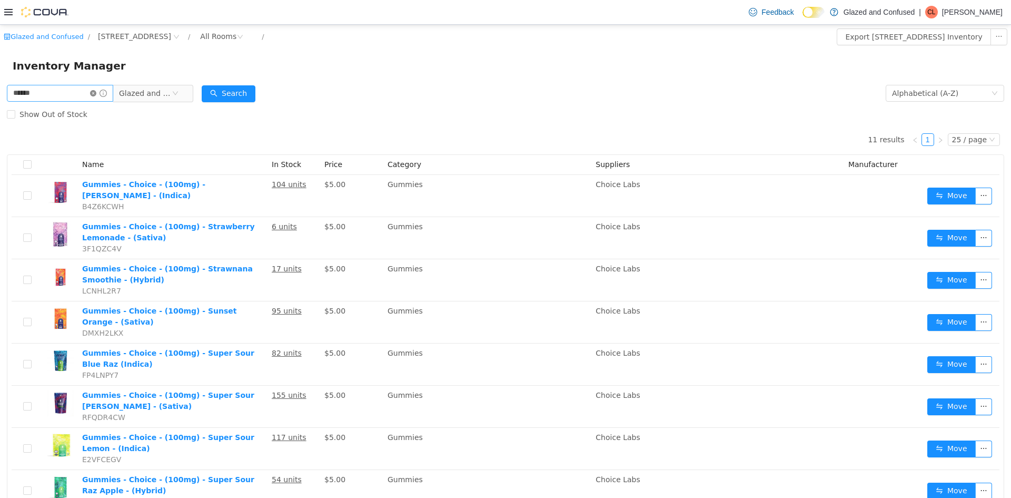
click at [96, 93] on icon "icon: close-circle" at bounding box center [93, 93] width 6 height 6
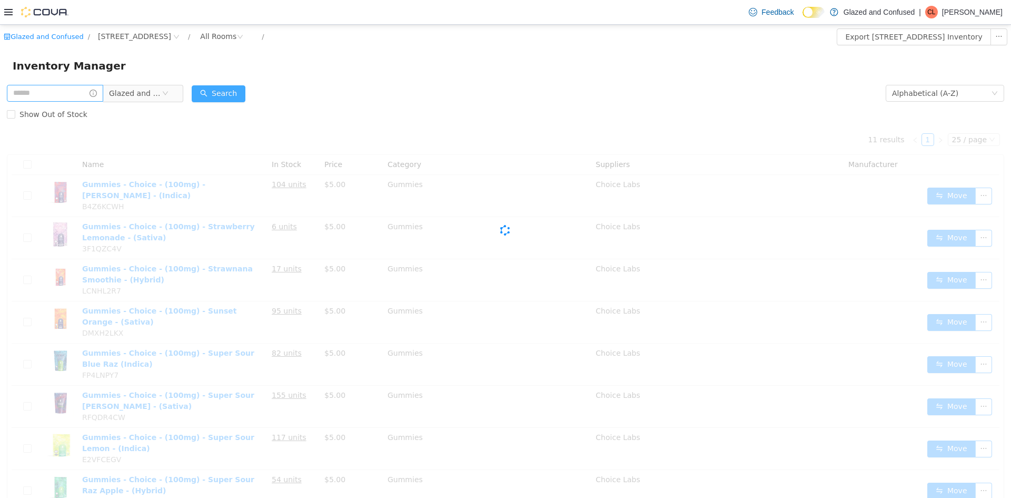
click at [221, 94] on button "Search" at bounding box center [219, 93] width 54 height 17
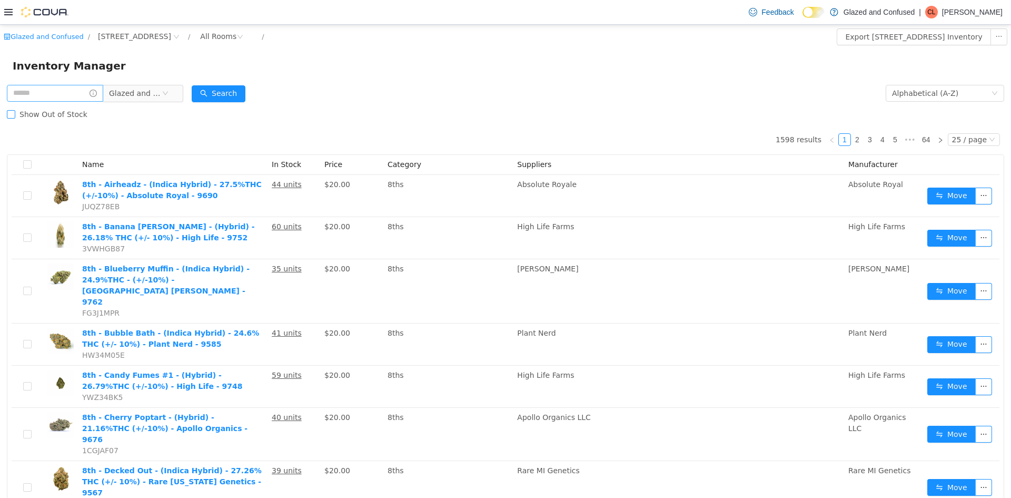
click at [72, 106] on label "Show Out of Stock" at bounding box center [49, 114] width 85 height 21
click at [71, 91] on input "text" at bounding box center [55, 93] width 96 height 17
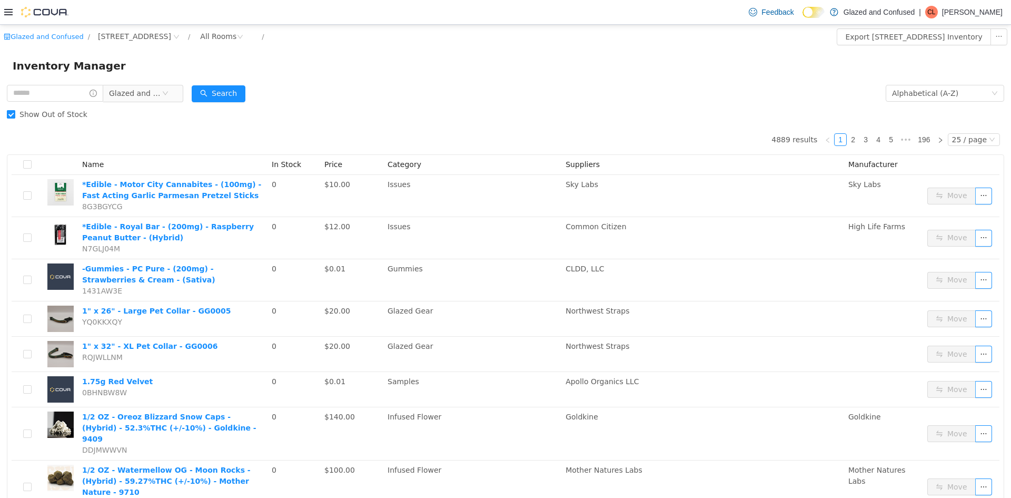
drag, startPoint x: 12, startPoint y: 117, endPoint x: 17, endPoint y: 108, distance: 10.8
click at [12, 117] on span at bounding box center [11, 114] width 8 height 8
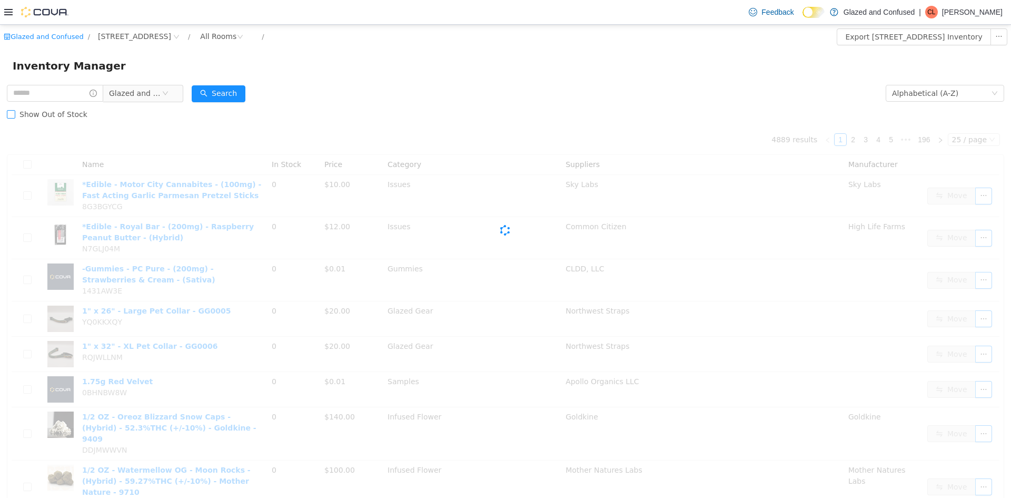
click at [17, 108] on label "Show Out of Stock" at bounding box center [49, 114] width 85 height 21
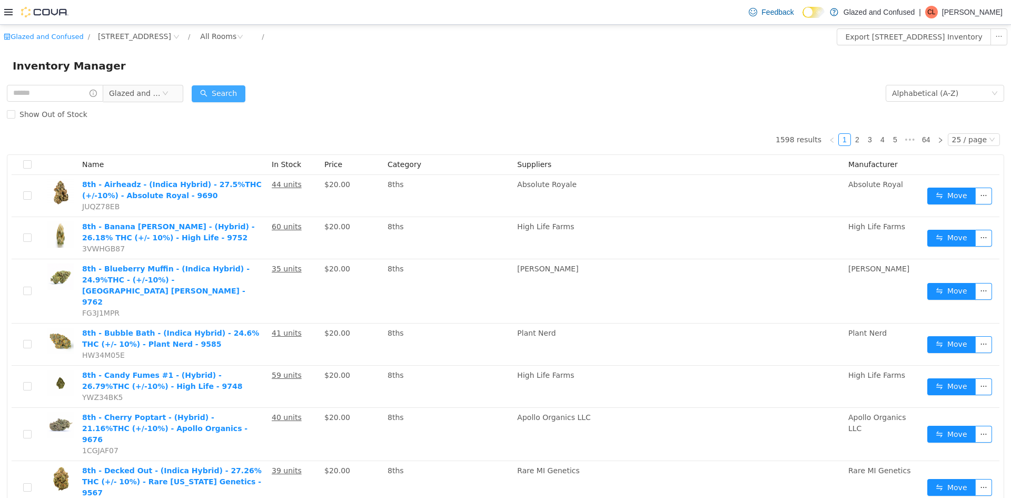
click at [222, 87] on button "Search" at bounding box center [219, 93] width 54 height 17
click at [225, 89] on button "Search" at bounding box center [219, 93] width 54 height 17
click at [86, 90] on input "text" at bounding box center [55, 93] width 96 height 17
type input "**********"
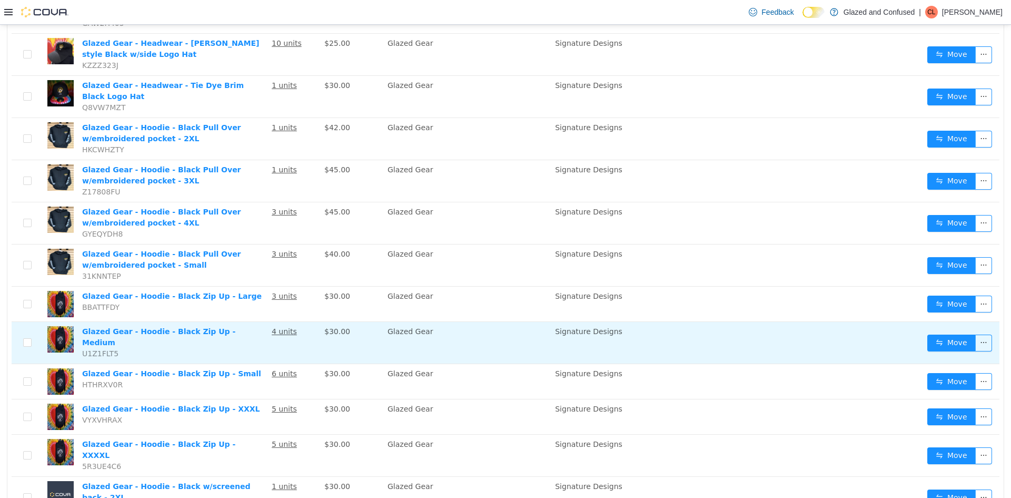
scroll to position [296, 0]
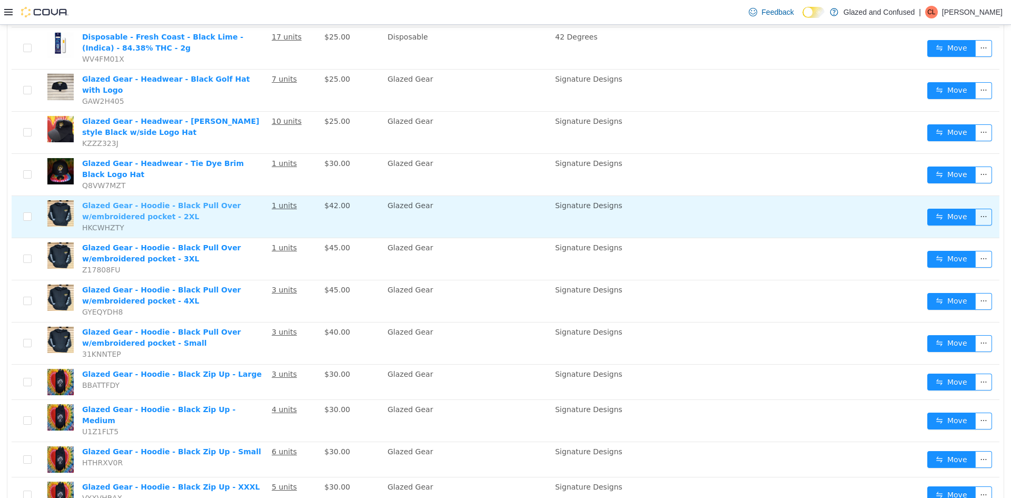
click at [130, 201] on link "Glazed Gear - Hoodie - Black Pull Over w/embroidered pocket - 2XL" at bounding box center [161, 210] width 159 height 19
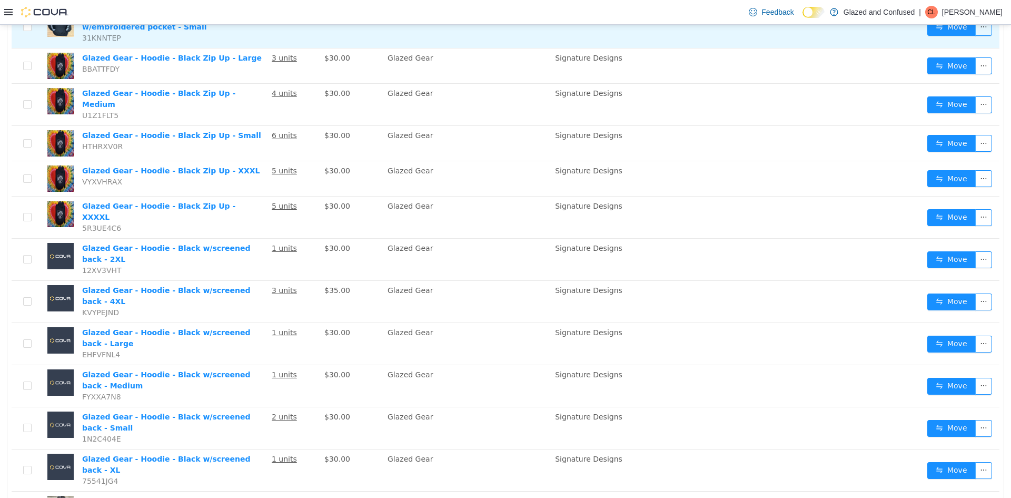
scroll to position [665, 0]
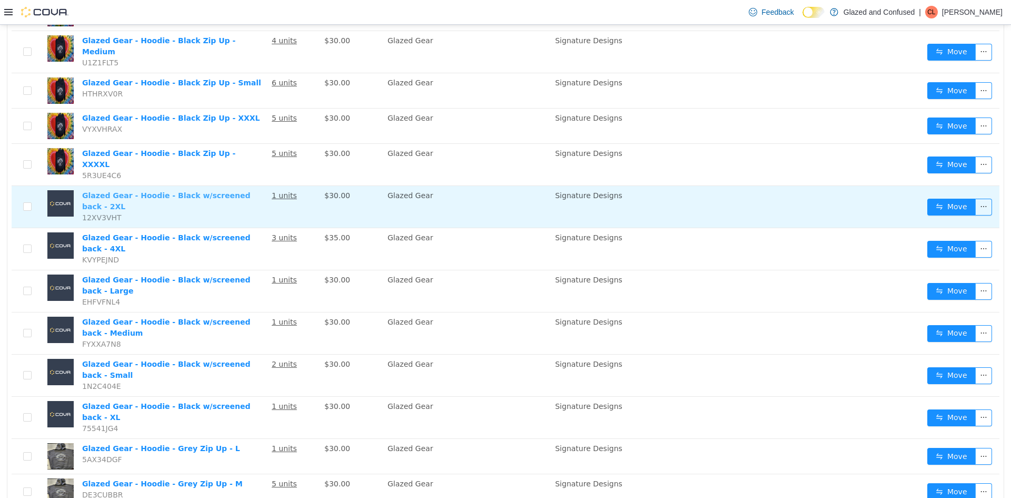
click at [184, 191] on link "Glazed Gear - Hoodie - Black w/screened back - 2XL" at bounding box center [166, 200] width 168 height 19
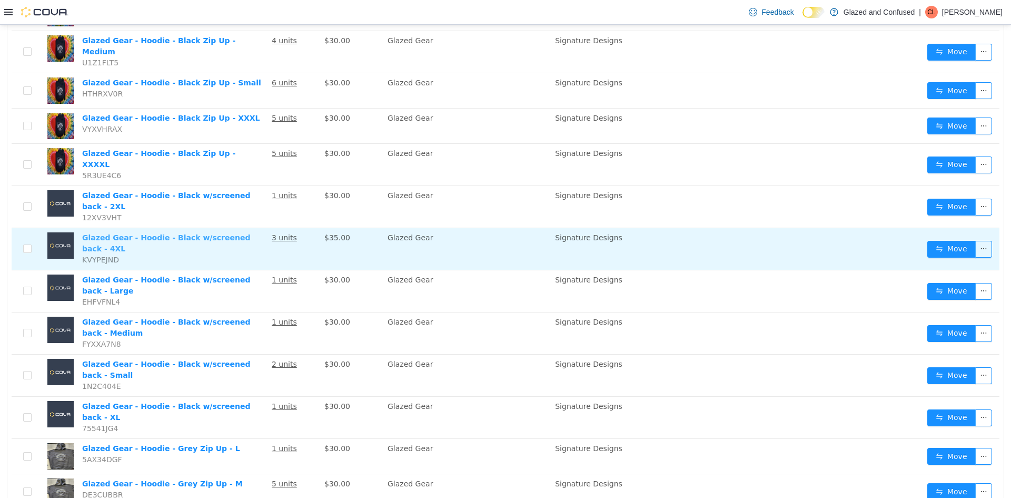
click at [159, 233] on link "Glazed Gear - Hoodie - Black w/screened back - 4XL" at bounding box center [166, 242] width 168 height 19
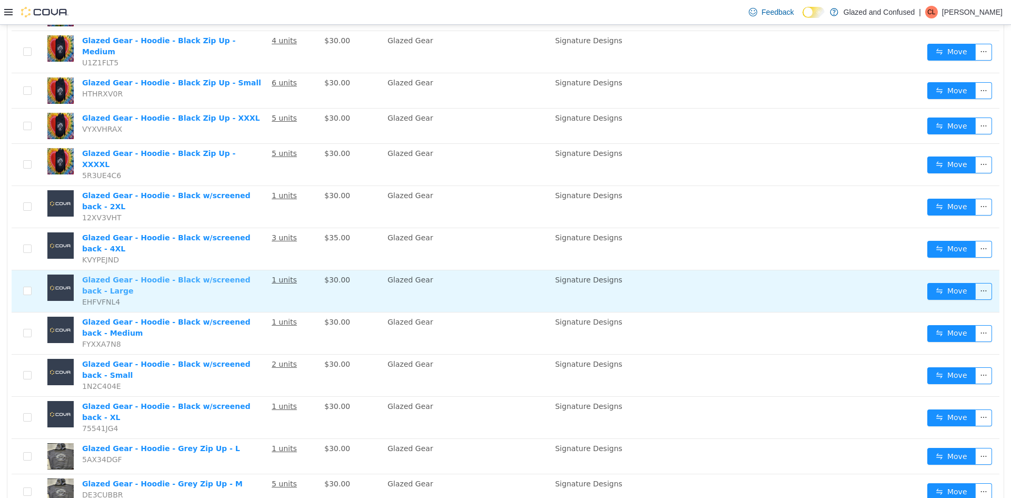
click at [117, 275] on link "Glazed Gear - Hoodie - Black w/screened back - Large" at bounding box center [166, 284] width 168 height 19
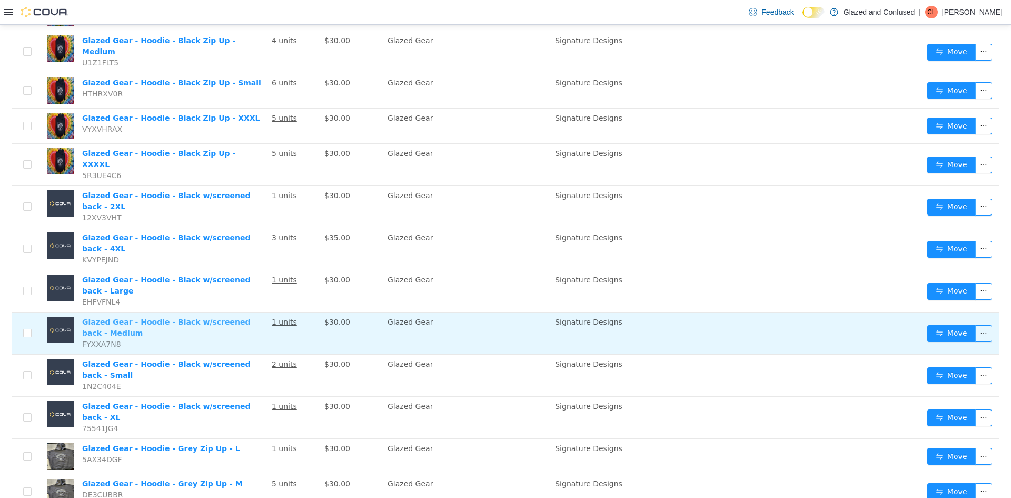
click at [111, 318] on link "Glazed Gear - Hoodie - Black w/screened back - Medium" at bounding box center [166, 327] width 168 height 19
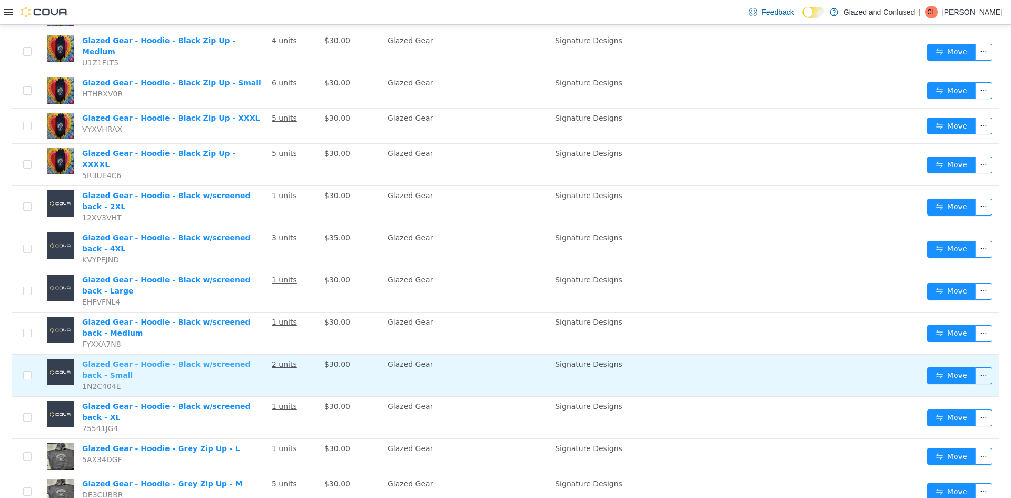
click at [106, 360] on link "Glazed Gear - Hoodie - Black w/screened back - Small" at bounding box center [166, 369] width 168 height 19
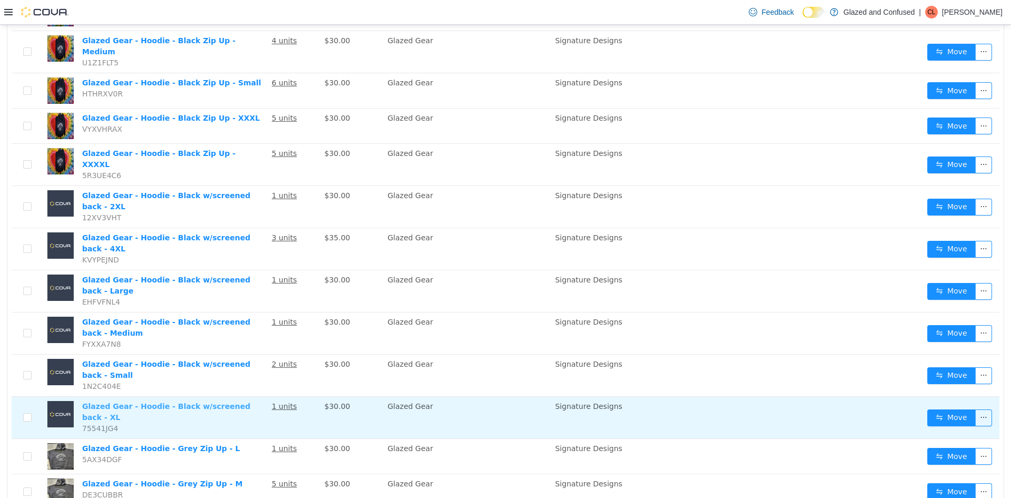
click at [96, 402] on link "Glazed Gear - Hoodie - Black w/screened back - XL" at bounding box center [166, 411] width 168 height 19
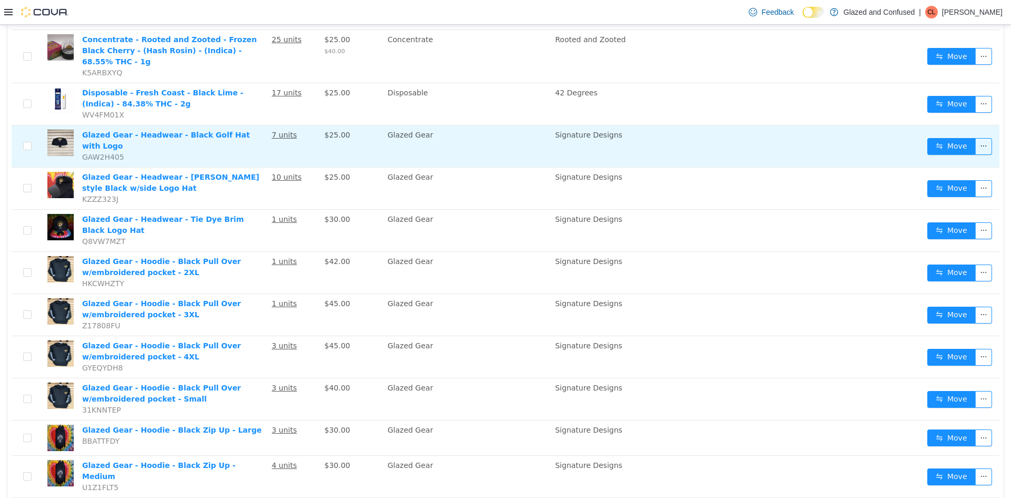
scroll to position [33, 0]
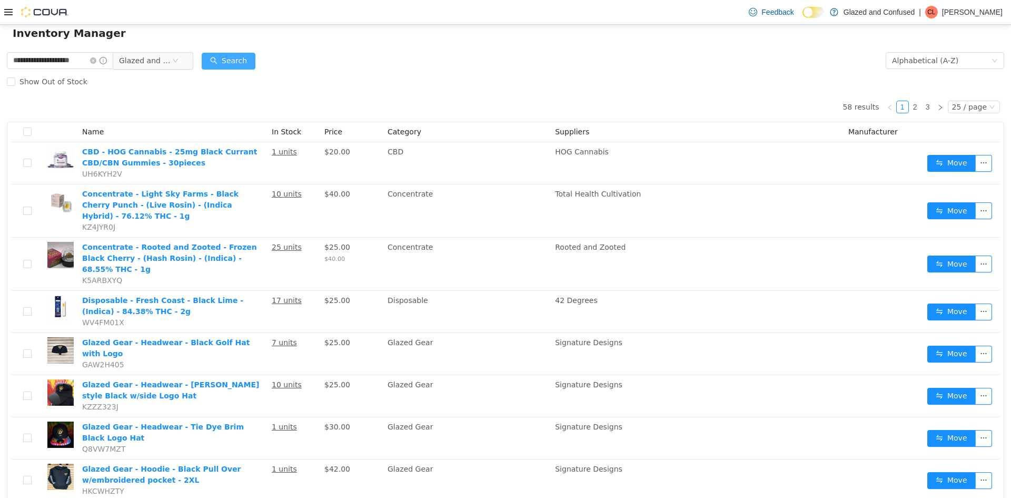
click at [235, 56] on button "Search" at bounding box center [229, 61] width 54 height 17
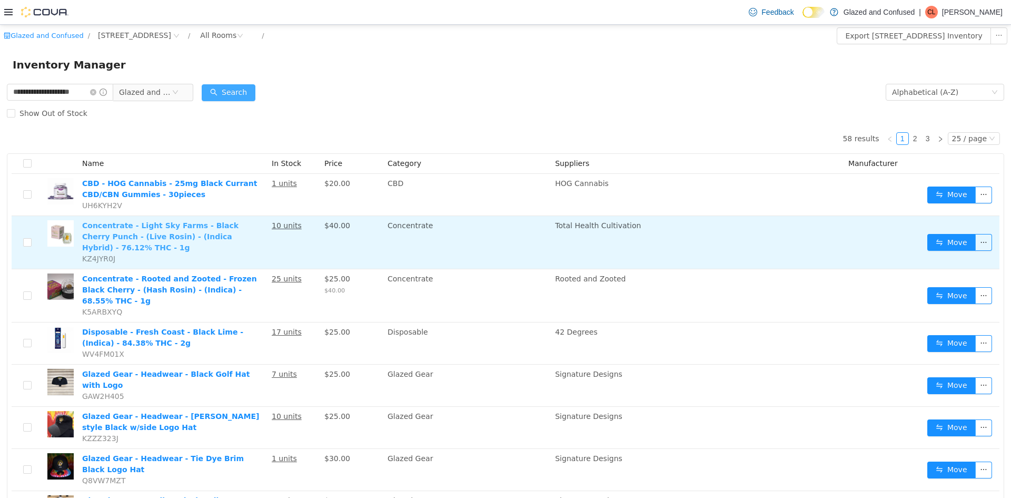
scroll to position [0, 0]
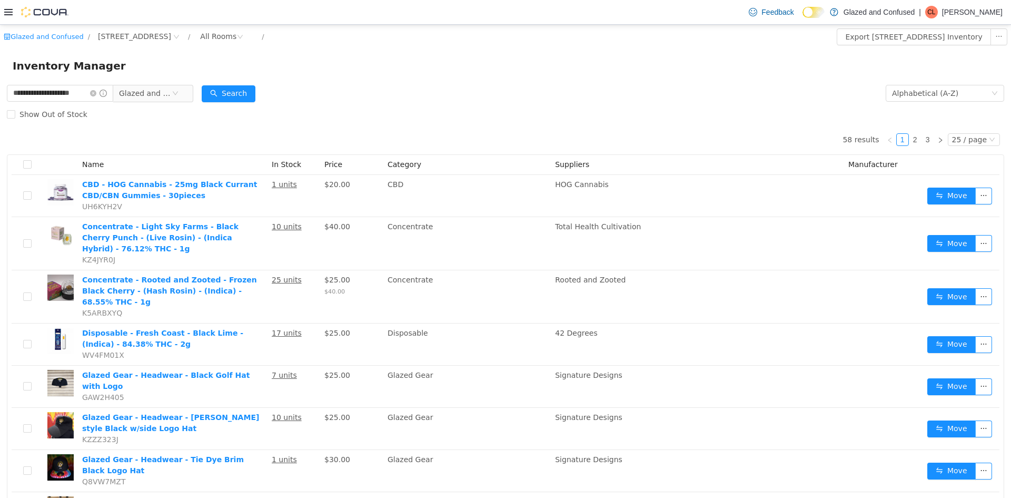
click at [102, 90] on span at bounding box center [98, 93] width 17 height 7
click at [96, 93] on icon "icon: close-circle" at bounding box center [93, 93] width 6 height 6
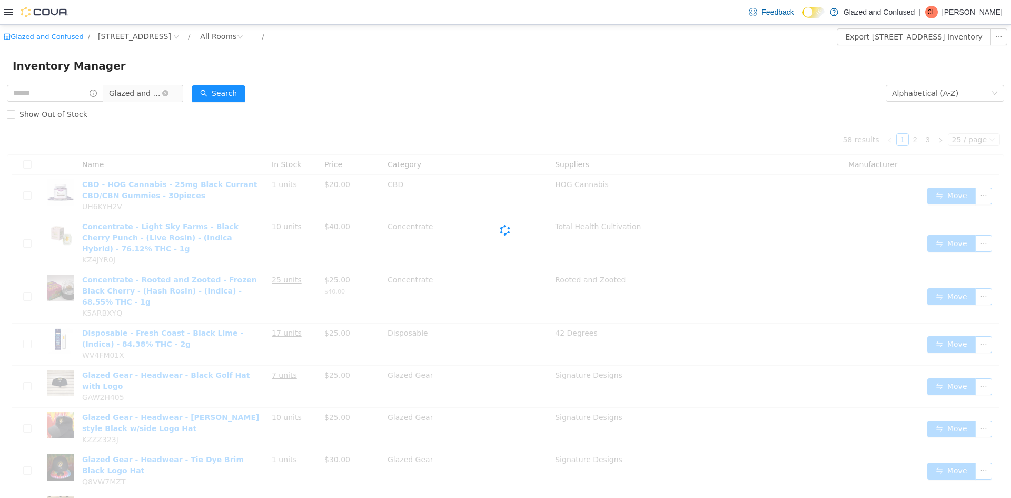
click at [150, 97] on span "Glazed and Confused" at bounding box center [135, 93] width 53 height 16
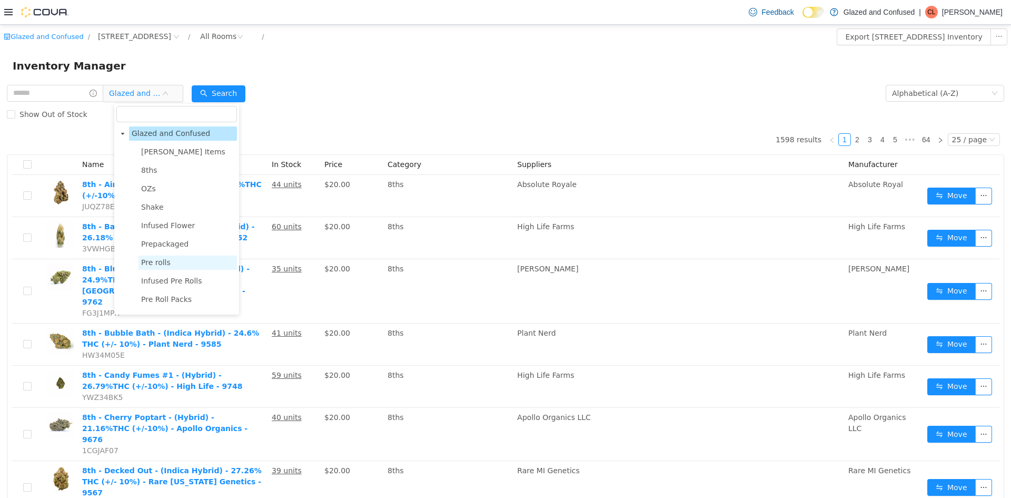
click at [156, 133] on span "Glazed and Confused" at bounding box center [171, 133] width 78 height 8
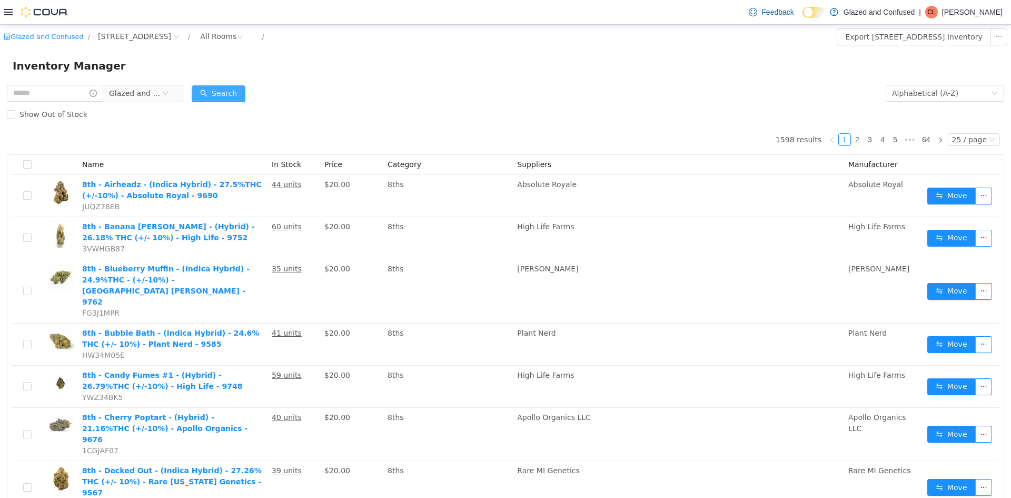
click at [239, 88] on button "Search" at bounding box center [219, 93] width 54 height 17
click at [565, 93] on form "Glazed and Confused Alphabetical (A-Z) Search Show Out of Stock" at bounding box center [506, 104] width 998 height 42
click at [459, 97] on form "Glazed and Confused Alphabetical (A-Z) Search Show Out of Stock" at bounding box center [506, 104] width 998 height 42
click at [218, 86] on button "Search" at bounding box center [219, 93] width 54 height 17
click at [223, 87] on button "Search" at bounding box center [219, 93] width 54 height 17
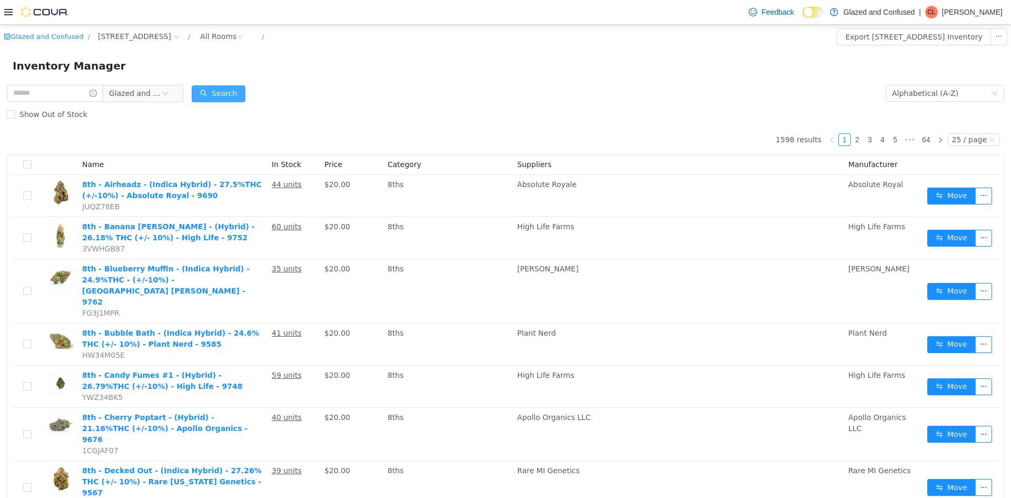
click at [236, 92] on button "Search" at bounding box center [219, 93] width 54 height 17
click at [76, 91] on input "text" at bounding box center [55, 93] width 96 height 17
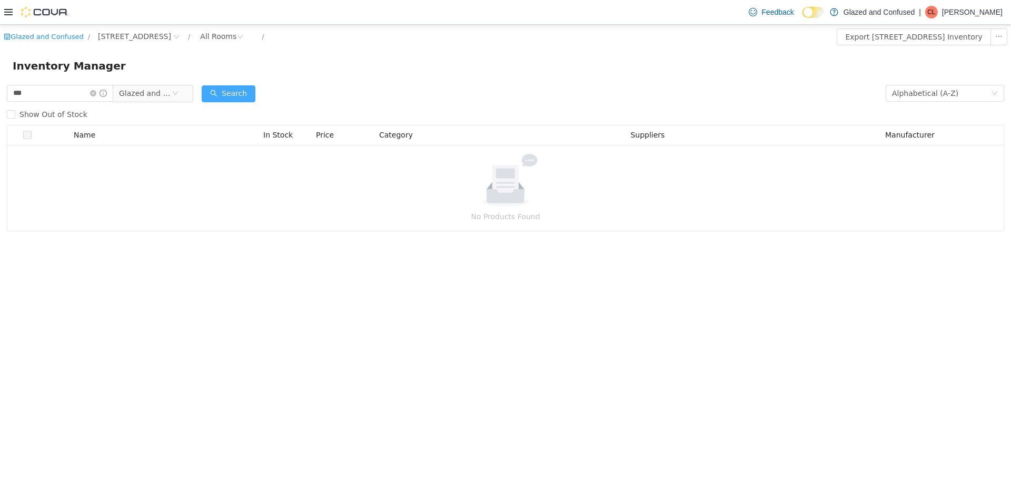
click at [231, 88] on button "Search" at bounding box center [229, 93] width 54 height 17
click at [74, 93] on input "***" at bounding box center [60, 93] width 106 height 17
type input "*"
click at [74, 93] on input "text" at bounding box center [60, 93] width 106 height 17
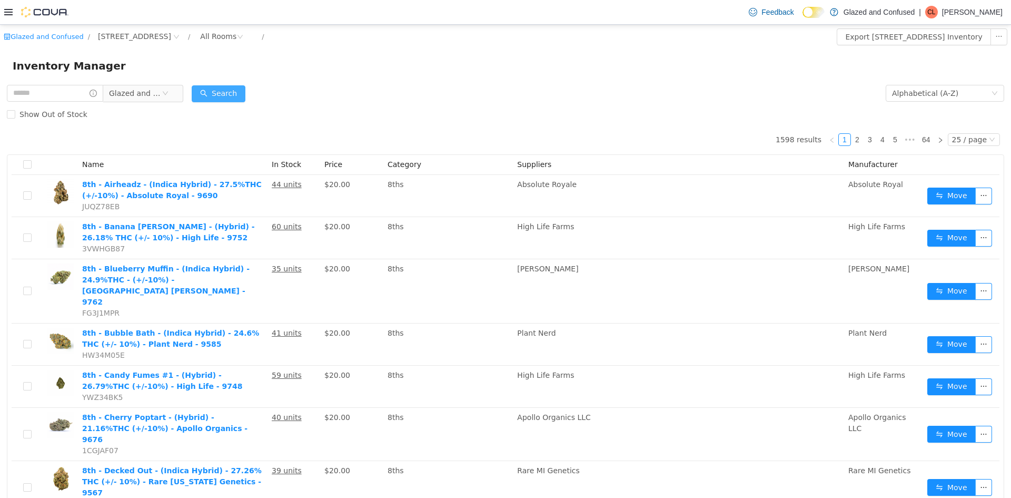
click at [225, 85] on button "Search" at bounding box center [219, 93] width 54 height 17
click at [60, 85] on input "text" at bounding box center [55, 93] width 96 height 17
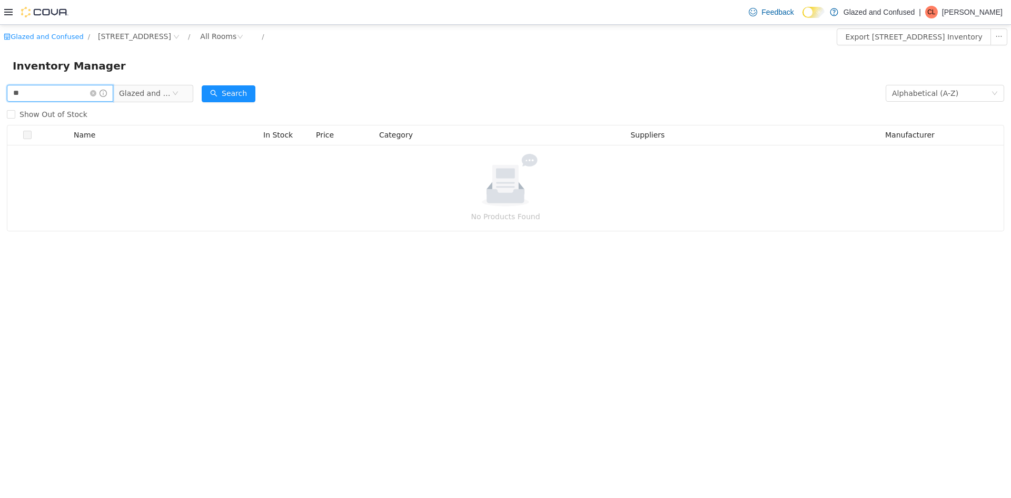
type input "*"
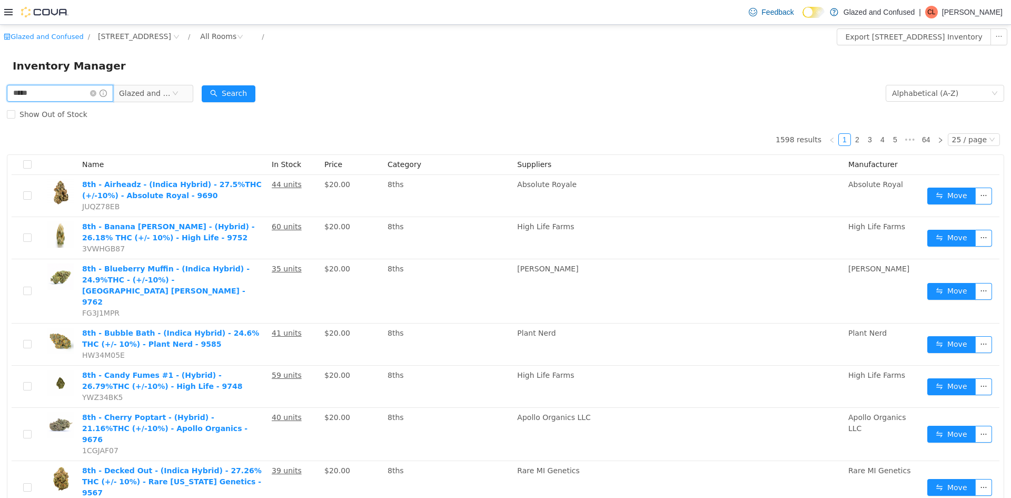
type input "**********"
click at [239, 88] on button "Search" at bounding box center [229, 93] width 54 height 17
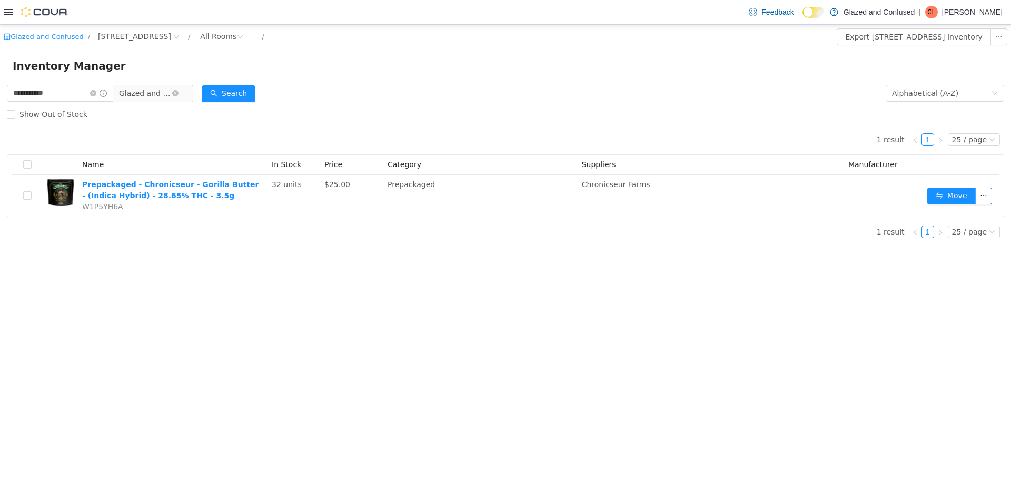
click at [156, 94] on span "Glazed and Confused" at bounding box center [145, 93] width 53 height 16
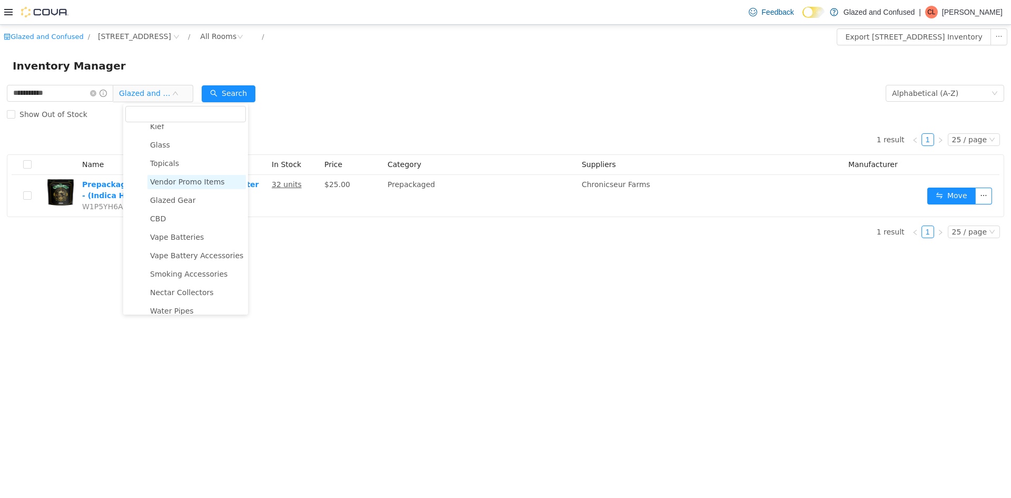
scroll to position [293, 0]
click at [182, 193] on span "Vendor Promo Items" at bounding box center [187, 190] width 75 height 8
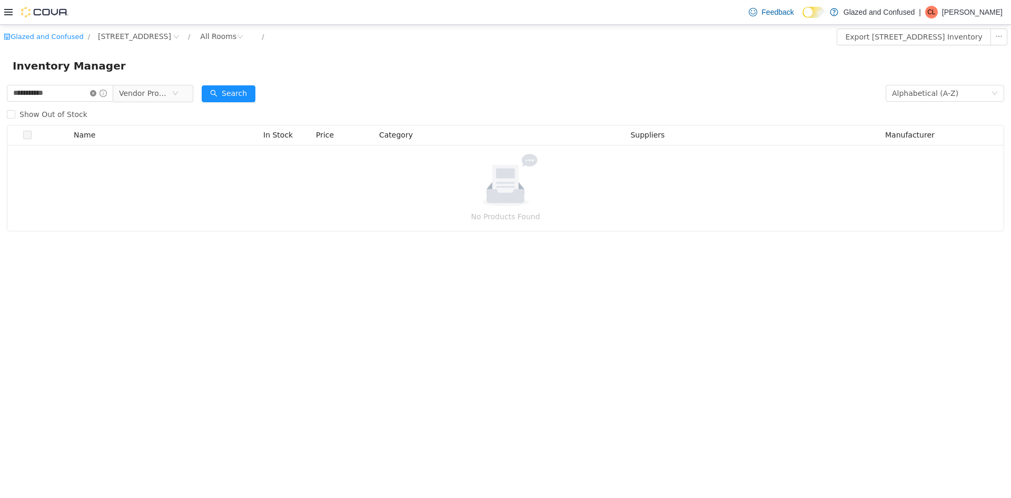
click at [96, 93] on icon "icon: close-circle" at bounding box center [93, 93] width 6 height 6
click at [237, 92] on button "Search" at bounding box center [219, 93] width 54 height 17
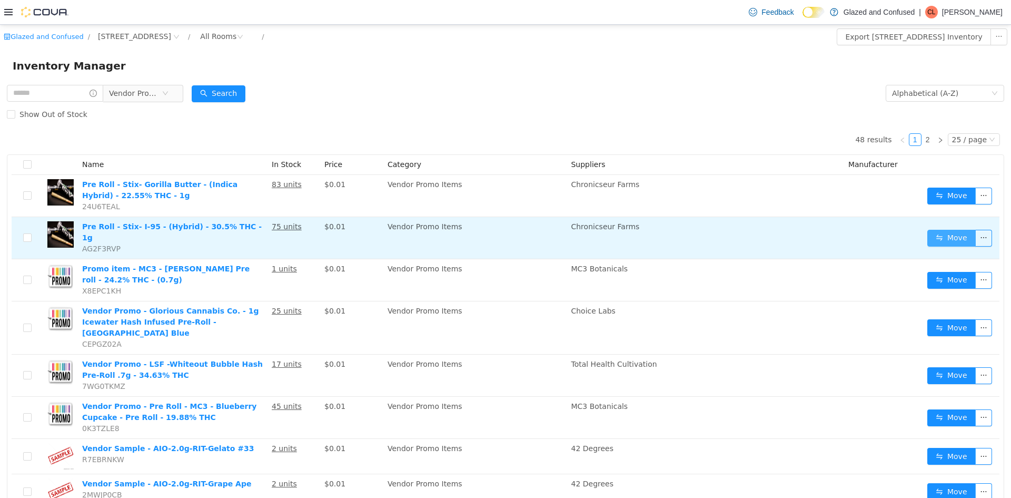
click at [949, 238] on button "Move" at bounding box center [952, 238] width 48 height 17
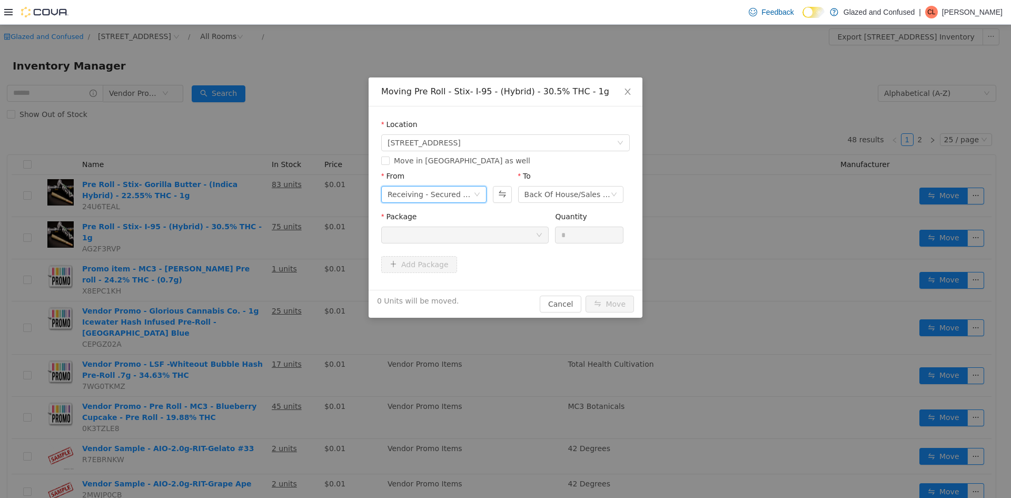
click at [449, 194] on div "Receiving - Secured Storage C" at bounding box center [431, 194] width 86 height 16
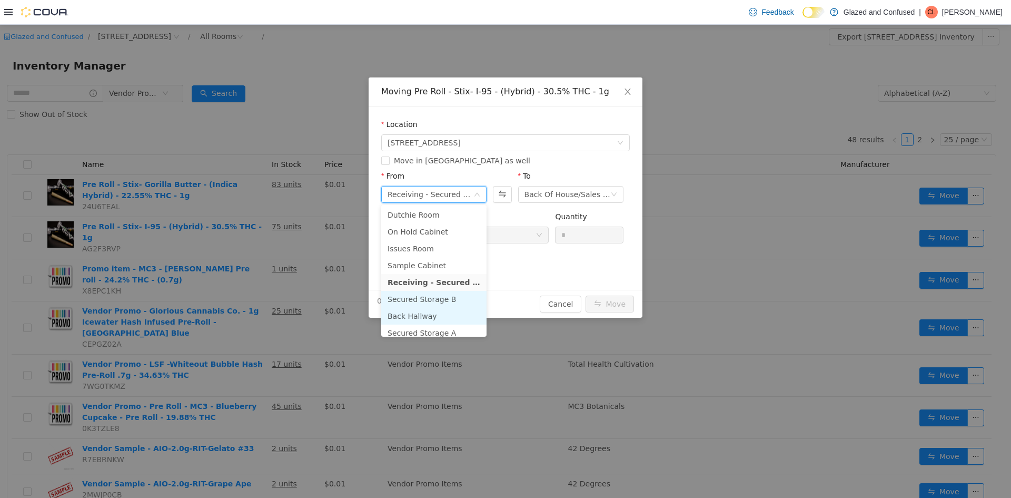
scroll to position [92, 0]
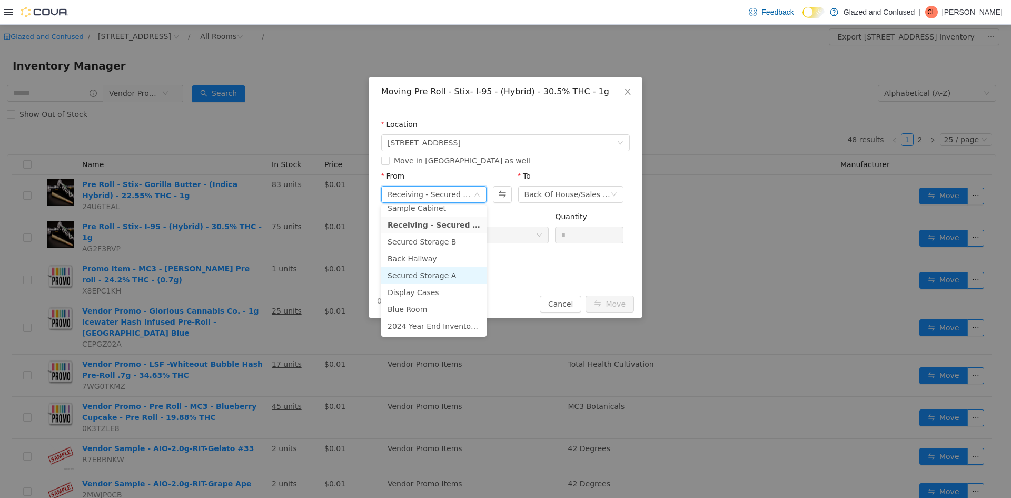
click at [437, 276] on li "Secured Storage A" at bounding box center [433, 275] width 105 height 17
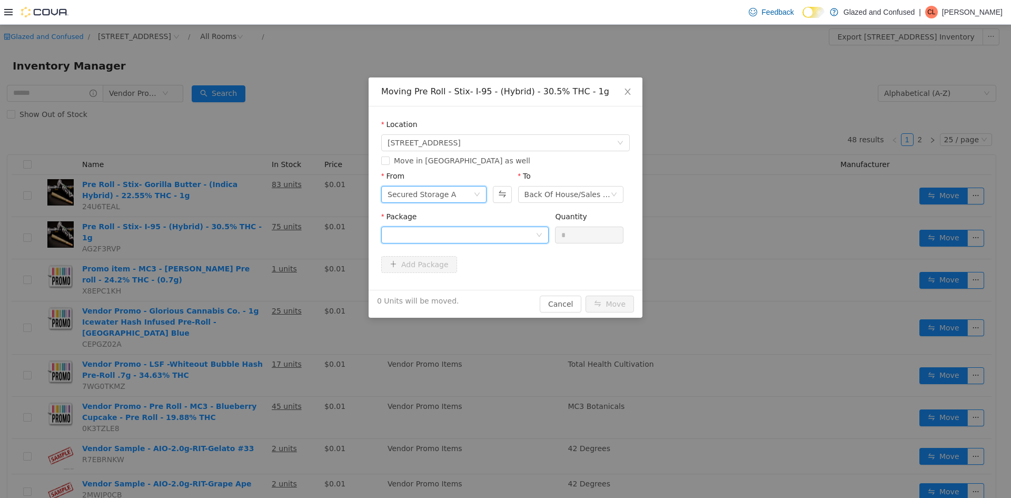
click at [488, 234] on div at bounding box center [462, 235] width 148 height 16
drag, startPoint x: 474, startPoint y: 279, endPoint x: 486, endPoint y: 264, distance: 18.8
click at [474, 274] on li "1A405030001F339000019896 Quantity : 75 Units" at bounding box center [464, 278] width 167 height 28
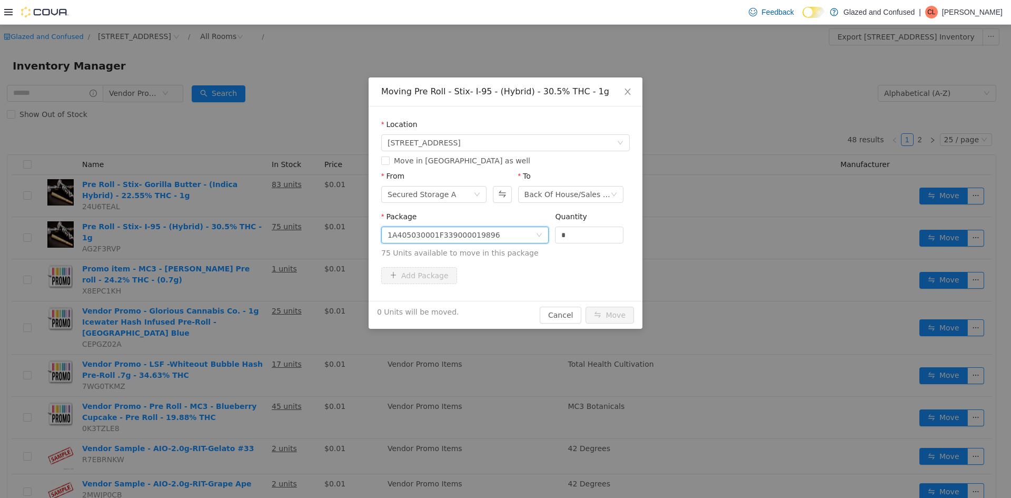
click at [557, 246] on div "Quantity *" at bounding box center [589, 229] width 68 height 36
click at [569, 234] on input "*" at bounding box center [589, 235] width 67 height 16
type input "*"
click at [586, 307] on button "Move" at bounding box center [610, 315] width 48 height 17
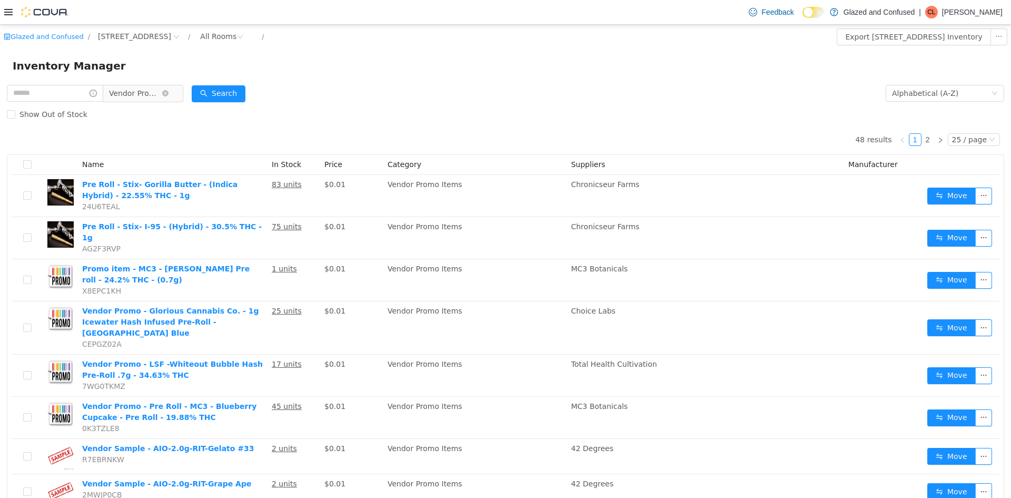
click at [151, 93] on span "Vendor Promo Items" at bounding box center [135, 93] width 53 height 16
drag, startPoint x: 336, startPoint y: 113, endPoint x: 261, endPoint y: 37, distance: 106.9
click at [336, 112] on div "Show Out of Stock" at bounding box center [506, 114] width 998 height 21
drag, startPoint x: 234, startPoint y: 25, endPoint x: 415, endPoint y: 72, distance: 186.6
click at [415, 72] on div "Inventory Manager" at bounding box center [506, 65] width 986 height 17
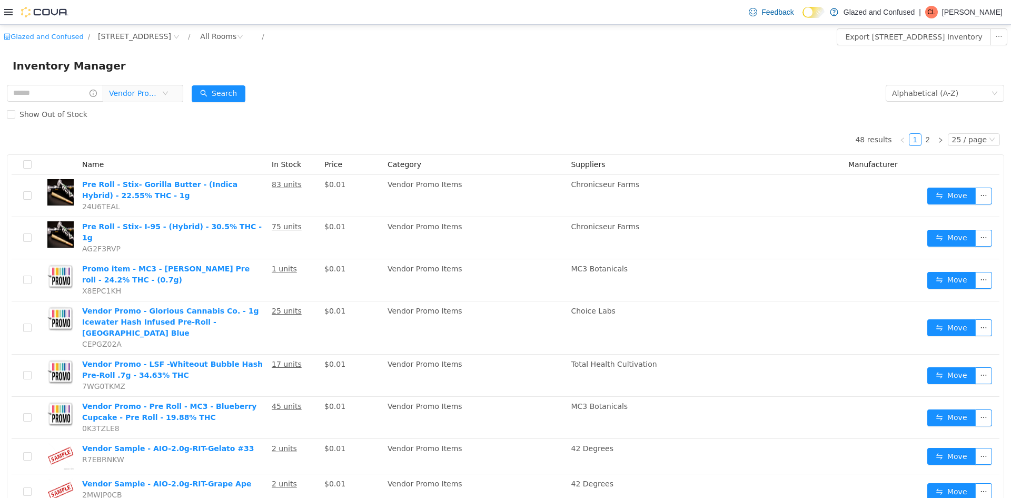
drag, startPoint x: 149, startPoint y: 89, endPoint x: 150, endPoint y: 111, distance: 21.6
click at [149, 93] on span "Vendor Promo Items" at bounding box center [135, 93] width 53 height 16
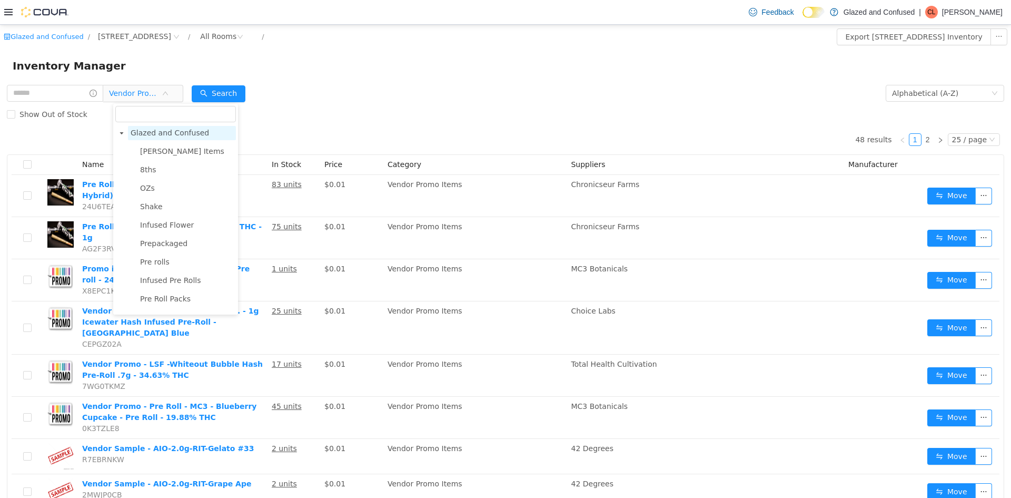
scroll to position [0, 0]
click at [161, 132] on span "Glazed and Confused" at bounding box center [170, 133] width 78 height 8
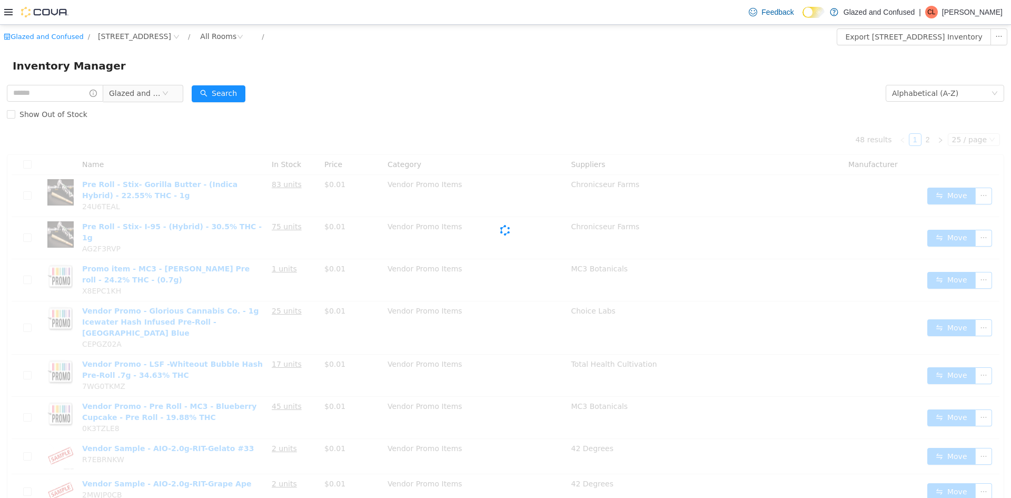
click at [246, 78] on div "Inventory Manager" at bounding box center [505, 66] width 1011 height 34
click at [230, 97] on button "Search" at bounding box center [219, 93] width 54 height 17
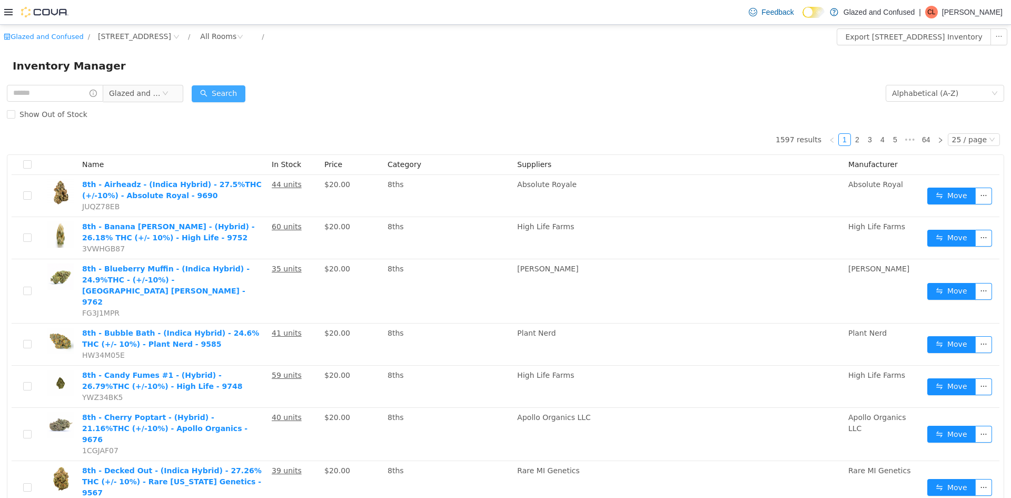
click at [232, 95] on button "Search" at bounding box center [219, 93] width 54 height 17
click at [934, 82] on div "Inventory Manager" at bounding box center [505, 66] width 1011 height 34
drag, startPoint x: 944, startPoint y: 118, endPoint x: 943, endPoint y: 109, distance: 9.5
click at [943, 112] on div "Show Out of Stock" at bounding box center [506, 114] width 998 height 21
click at [946, 93] on div "Alphabetical (A-Z)" at bounding box center [941, 93] width 99 height 16
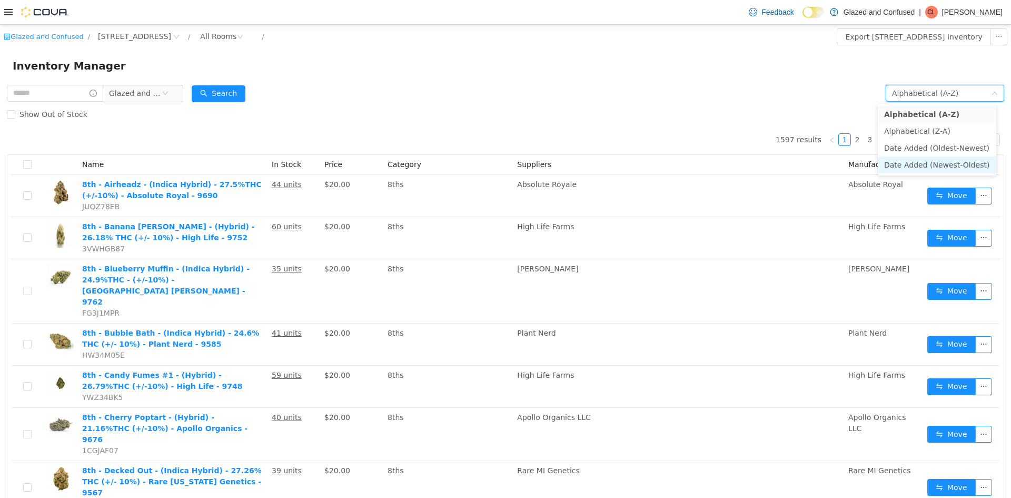
click at [936, 163] on li "Date Added (Newest-Oldest)" at bounding box center [937, 164] width 119 height 17
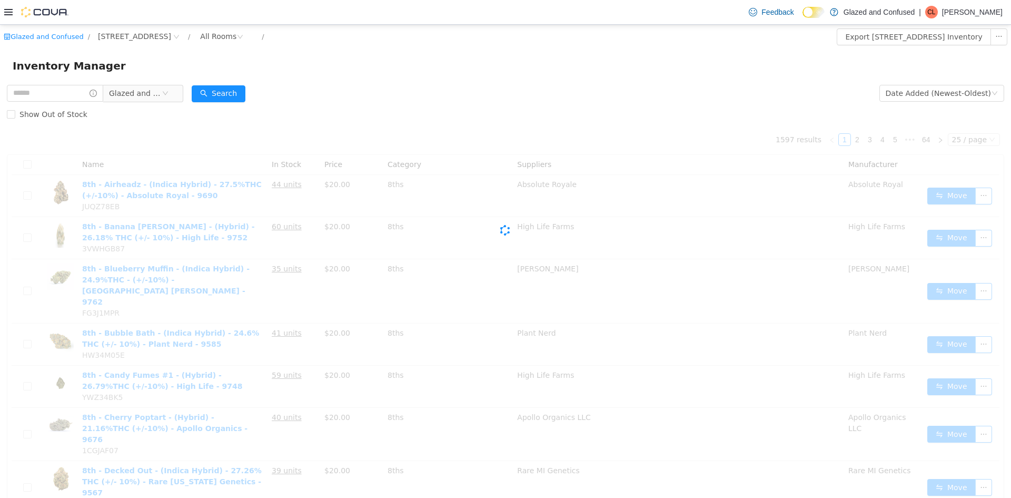
click at [822, 77] on div "Inventory Manager" at bounding box center [505, 66] width 1011 height 34
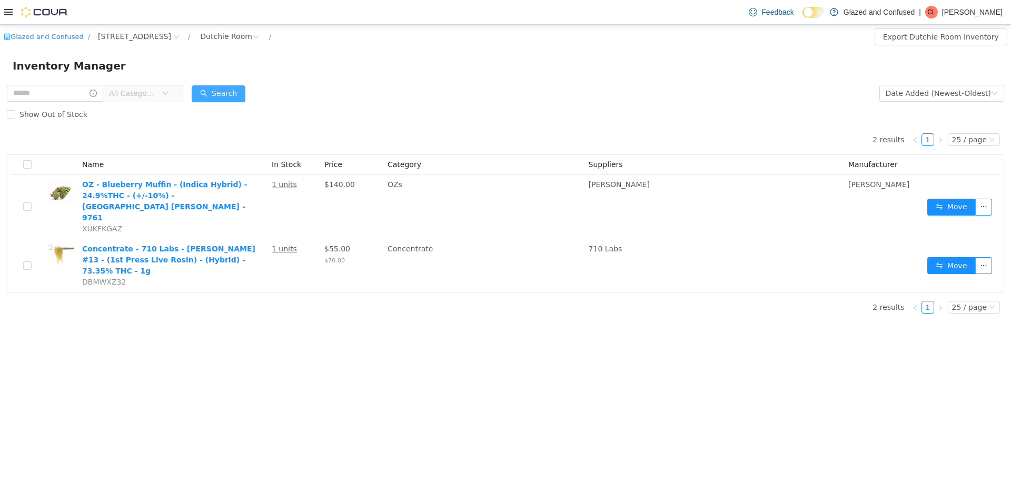
click at [229, 96] on button "Search" at bounding box center [219, 93] width 54 height 17
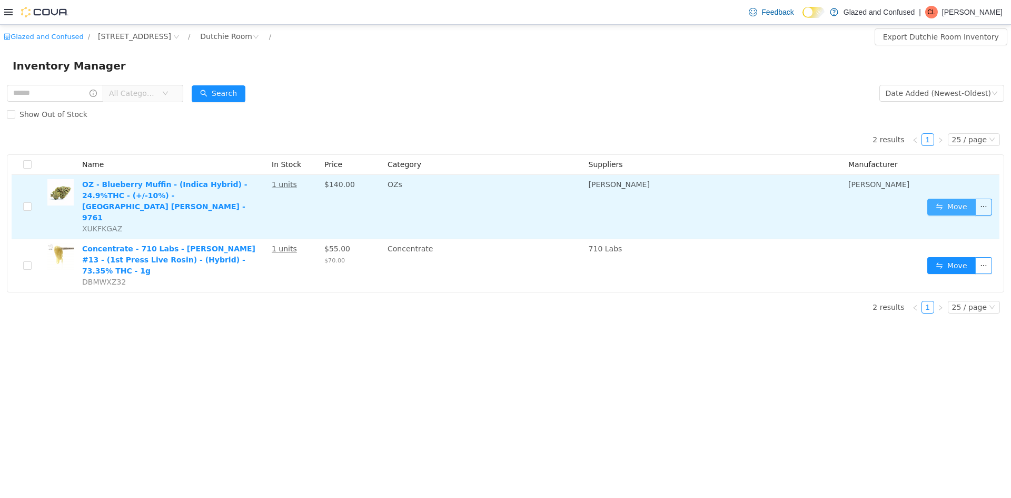
click at [945, 201] on button "Move" at bounding box center [952, 207] width 48 height 17
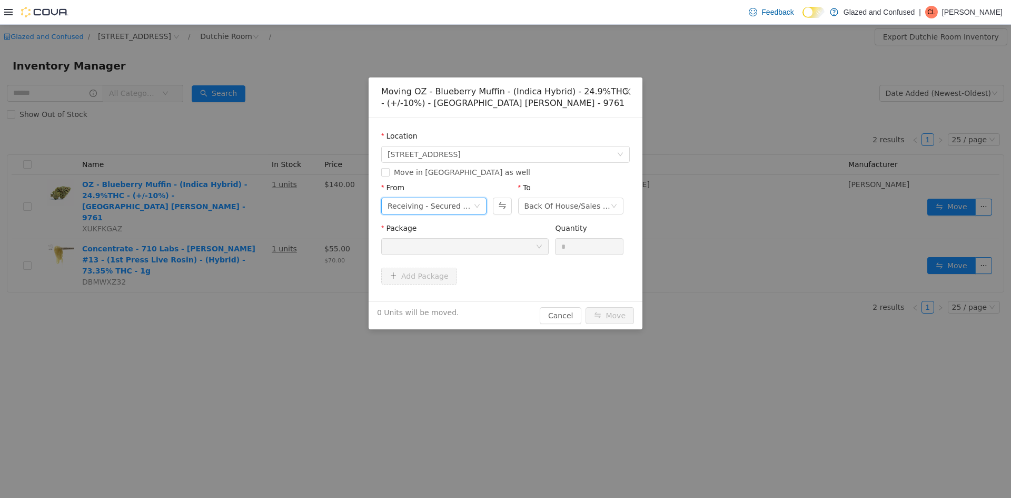
click at [451, 206] on div "Receiving - Secured Storage C" at bounding box center [431, 206] width 86 height 16
click at [447, 256] on li "Dutchie Room" at bounding box center [433, 260] width 105 height 17
click at [496, 248] on div at bounding box center [462, 247] width 148 height 16
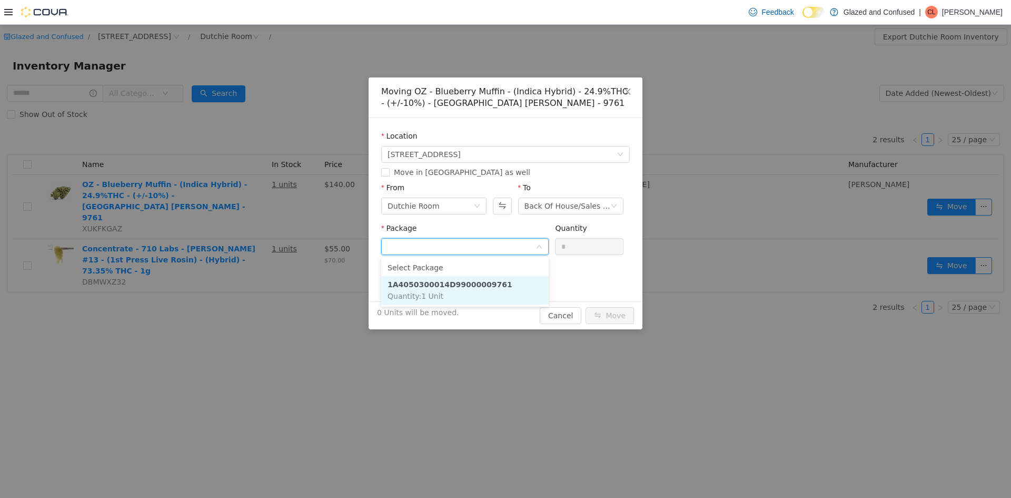
click at [471, 298] on li "1A4050300014D99000009761 Quantity : 1 Unit" at bounding box center [464, 290] width 167 height 28
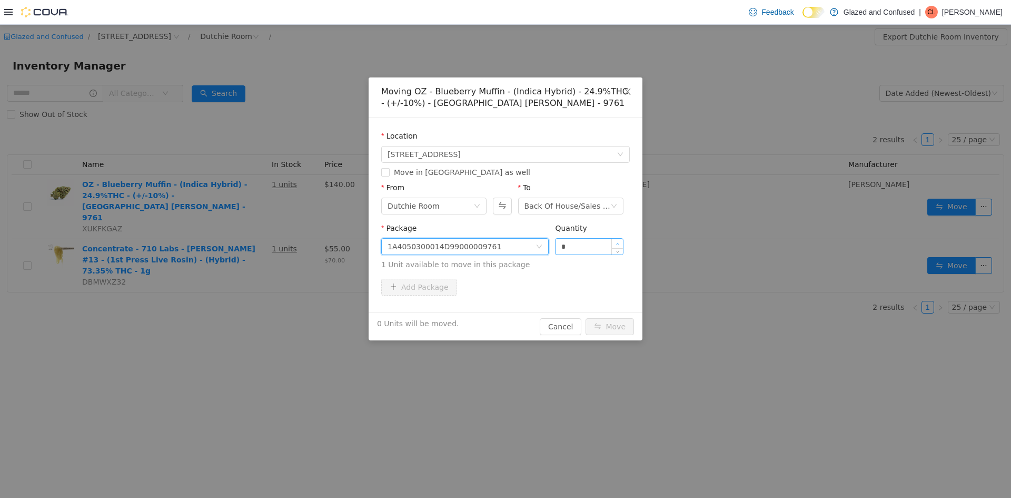
click at [622, 239] on span "Increase Value" at bounding box center [617, 243] width 11 height 9
type input "*"
click at [618, 319] on button "Move" at bounding box center [610, 326] width 48 height 17
click at [618, 319] on div "1 Unit will be moved. Cancel Move" at bounding box center [506, 326] width 274 height 28
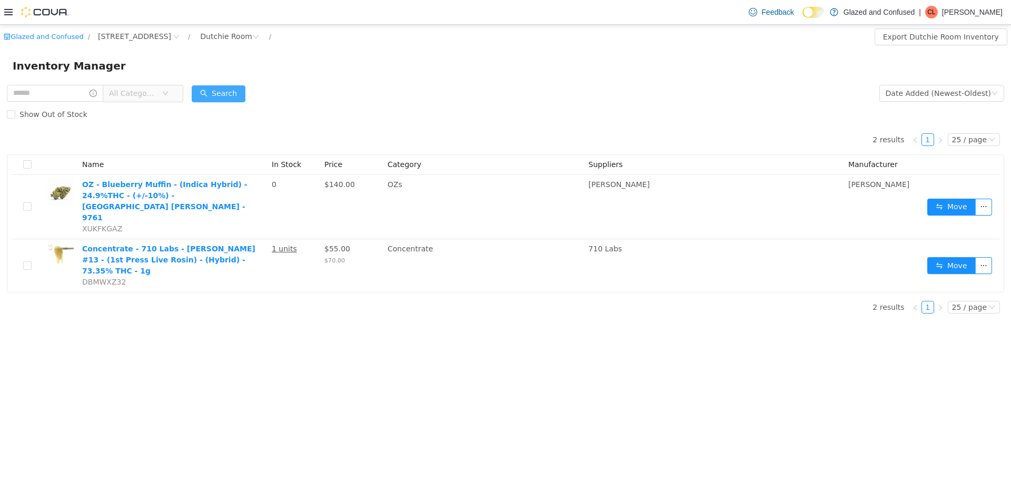
click at [221, 85] on button "Search" at bounding box center [219, 93] width 54 height 17
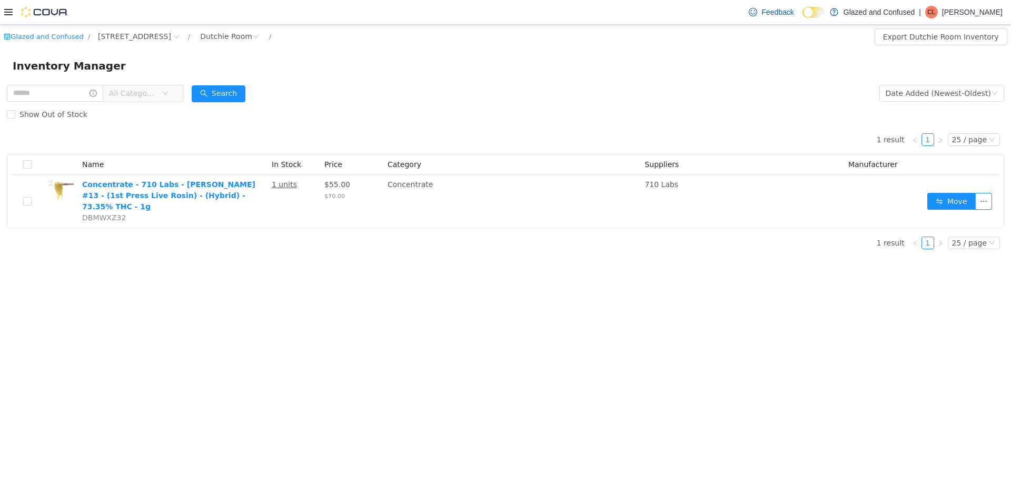
click at [237, 84] on div "Search" at bounding box center [219, 93] width 54 height 21
click at [208, 90] on button "Search" at bounding box center [219, 93] width 54 height 17
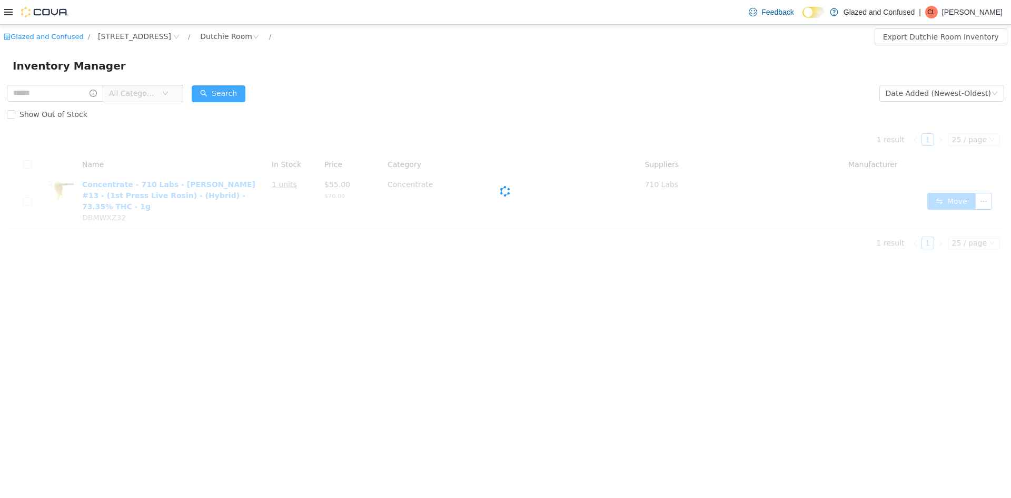
click at [208, 90] on button "Search" at bounding box center [219, 93] width 54 height 17
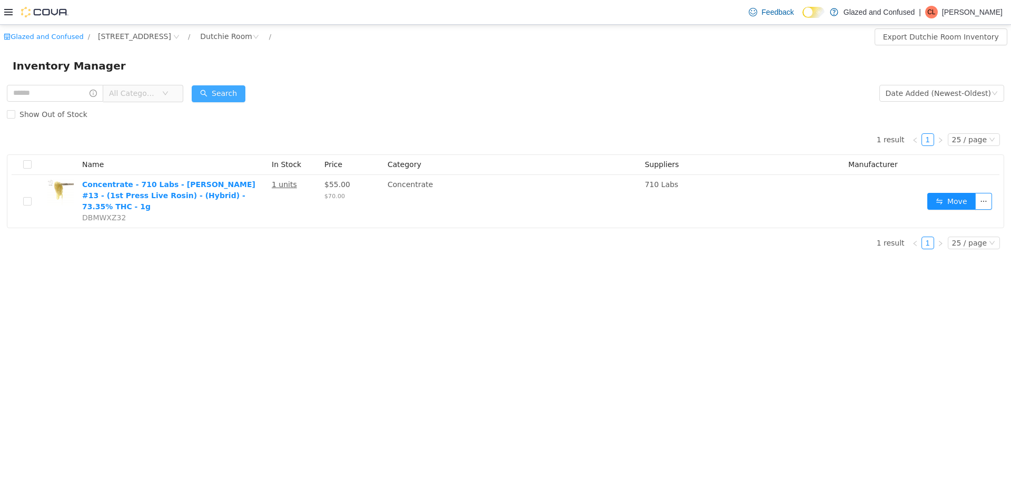
click at [222, 90] on button "Search" at bounding box center [219, 93] width 54 height 17
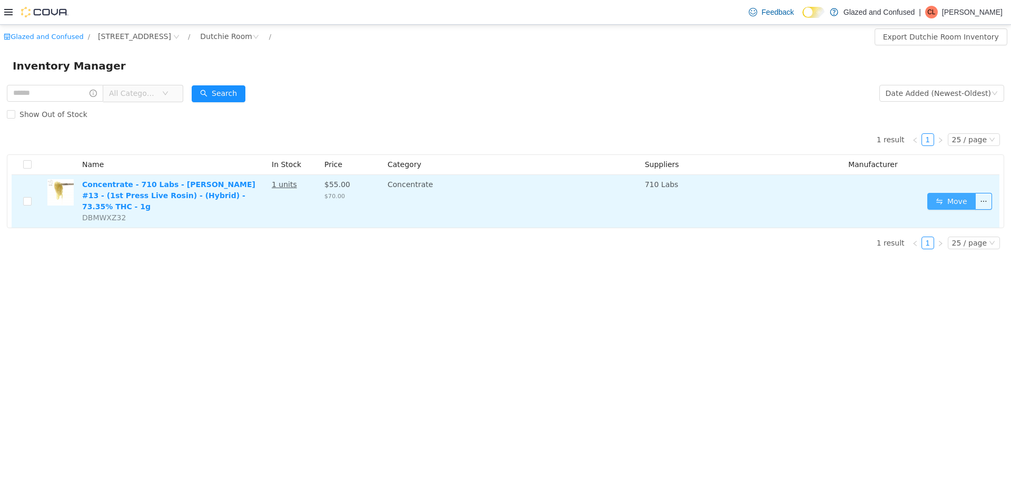
click at [953, 196] on button "Move" at bounding box center [952, 201] width 48 height 17
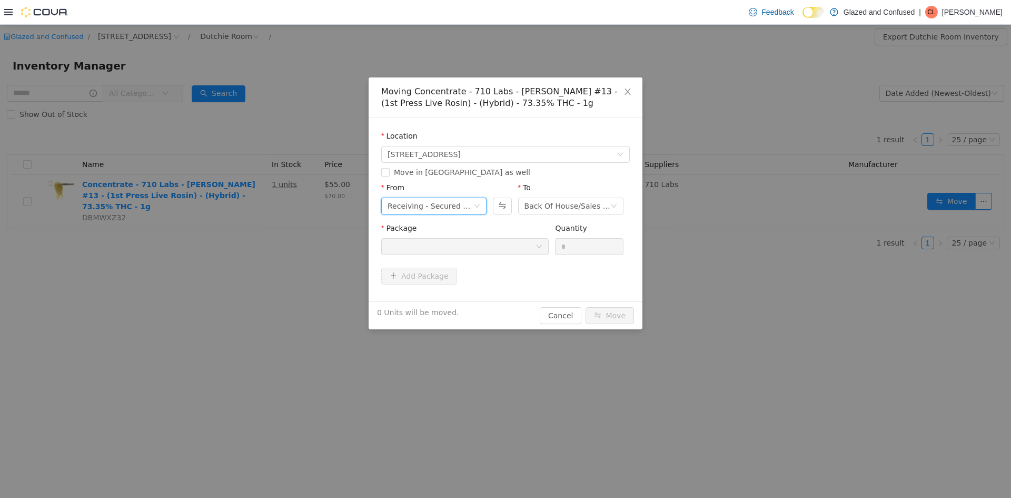
click at [416, 205] on div "Receiving - Secured Storage C" at bounding box center [431, 206] width 86 height 16
click at [429, 259] on li "Dutchie Room" at bounding box center [433, 260] width 105 height 17
drag, startPoint x: 510, startPoint y: 251, endPoint x: 513, endPoint y: 246, distance: 5.7
click at [512, 247] on div at bounding box center [462, 247] width 148 height 16
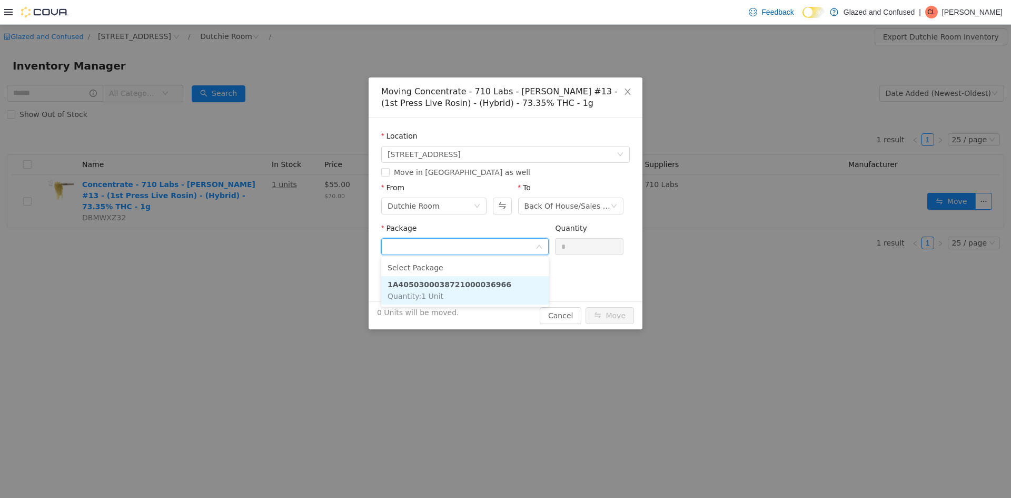
click at [496, 281] on li "1A4050300038721000036966 Quantity : 1 Unit" at bounding box center [464, 290] width 167 height 28
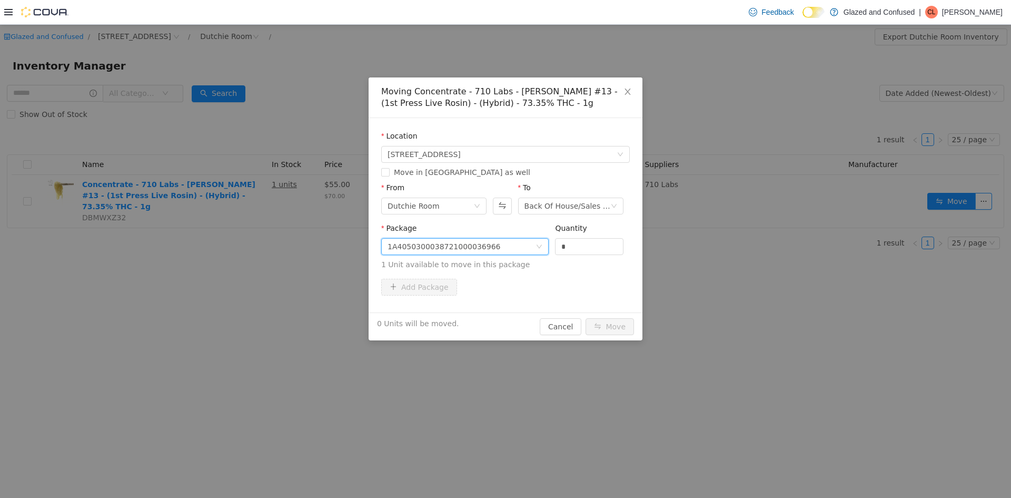
click at [571, 255] on div "Quantity *" at bounding box center [589, 241] width 68 height 36
click at [573, 251] on input "*" at bounding box center [589, 247] width 67 height 16
type input "*"
click at [586, 318] on button "Move" at bounding box center [610, 326] width 48 height 17
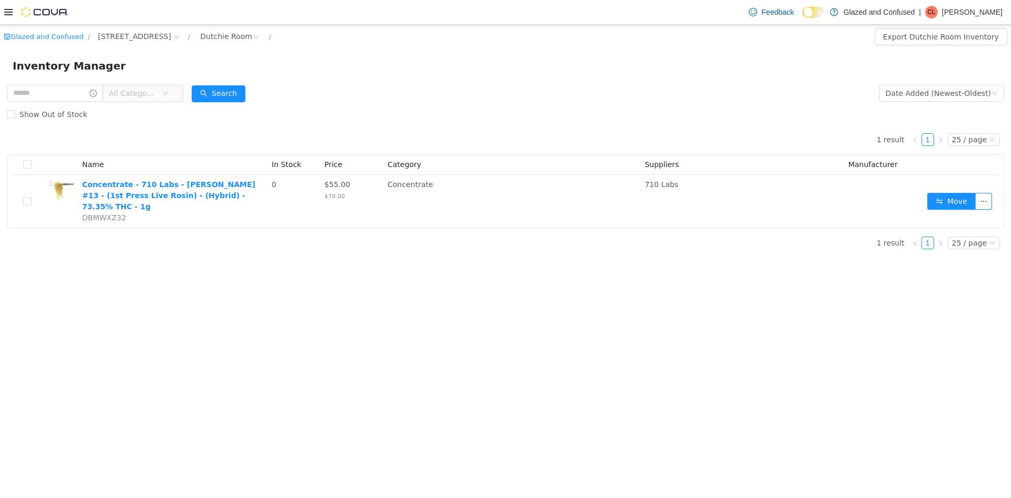
drag, startPoint x: 573, startPoint y: 251, endPoint x: 391, endPoint y: 304, distance: 189.3
click at [391, 304] on div "Glazed and Confused / 2465 US Highway 2 S, Crystal Falls / Dutchie Room / Expor…" at bounding box center [505, 261] width 1011 height 473
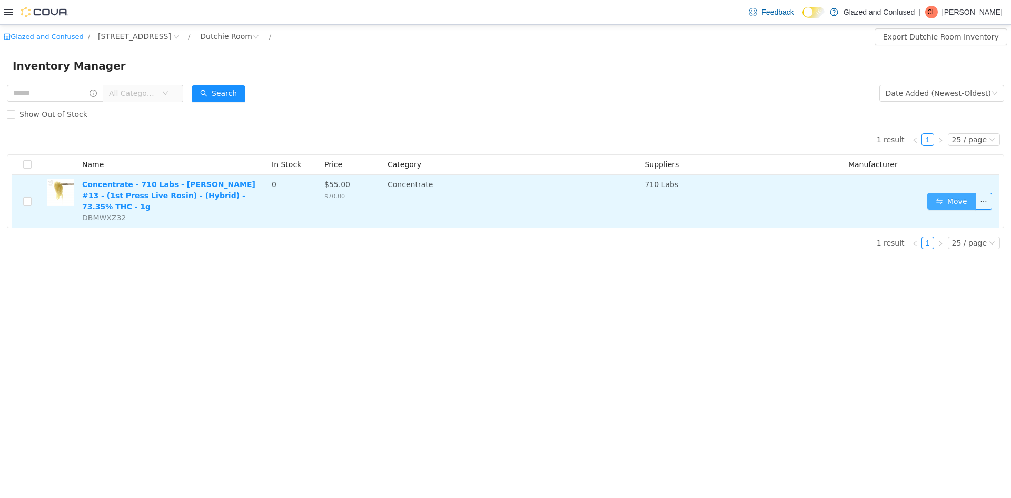
click at [954, 196] on button "Move" at bounding box center [952, 201] width 48 height 17
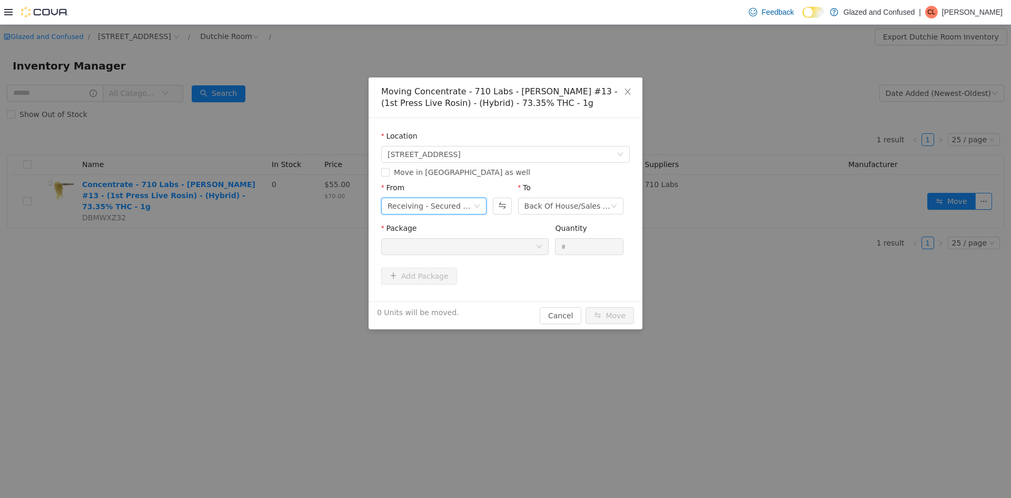
click at [395, 201] on div "Receiving - Secured Storage C" at bounding box center [431, 206] width 86 height 16
click at [420, 260] on li "Dutchie Room" at bounding box center [433, 260] width 105 height 17
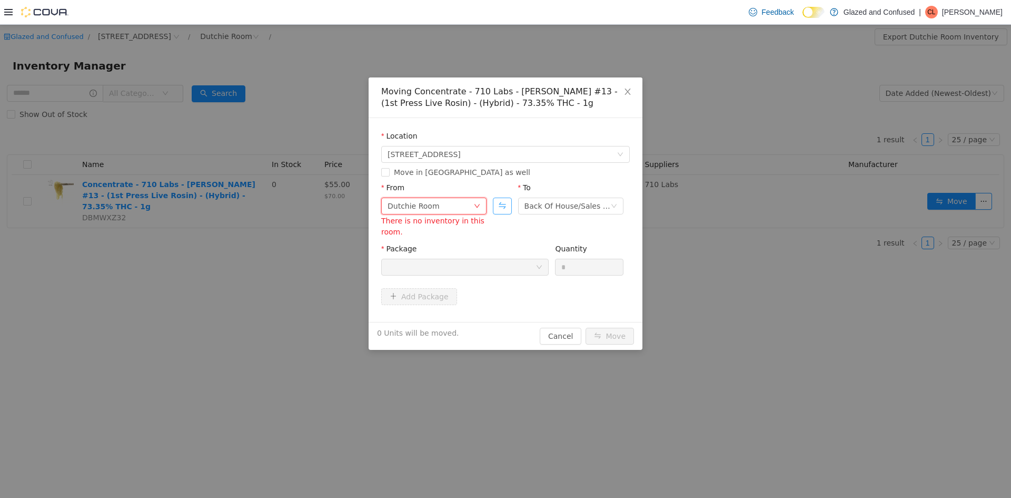
click at [501, 210] on button "Swap" at bounding box center [502, 206] width 18 height 17
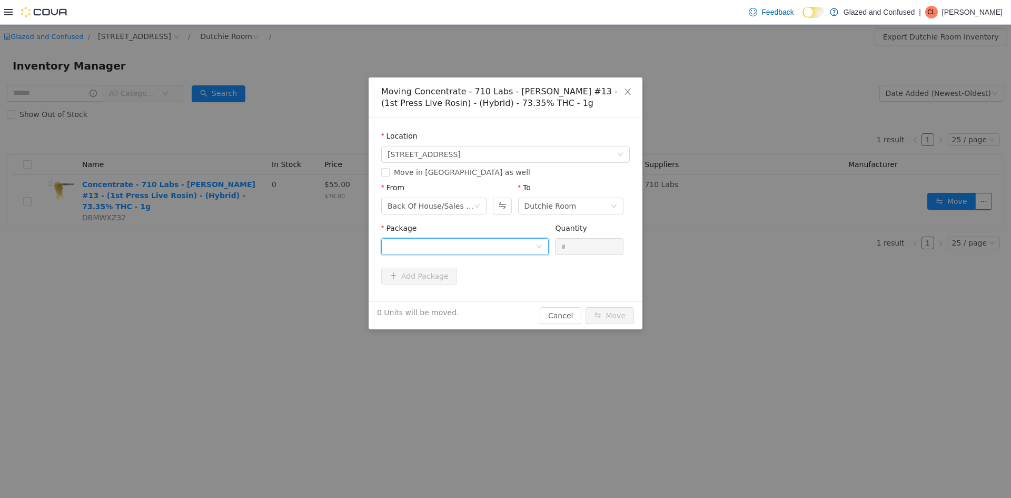
click at [451, 248] on div at bounding box center [462, 247] width 148 height 16
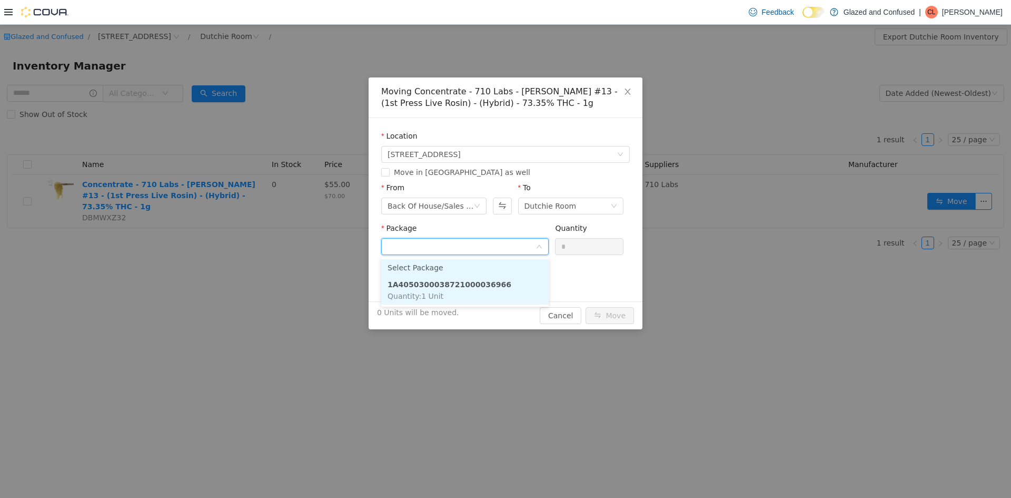
click at [448, 278] on li "1A4050300038721000036966 Quantity : 1 Unit" at bounding box center [464, 290] width 167 height 28
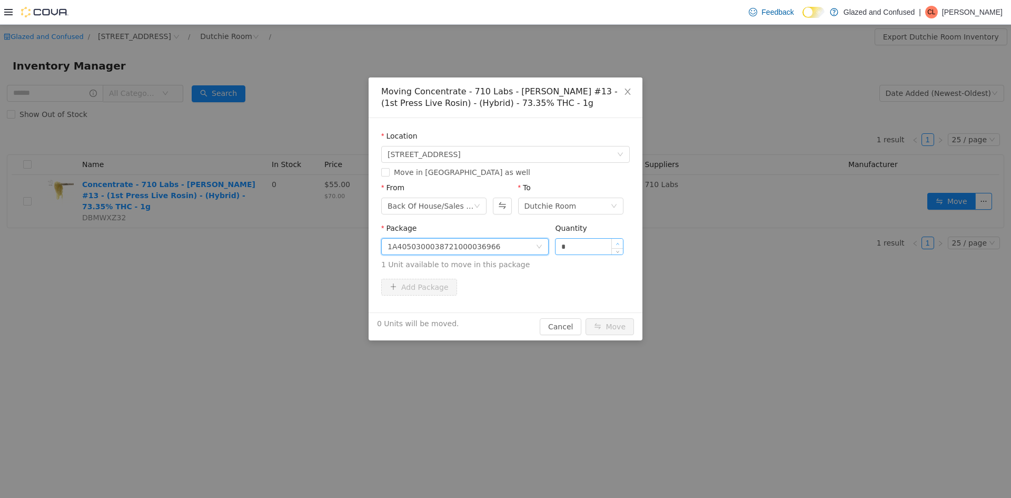
type input "*"
click at [618, 242] on icon "icon: up" at bounding box center [618, 244] width 4 height 4
click at [595, 333] on button "Move" at bounding box center [610, 326] width 48 height 17
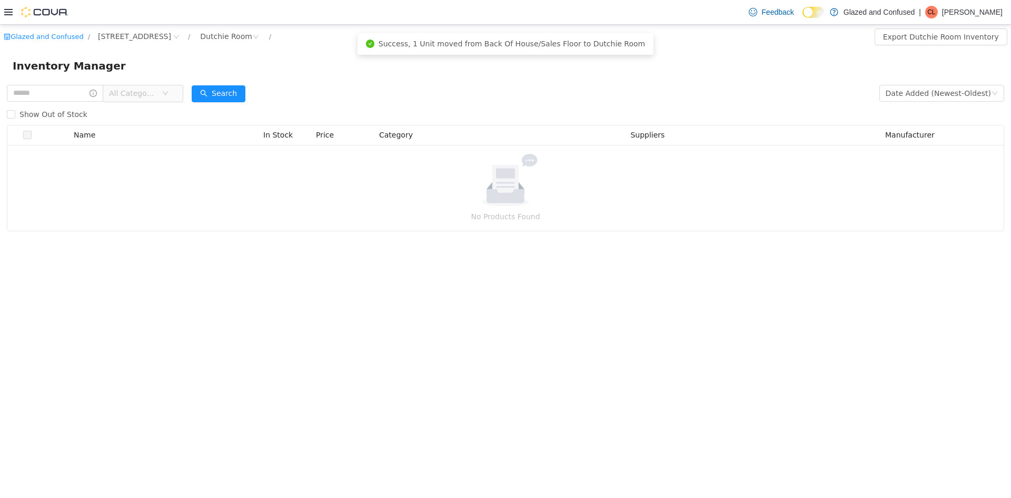
click at [245, 83] on div "Search" at bounding box center [219, 93] width 54 height 21
click at [245, 82] on div "Inventory Manager" at bounding box center [505, 66] width 1011 height 34
click at [241, 93] on button "Search" at bounding box center [219, 93] width 54 height 17
click at [260, 82] on div "Inventory Manager" at bounding box center [505, 66] width 1011 height 34
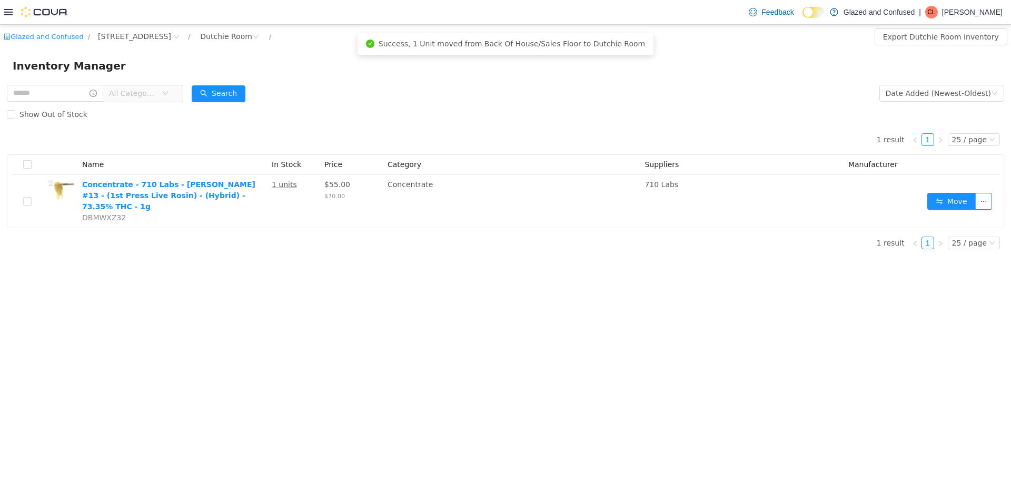
click at [285, 89] on form "All Categories Date Added (Newest-Oldest) Search Show Out of Stock" at bounding box center [506, 104] width 998 height 42
click at [251, 267] on div "Glazed and Confused / 2465 US Highway 2 S, Crystal Falls / Dutchie Room / Expor…" at bounding box center [505, 261] width 1011 height 473
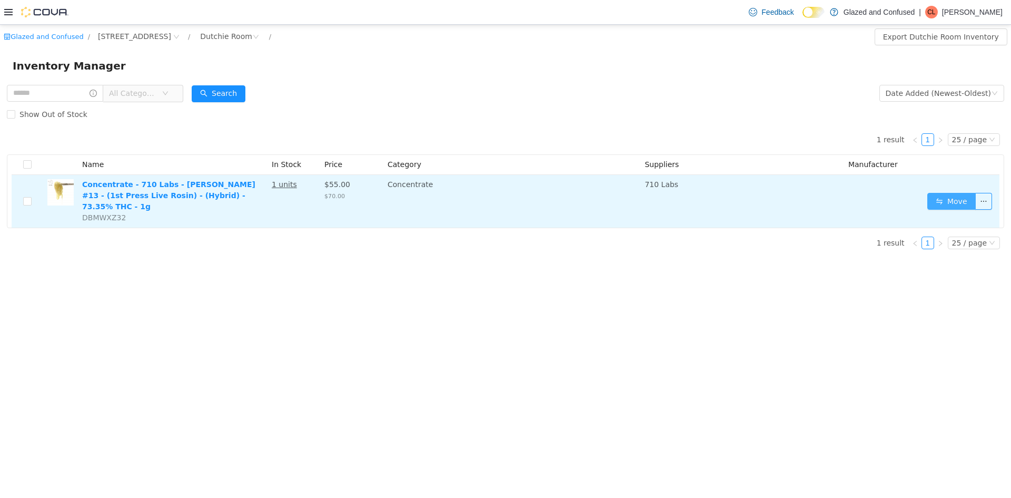
click at [938, 199] on button "Move" at bounding box center [952, 201] width 48 height 17
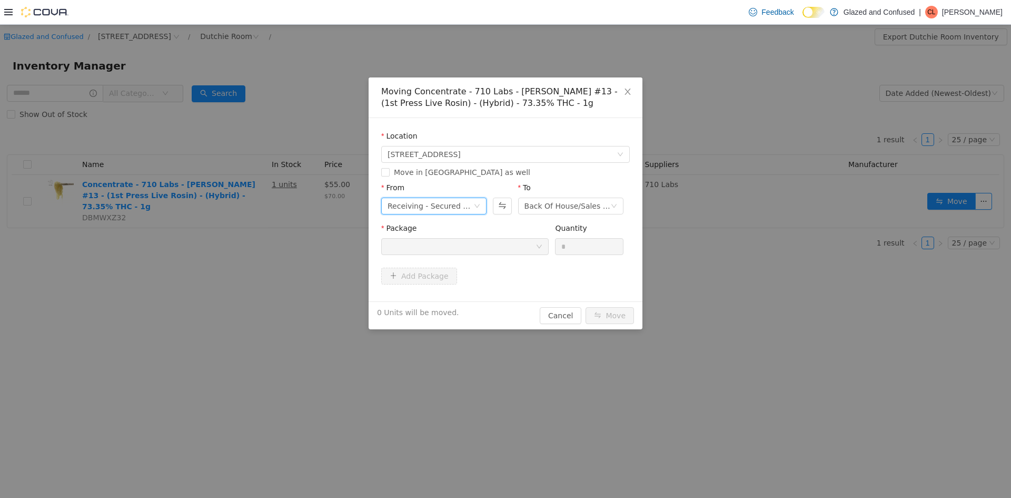
click at [435, 206] on div "Receiving - Secured Storage C" at bounding box center [431, 206] width 86 height 16
click at [427, 257] on li "Dutchie Room" at bounding box center [433, 260] width 105 height 17
click at [495, 241] on div at bounding box center [462, 247] width 148 height 16
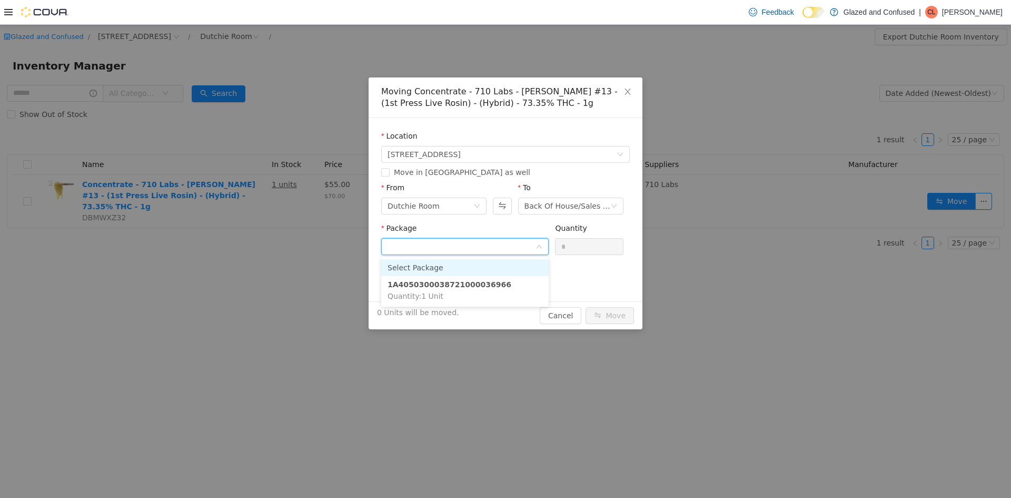
drag, startPoint x: 480, startPoint y: 287, endPoint x: 517, endPoint y: 271, distance: 39.6
click at [480, 284] on strong "1A4050300038721000036966" at bounding box center [450, 284] width 124 height 8
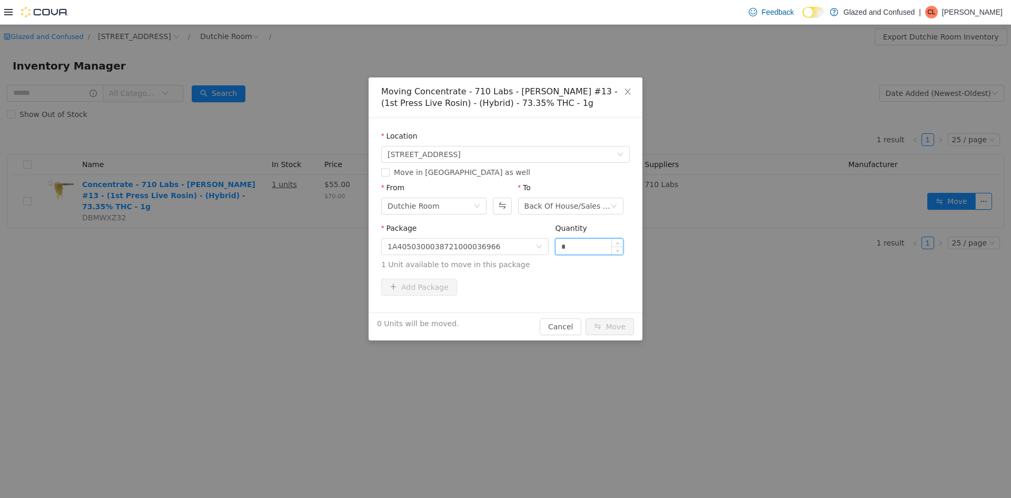
click at [580, 250] on input "*" at bounding box center [589, 247] width 67 height 16
type input "*"
click at [586, 318] on button "Move" at bounding box center [610, 326] width 48 height 17
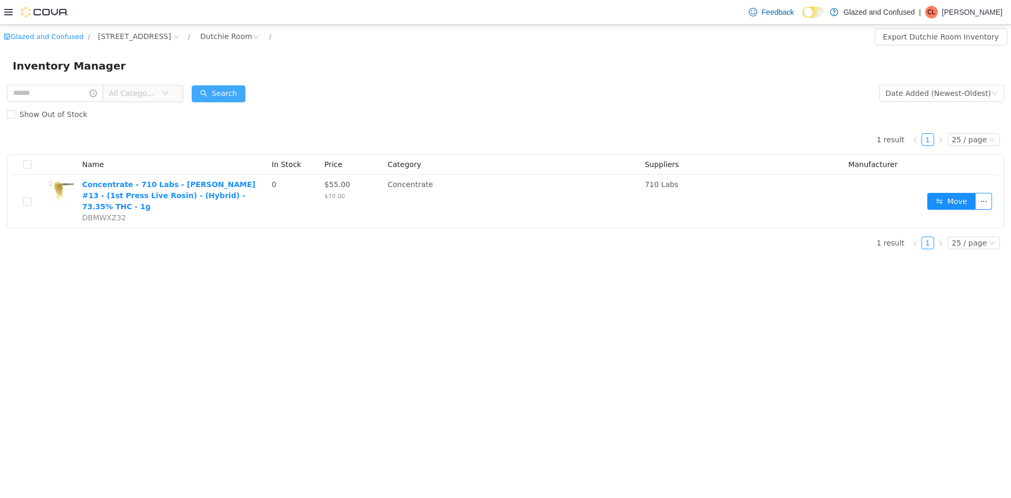
click at [226, 92] on button "Search" at bounding box center [219, 93] width 54 height 17
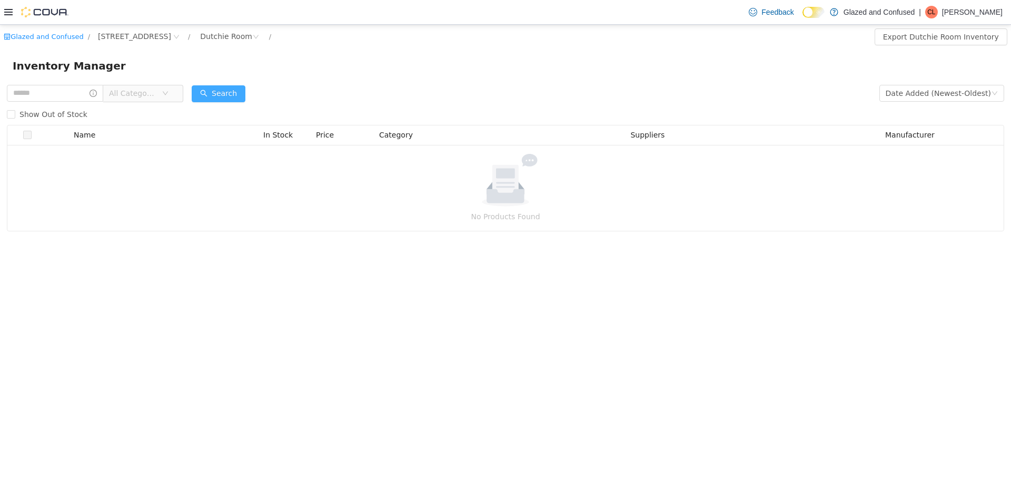
drag, startPoint x: 221, startPoint y: 84, endPoint x: 224, endPoint y: 89, distance: 6.4
click at [222, 87] on div "Search" at bounding box center [219, 93] width 54 height 21
click at [224, 89] on button "Search" at bounding box center [219, 93] width 54 height 17
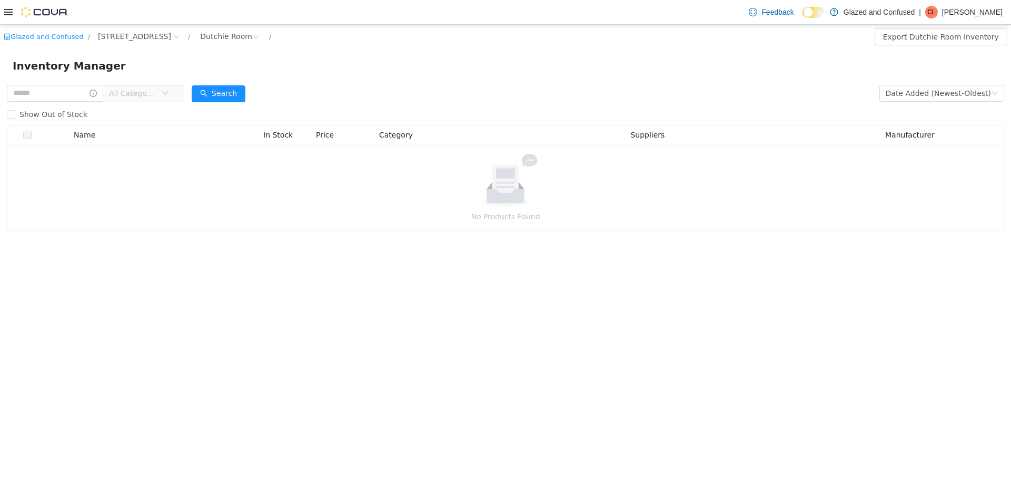
click at [974, 8] on p "Chad Lacy" at bounding box center [972, 12] width 61 height 13
drag, startPoint x: 932, startPoint y: 92, endPoint x: 932, endPoint y: 97, distance: 5.8
click at [932, 92] on ul "Change Password Help Cova Learning Sign Out" at bounding box center [950, 69] width 105 height 93
click at [932, 97] on button "Sign Out" at bounding box center [950, 103] width 97 height 17
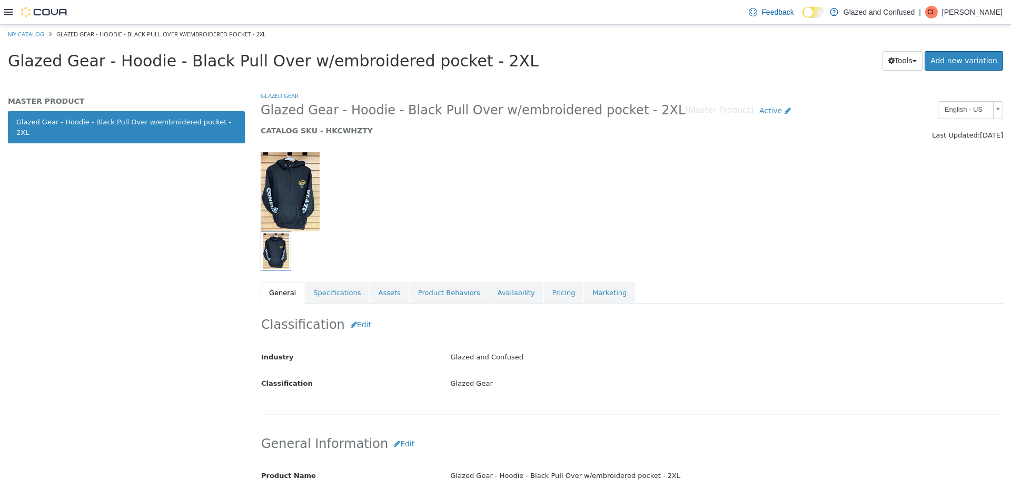
scroll to position [263, 0]
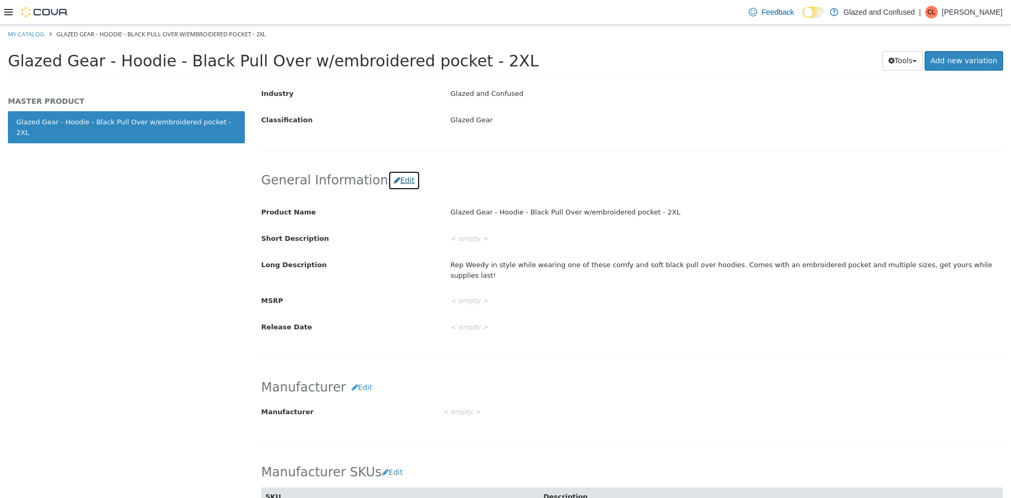
click at [398, 173] on button "Edit" at bounding box center [404, 180] width 32 height 19
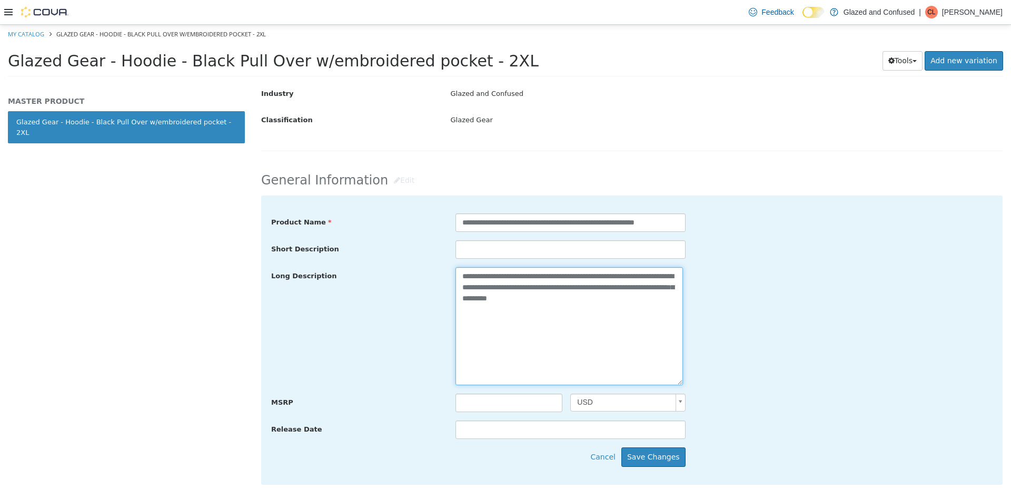
click at [537, 290] on textarea "**********" at bounding box center [570, 326] width 228 height 118
drag, startPoint x: 558, startPoint y: 109, endPoint x: 499, endPoint y: 97, distance: 60.2
click at [555, 110] on div "Industry Glazed and Confused Classification Glazed Gear" at bounding box center [632, 107] width 742 height 45
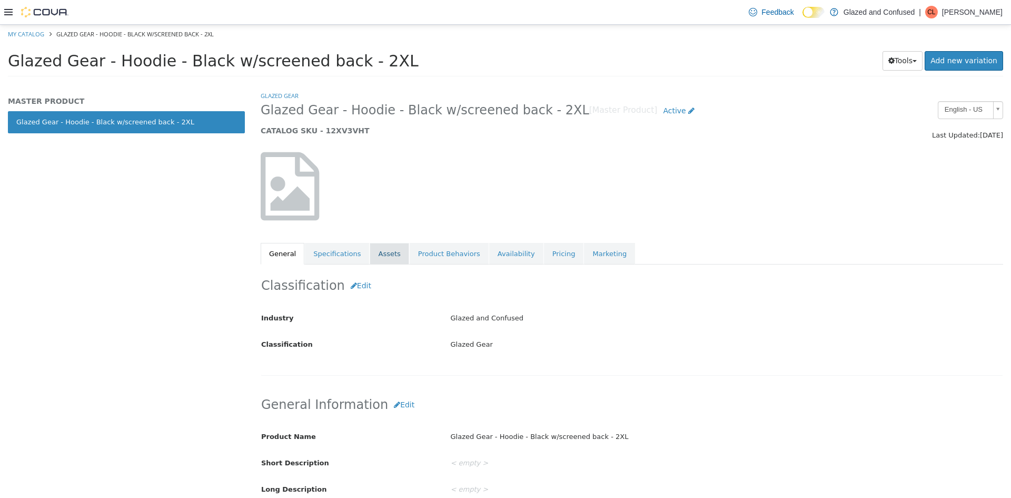
click at [376, 257] on link "Assets" at bounding box center [389, 254] width 39 height 22
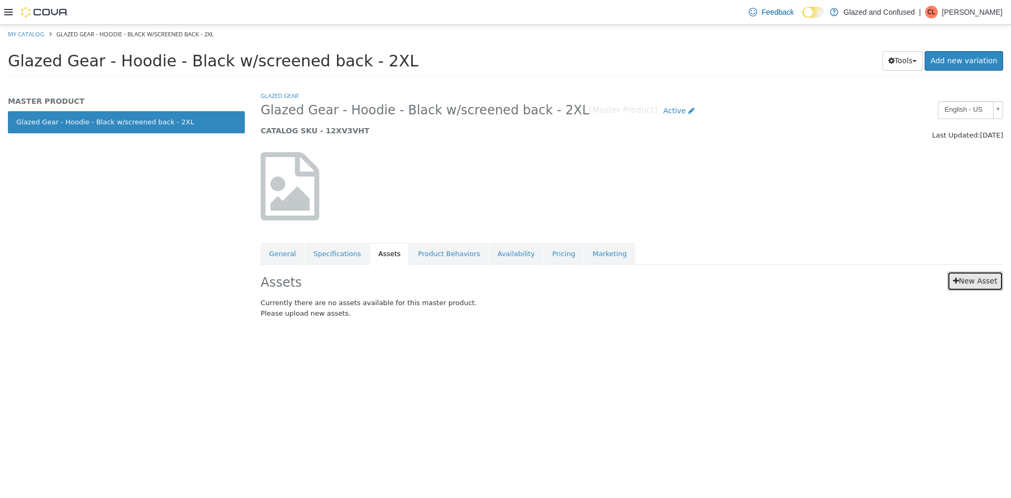
click at [974, 275] on link "New Asset" at bounding box center [976, 280] width 56 height 19
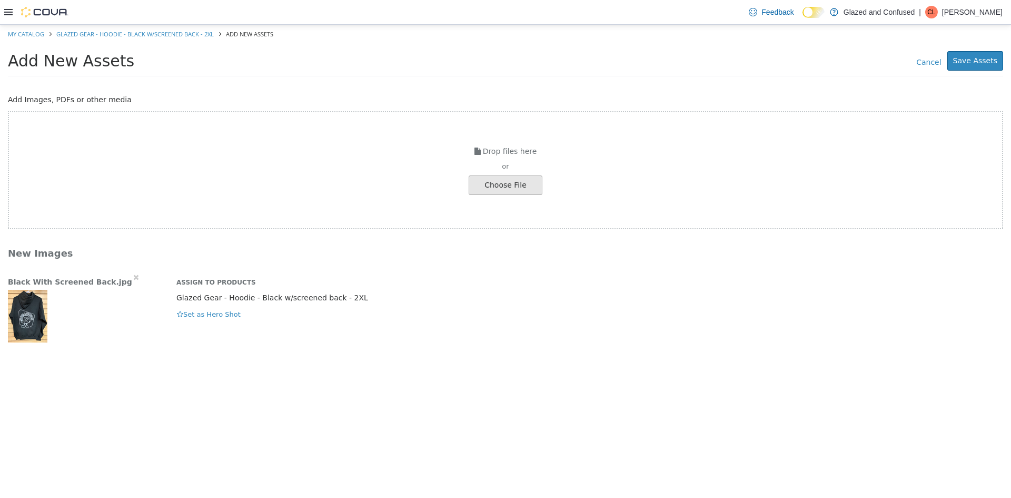
click at [174, 314] on div "Assign to Products Glazed Gear - Hoodie - Black w/screened back - 2XL Hero Shot…" at bounding box center [590, 296] width 843 height 48
click at [183, 312] on icon "button" at bounding box center [180, 314] width 6 height 7
click at [967, 58] on button "Save Assets" at bounding box center [976, 60] width 56 height 19
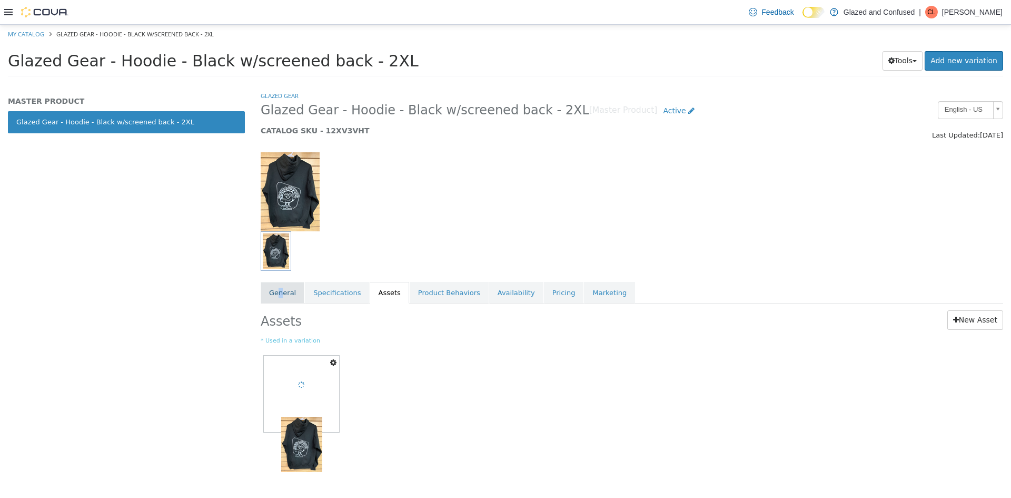
click at [281, 285] on link "General" at bounding box center [283, 293] width 44 height 22
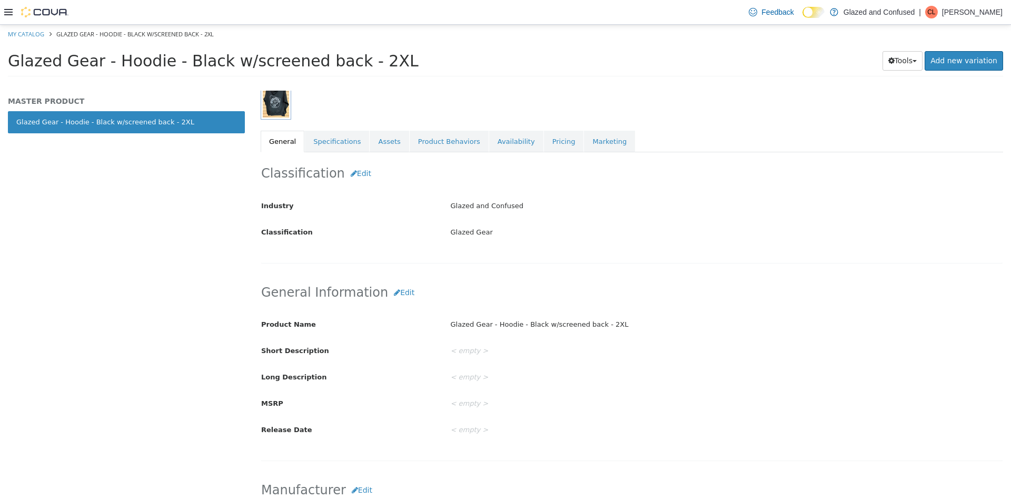
scroll to position [158, 0]
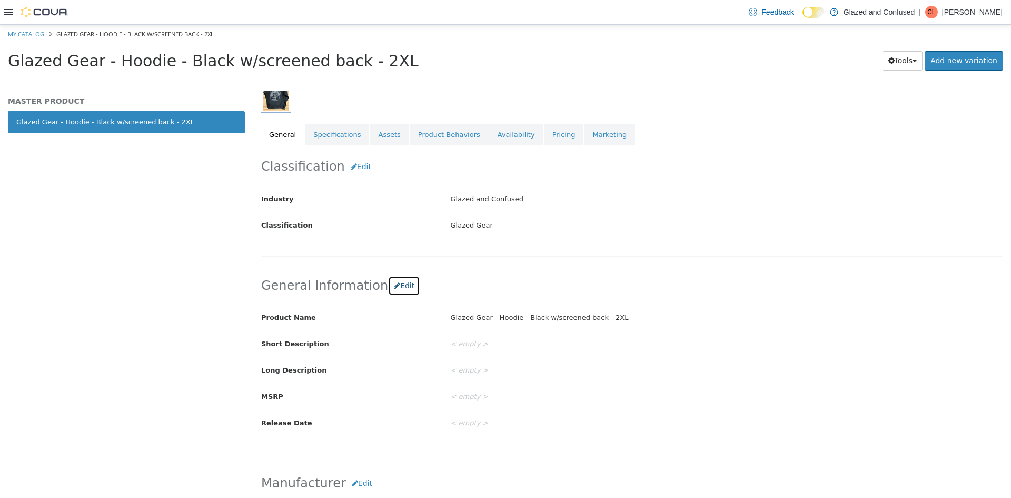
click at [402, 280] on button "Edit" at bounding box center [404, 285] width 32 height 19
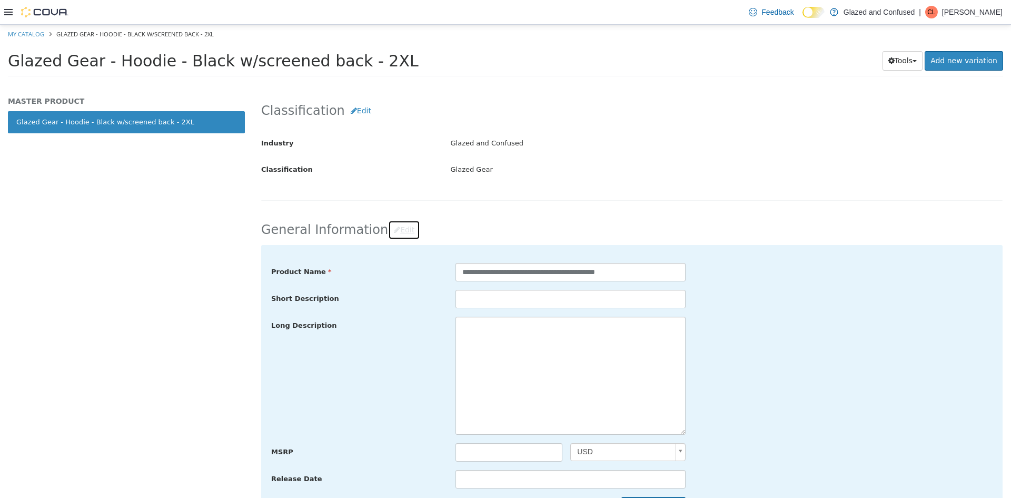
scroll to position [263, 0]
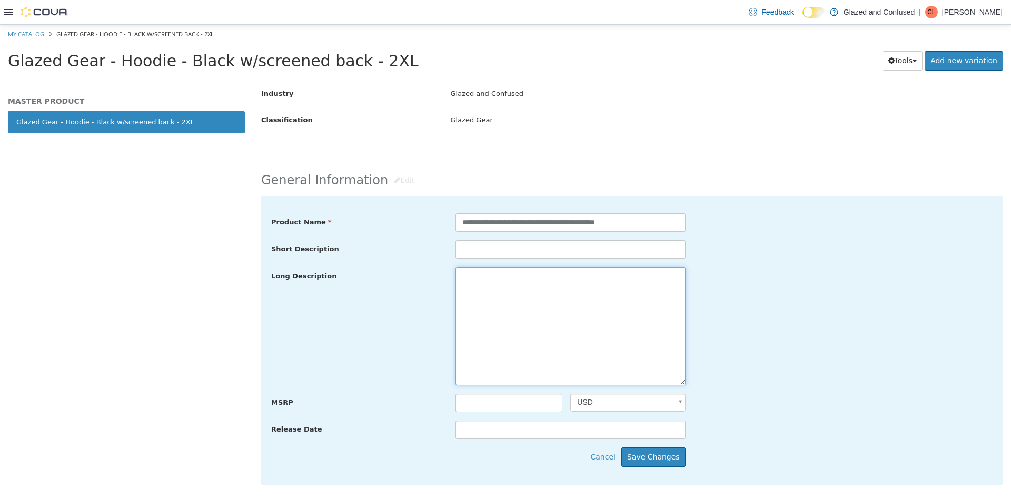
paste textarea "**********"
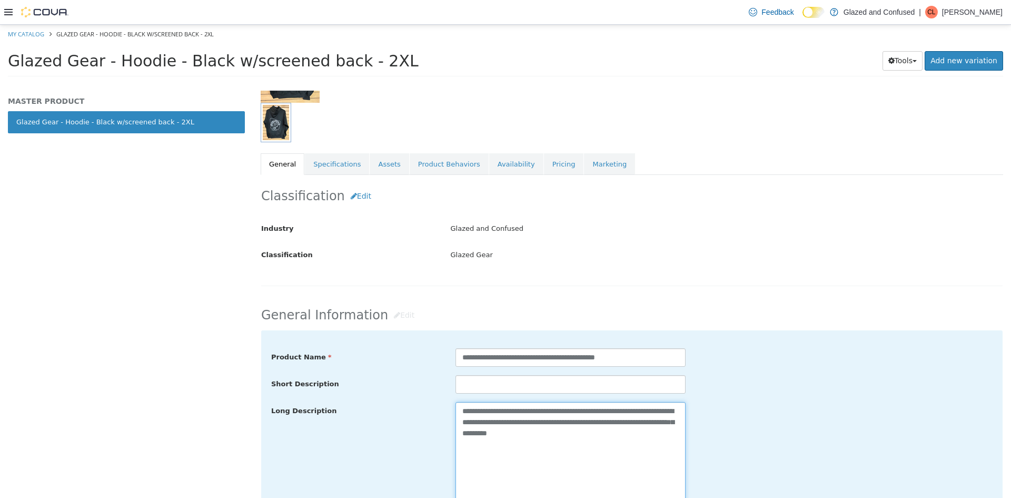
scroll to position [105, 0]
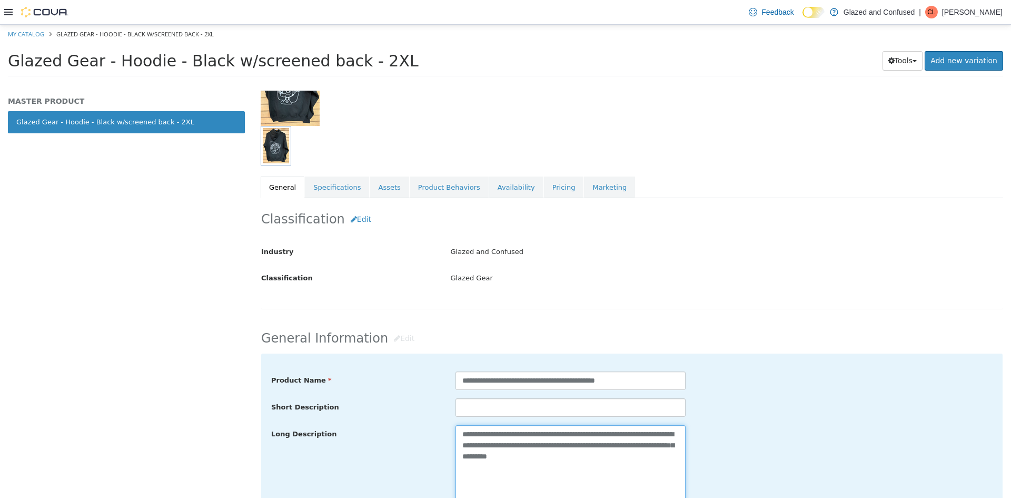
click at [629, 453] on textarea "**********" at bounding box center [571, 484] width 230 height 118
click at [633, 441] on textarea "**********" at bounding box center [571, 484] width 230 height 118
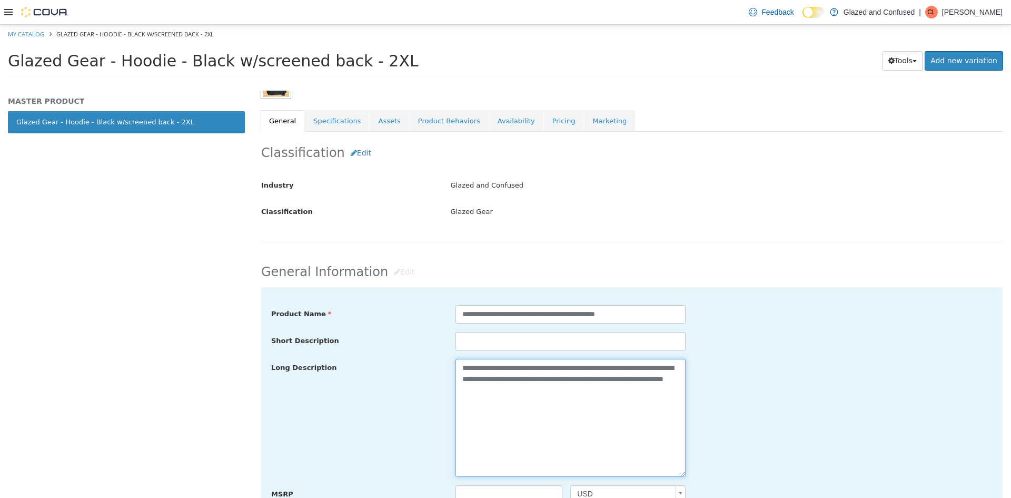
scroll to position [263, 0]
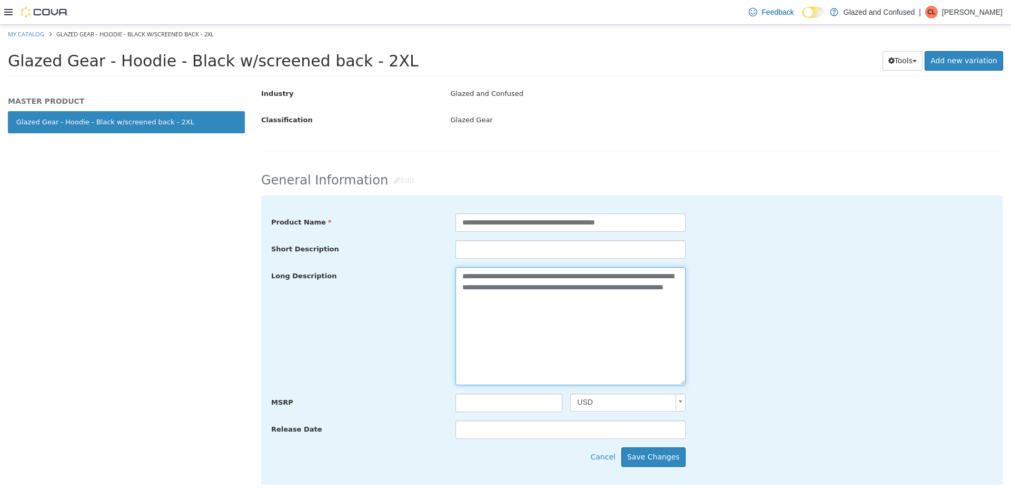
drag, startPoint x: 587, startPoint y: 295, endPoint x: 442, endPoint y: 261, distance: 148.8
click at [442, 261] on div "**********" at bounding box center [632, 326] width 722 height 226
click at [577, 313] on textarea "**********" at bounding box center [571, 326] width 230 height 118
drag, startPoint x: 636, startPoint y: 298, endPoint x: 367, endPoint y: 255, distance: 272.1
click at [367, 255] on div "**********" at bounding box center [632, 326] width 722 height 226
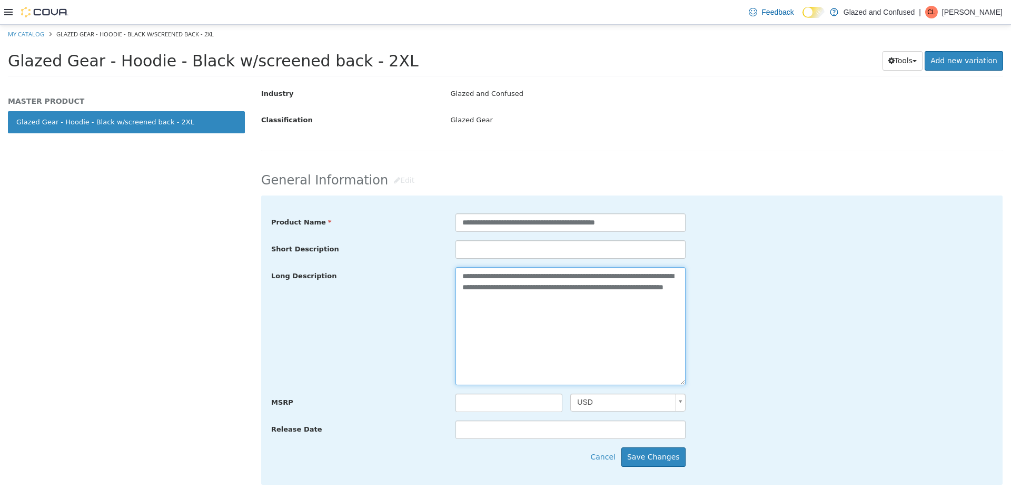
type textarea "**********"
click at [763, 226] on div "**********" at bounding box center [631, 222] width 737 height 19
click at [666, 463] on button "Save Changes" at bounding box center [654, 456] width 64 height 19
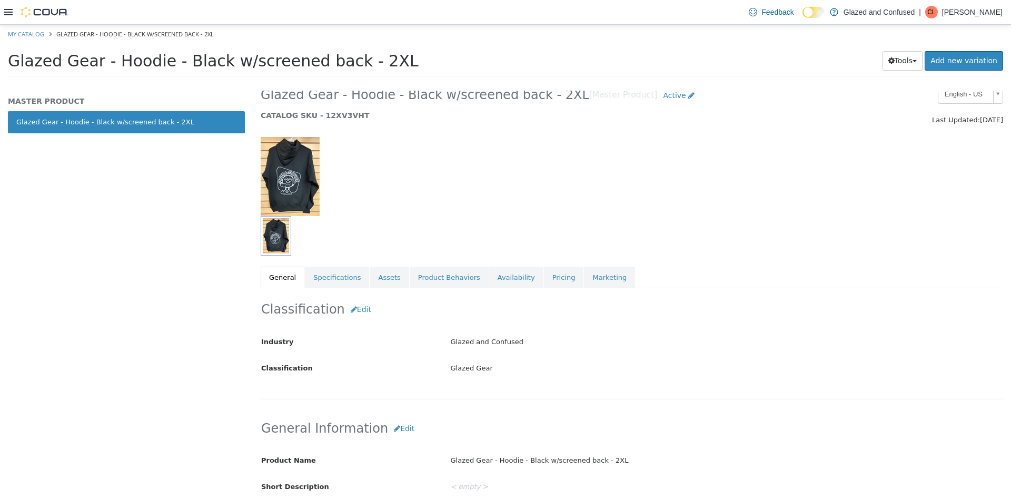
scroll to position [0, 0]
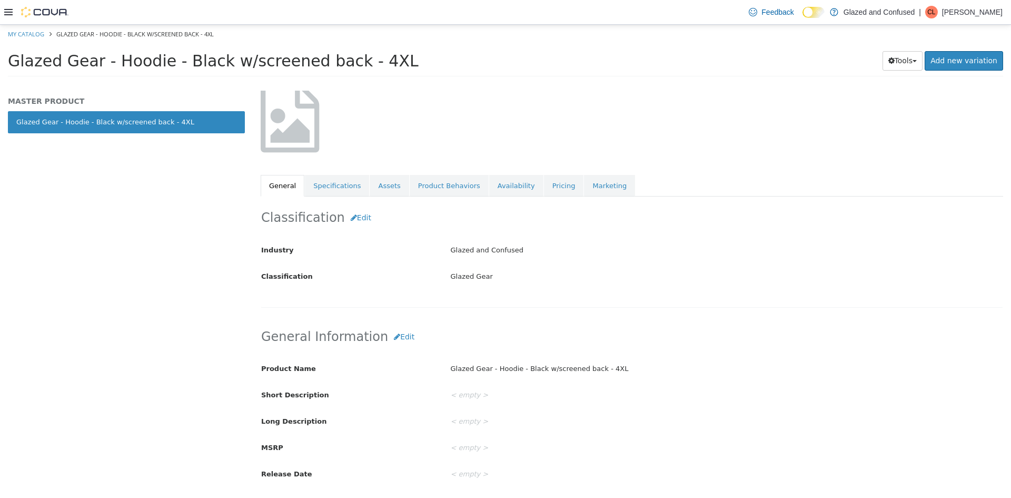
scroll to position [158, 0]
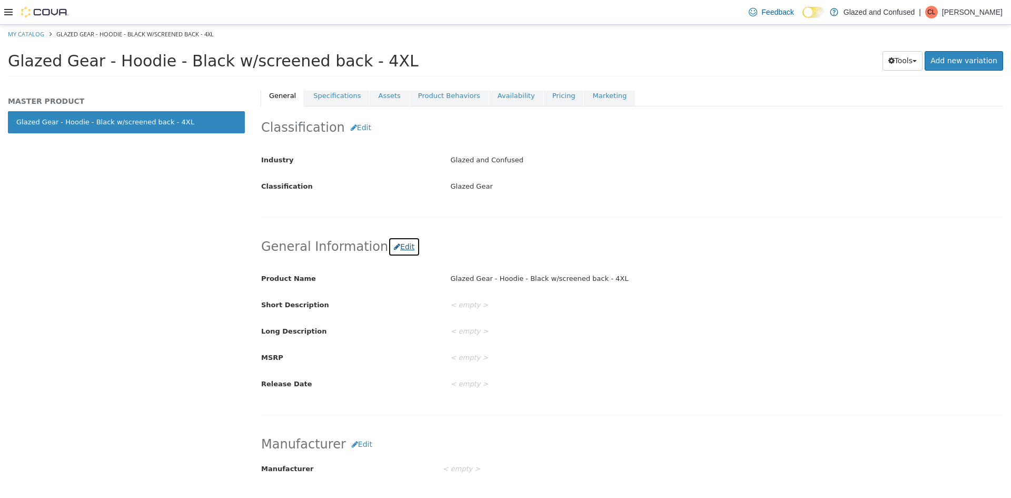
click at [392, 253] on button "Edit" at bounding box center [404, 246] width 32 height 19
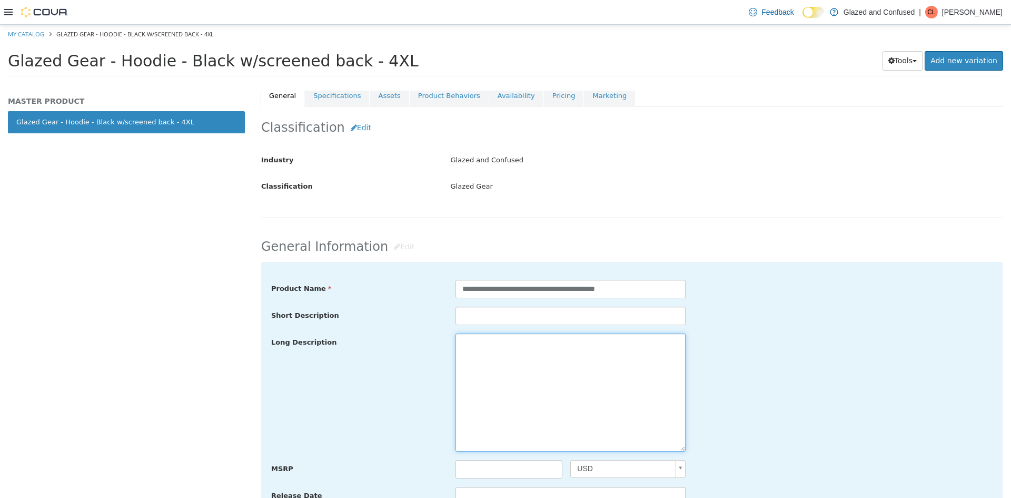
paste textarea "**********"
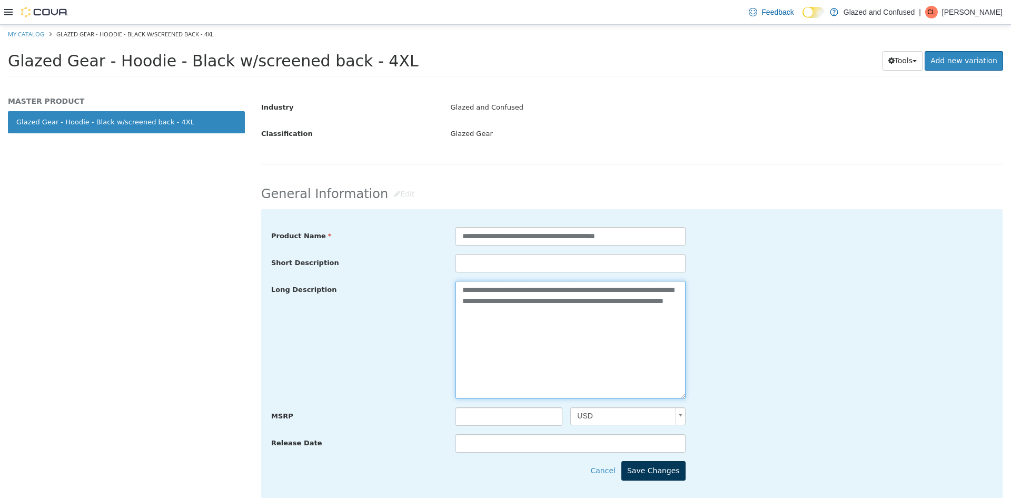
type textarea "**********"
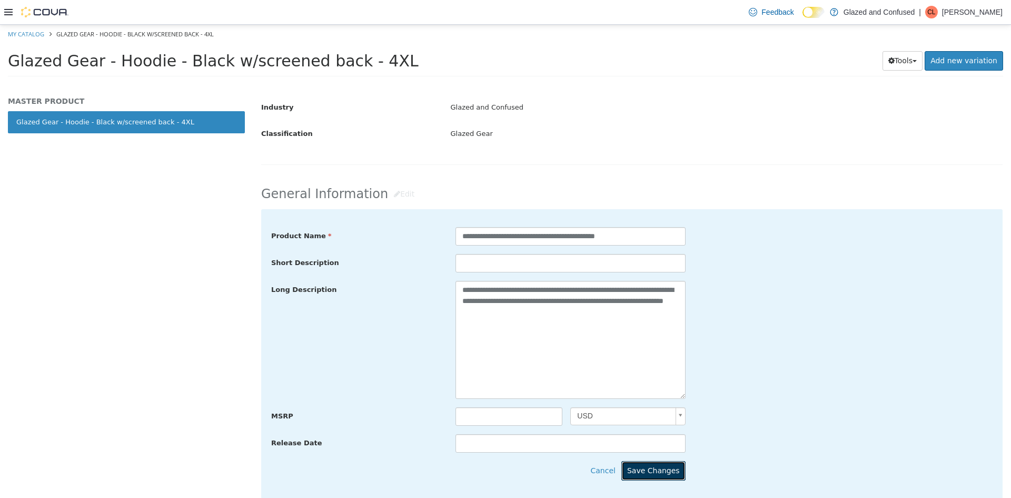
click at [644, 478] on button "Save Changes" at bounding box center [654, 470] width 64 height 19
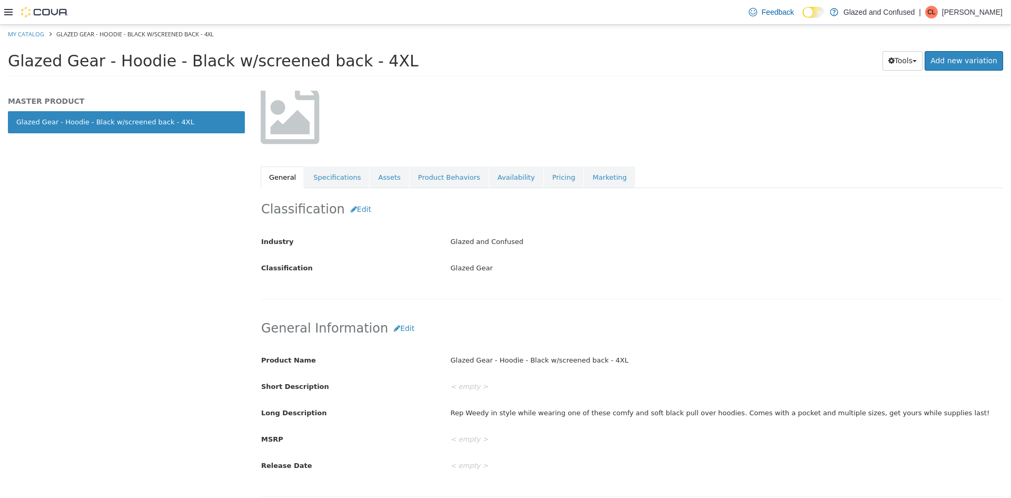
scroll to position [0, 0]
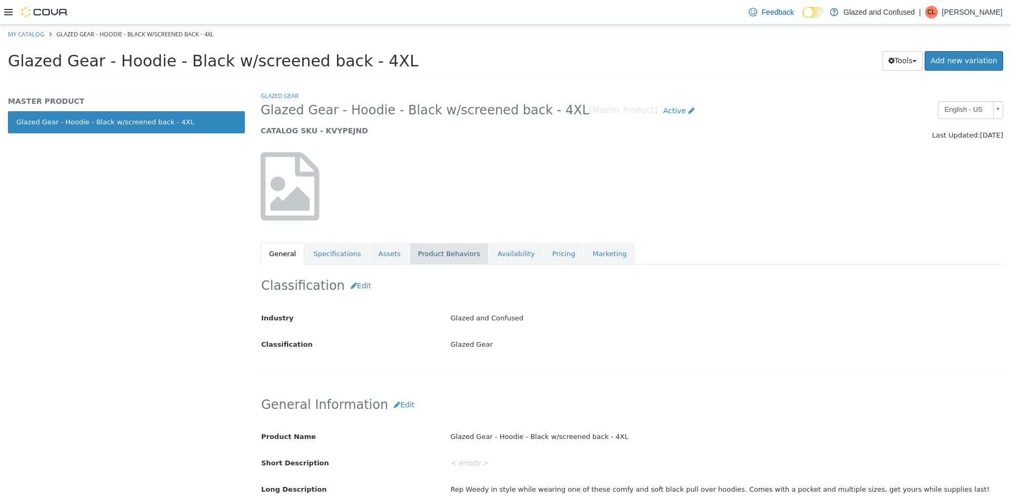
click at [410, 261] on link "Product Behaviors" at bounding box center [449, 254] width 79 height 22
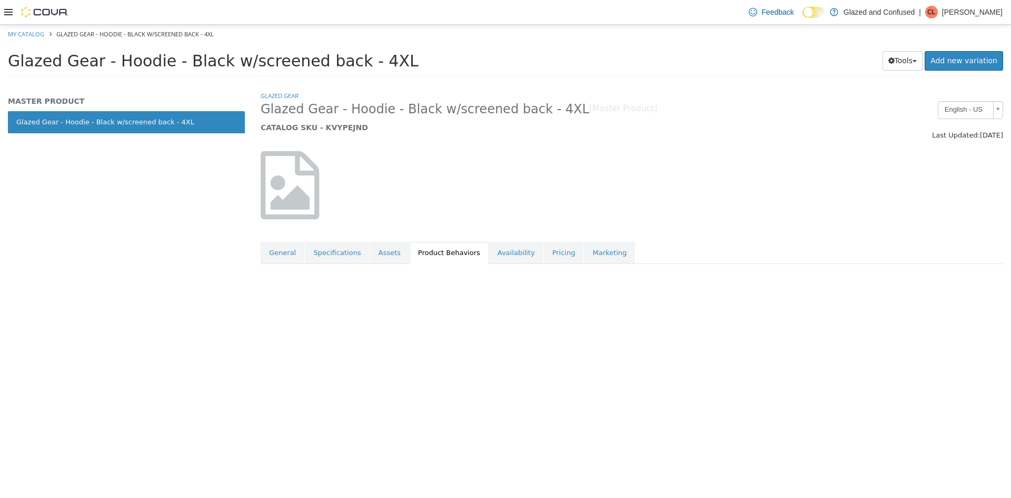
click at [384, 254] on link "Assets" at bounding box center [389, 253] width 39 height 22
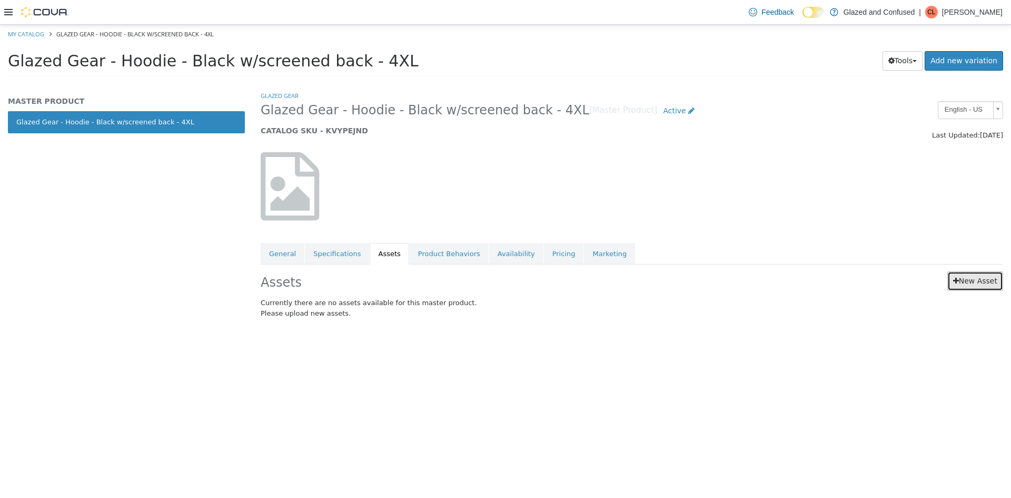
click at [968, 283] on link "New Asset" at bounding box center [976, 280] width 56 height 19
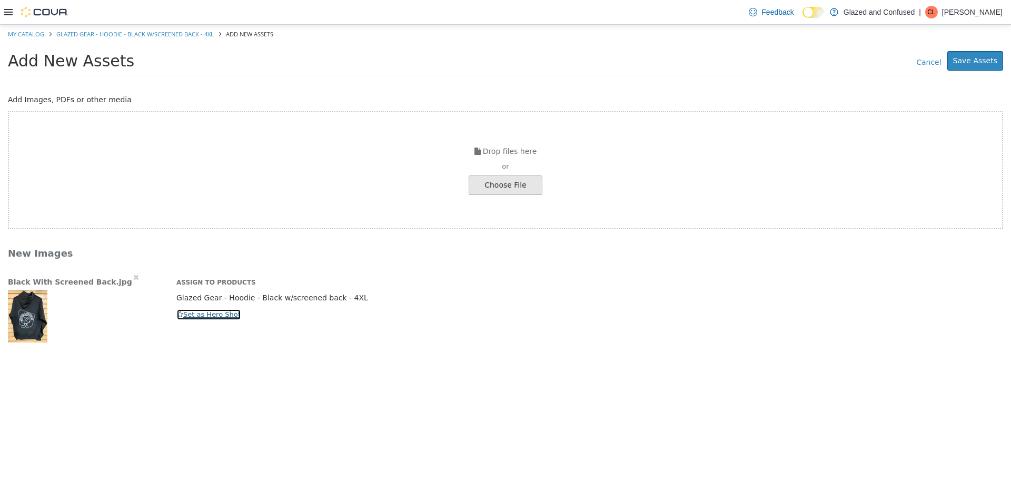
click at [190, 316] on button "Set as Hero Shot" at bounding box center [208, 315] width 65 height 12
click at [985, 57] on button "Save Assets" at bounding box center [976, 60] width 56 height 19
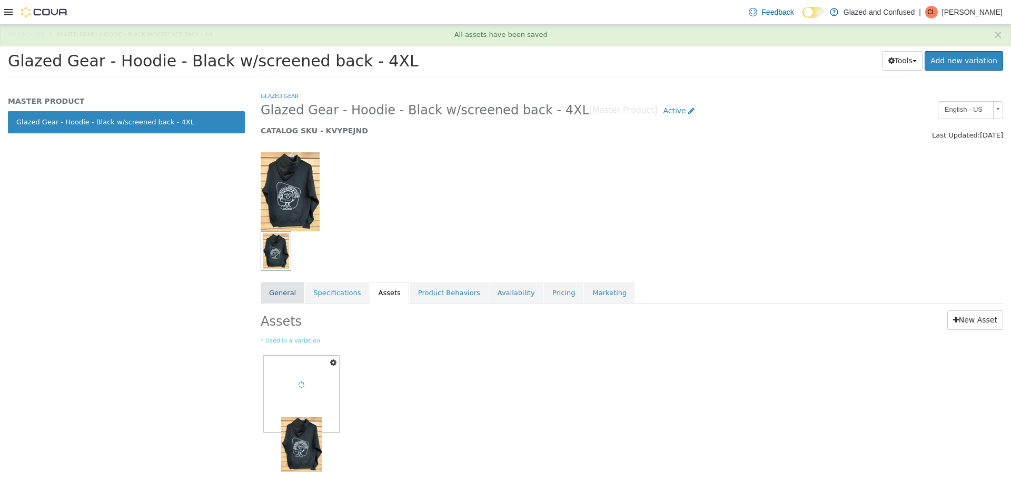
click at [294, 297] on link "General" at bounding box center [283, 293] width 44 height 22
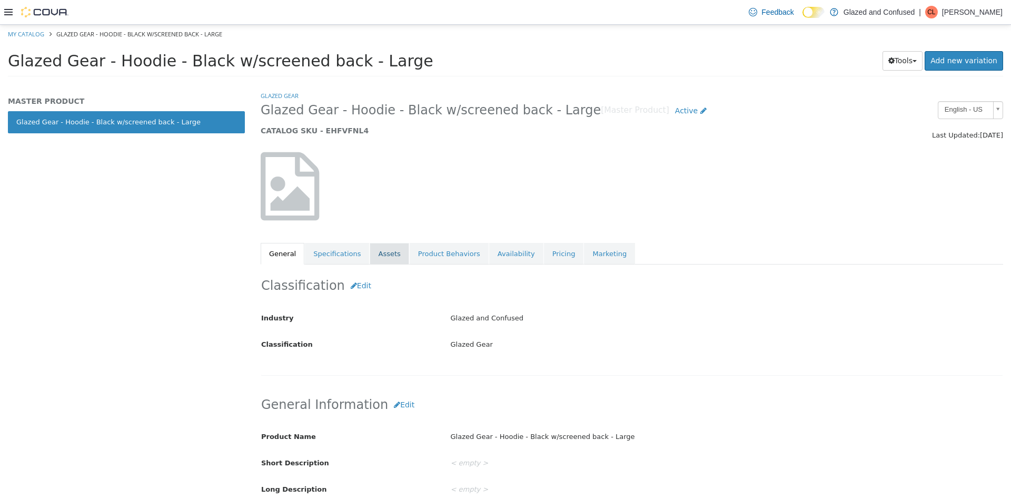
click at [386, 253] on link "Assets" at bounding box center [389, 254] width 39 height 22
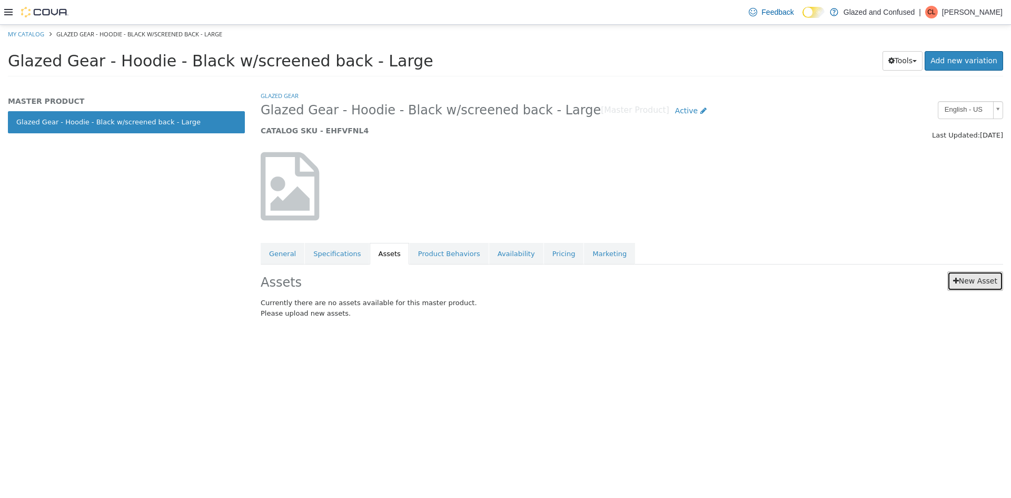
click at [951, 282] on link "New Asset" at bounding box center [976, 280] width 56 height 19
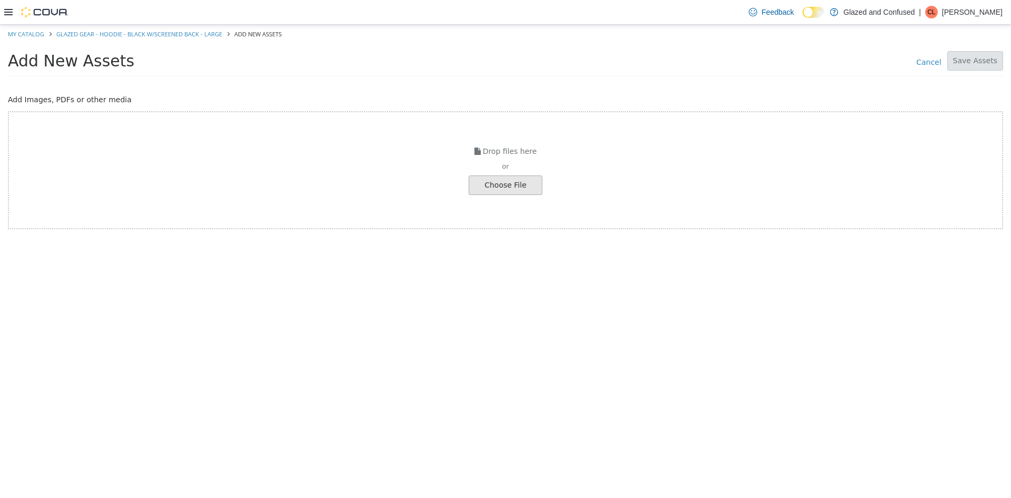
drag, startPoint x: 492, startPoint y: 193, endPoint x: 499, endPoint y: 188, distance: 9.1
click at [492, 193] on div "Choose File" at bounding box center [506, 184] width 74 height 19
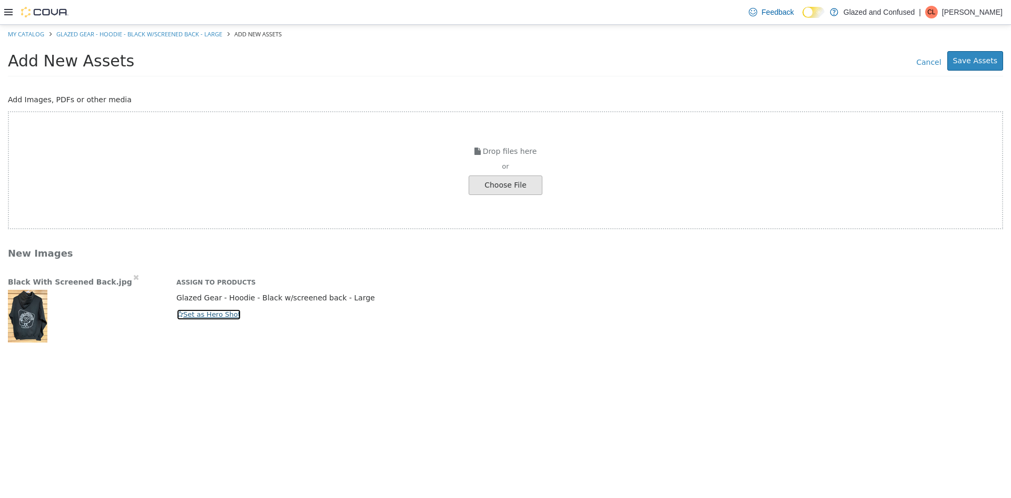
click at [194, 317] on button "Set as Hero Shot" at bounding box center [208, 315] width 65 height 12
click at [992, 65] on button "Save Assets" at bounding box center [976, 60] width 56 height 19
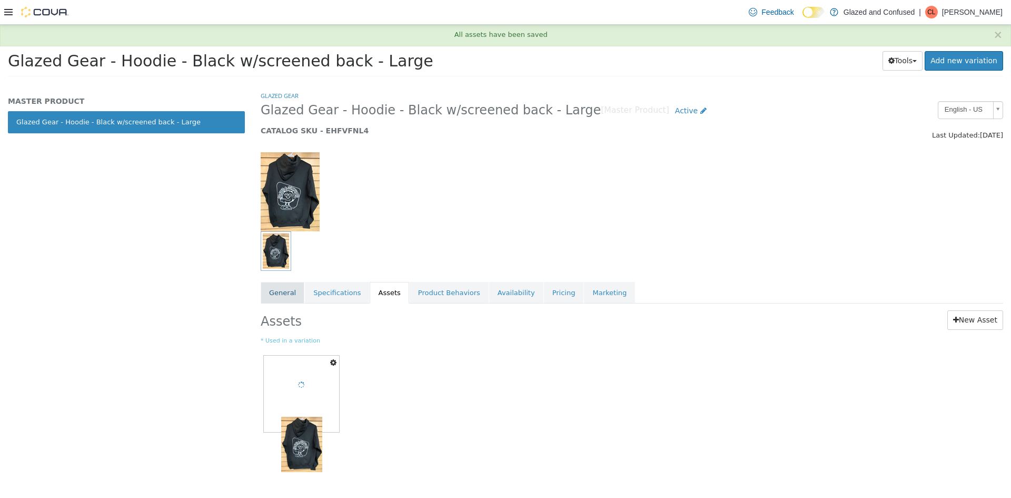
click at [275, 299] on link "General" at bounding box center [283, 293] width 44 height 22
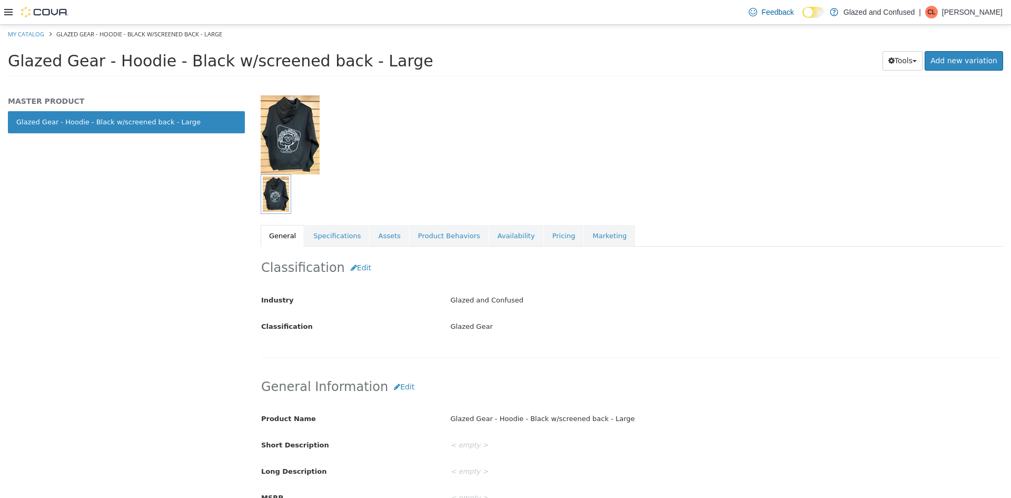
scroll to position [158, 0]
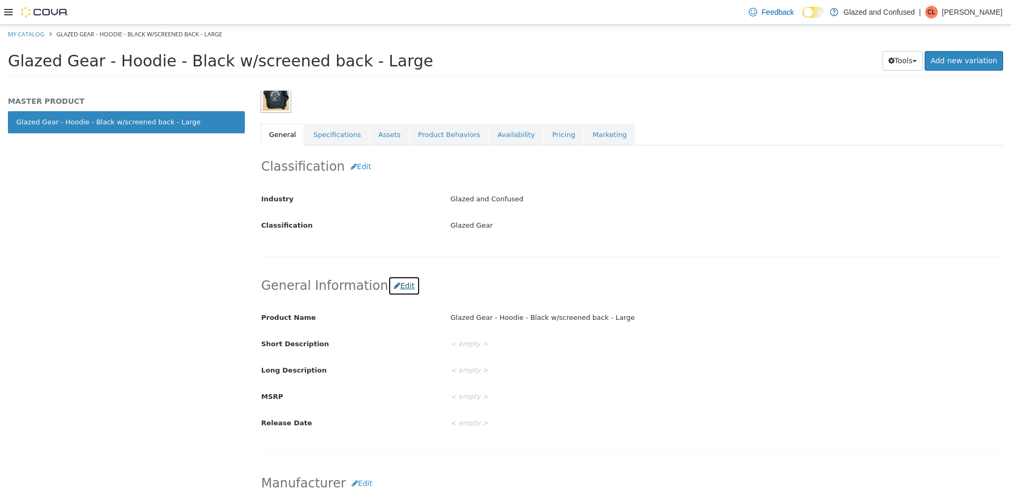
click at [404, 284] on button "Edit" at bounding box center [404, 285] width 32 height 19
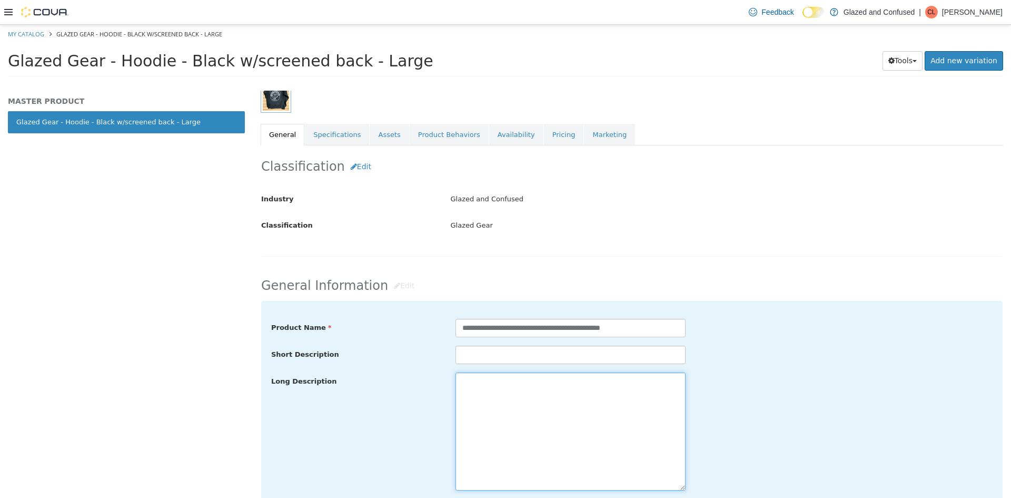
paste textarea "**********"
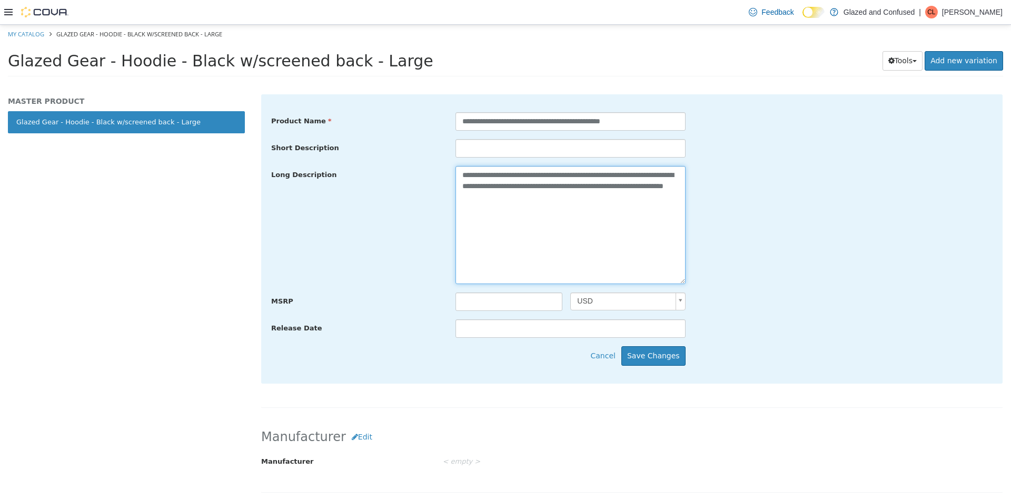
scroll to position [369, 0]
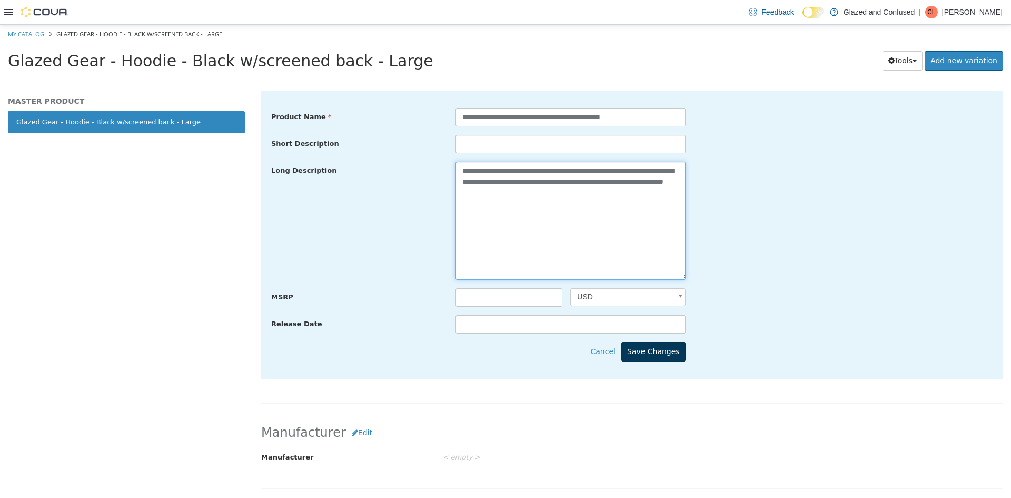
type textarea "**********"
click at [674, 351] on button "Save Changes" at bounding box center [654, 351] width 64 height 19
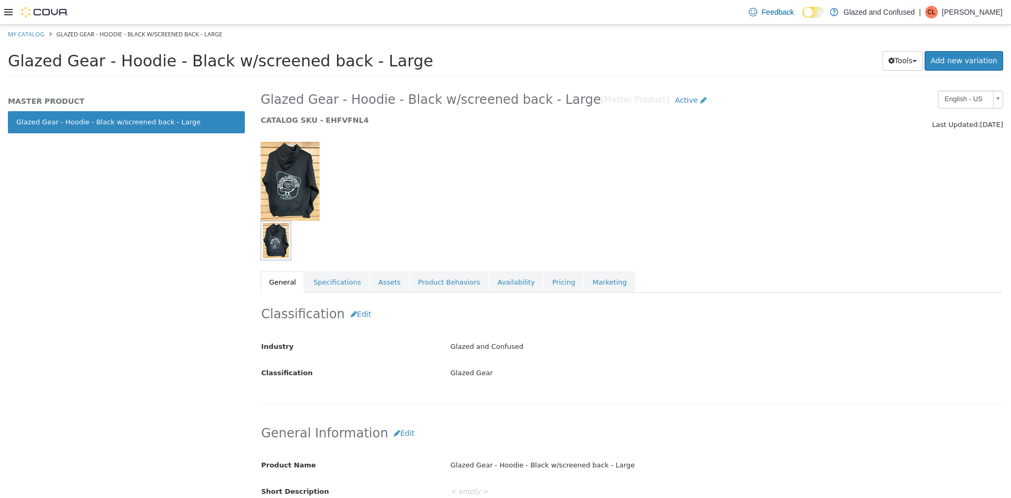
scroll to position [0, 0]
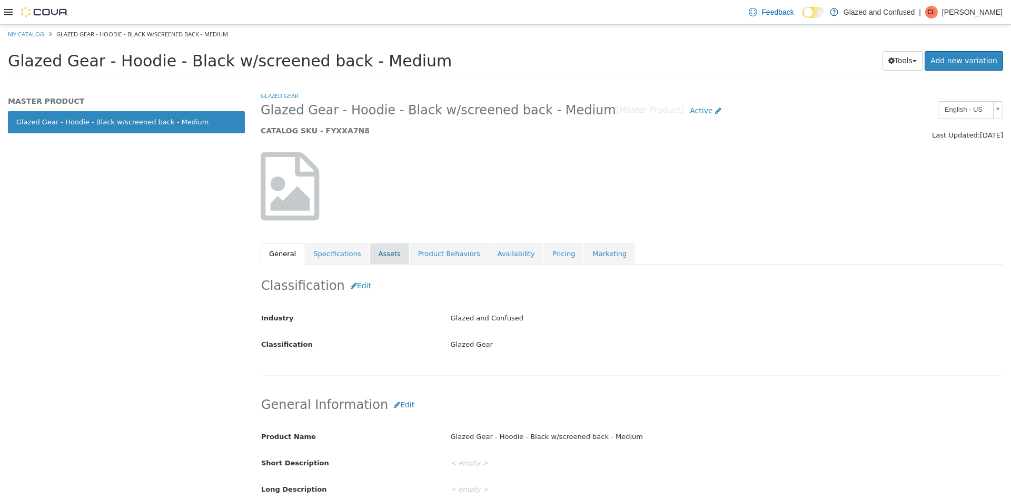
click at [383, 252] on link "Assets" at bounding box center [389, 254] width 39 height 22
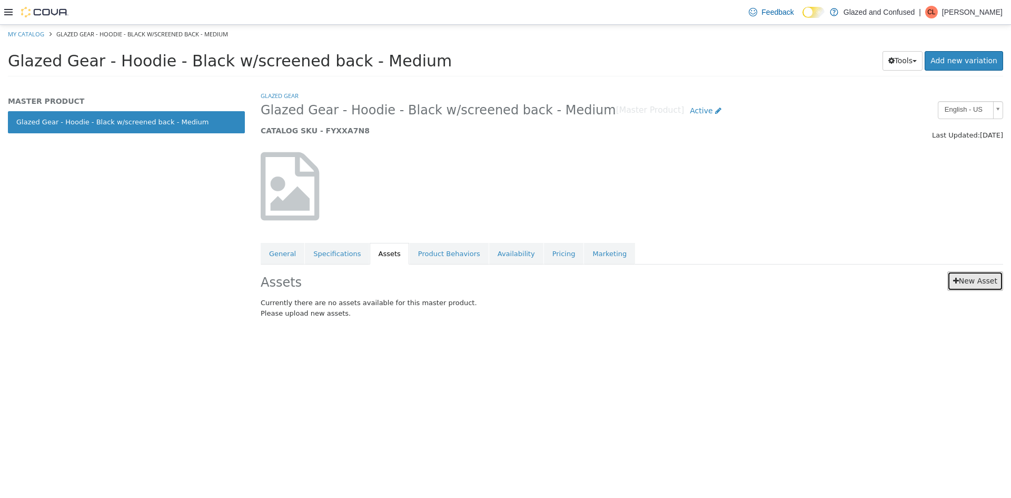
click at [972, 278] on link "New Asset" at bounding box center [976, 280] width 56 height 19
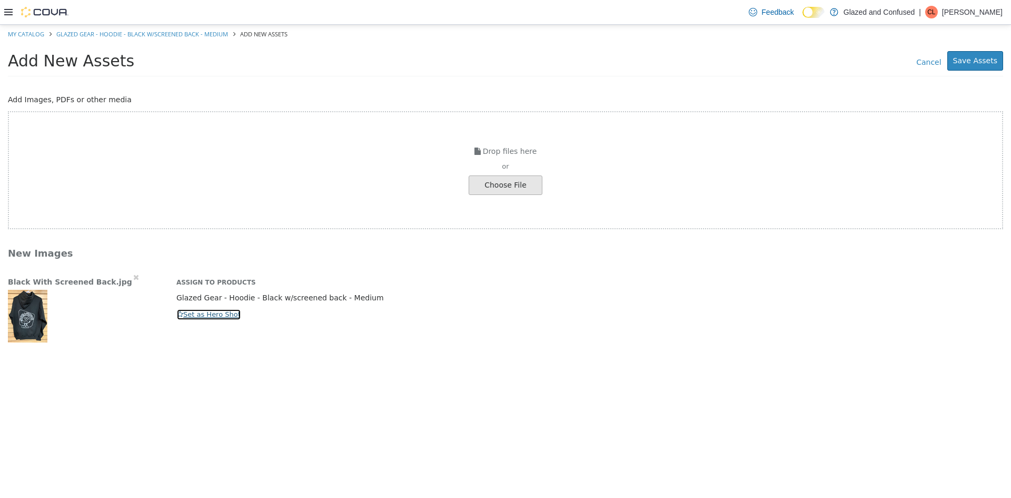
click at [227, 312] on button "Set as Hero Shot" at bounding box center [208, 315] width 65 height 12
click at [994, 61] on button "Save Assets" at bounding box center [976, 60] width 56 height 19
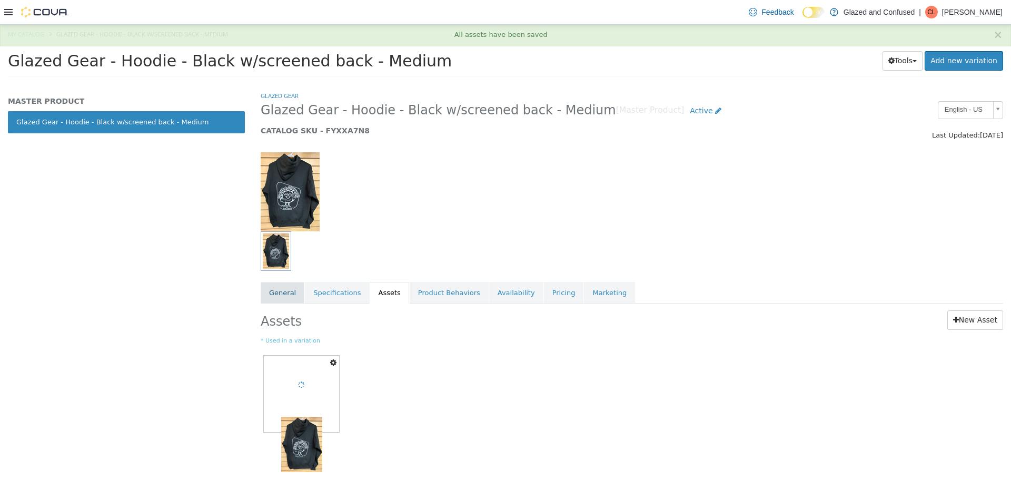
click at [283, 288] on link "General" at bounding box center [283, 293] width 44 height 22
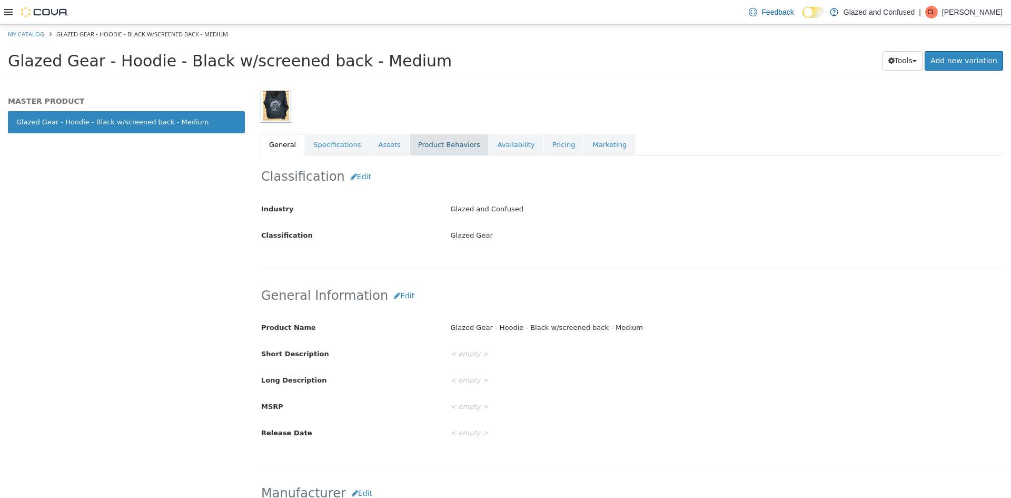
scroll to position [211, 0]
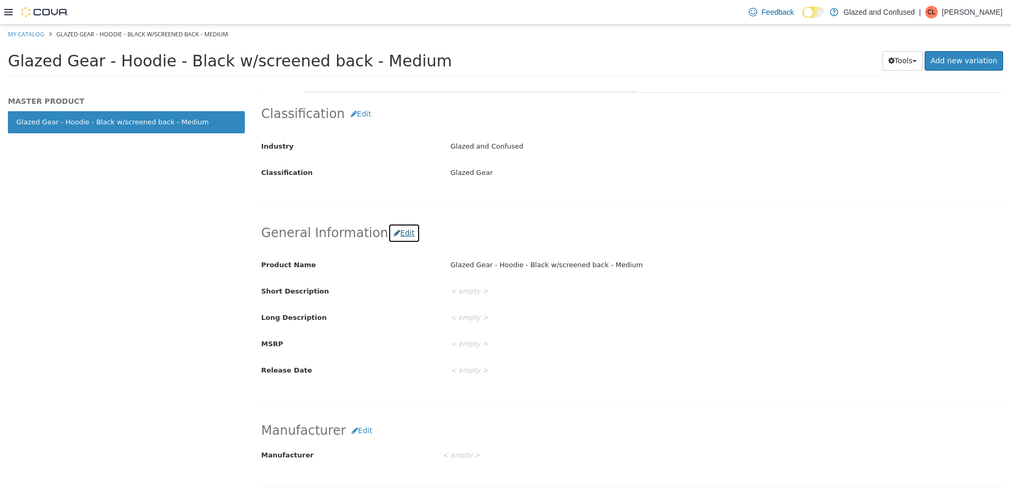
click at [401, 234] on button "Edit" at bounding box center [404, 232] width 32 height 19
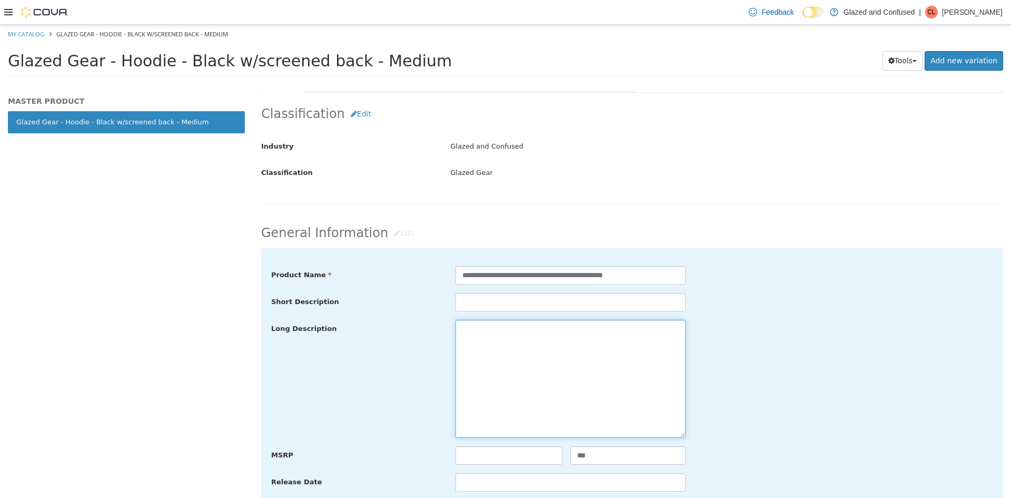
click at [496, 360] on textarea at bounding box center [571, 379] width 230 height 118
paste textarea "**********"
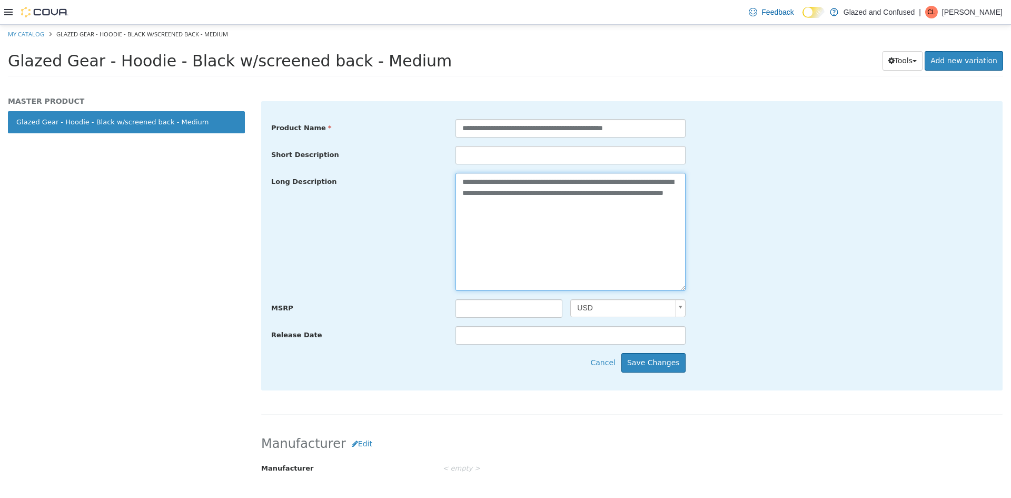
scroll to position [369, 0]
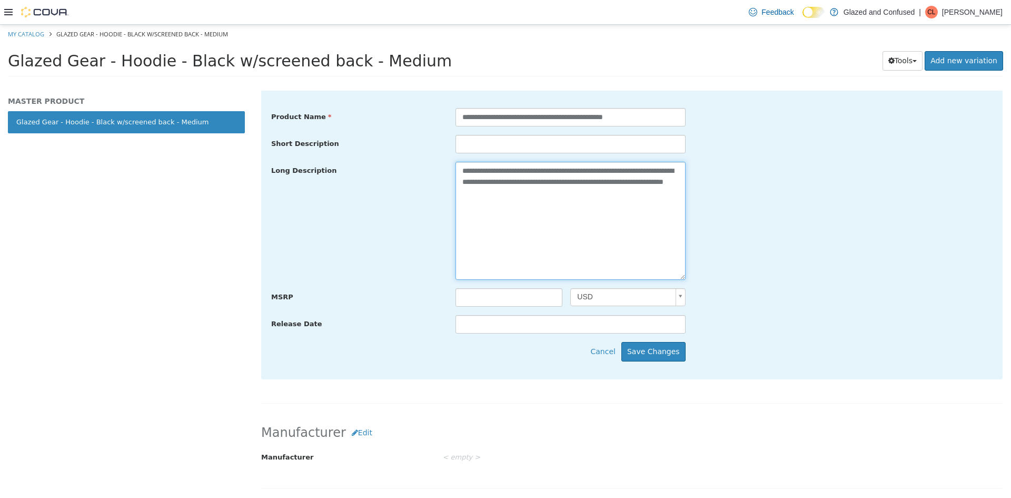
type textarea "**********"
click at [664, 362] on div "**********" at bounding box center [632, 234] width 742 height 289
click at [660, 351] on button "Save Changes" at bounding box center [654, 351] width 64 height 19
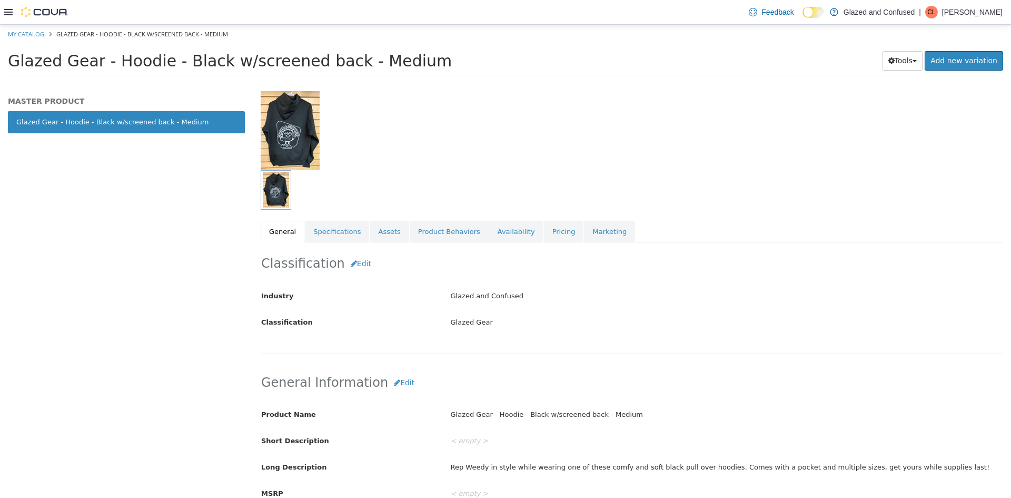
scroll to position [0, 0]
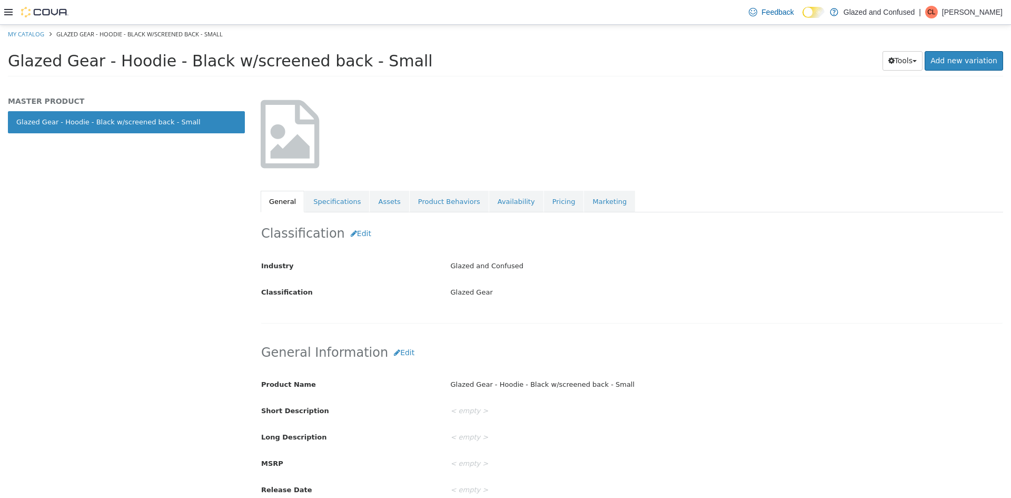
scroll to position [53, 0]
drag, startPoint x: 392, startPoint y: 346, endPoint x: 419, endPoint y: 346, distance: 26.3
click at [393, 346] on button "Edit" at bounding box center [404, 351] width 32 height 19
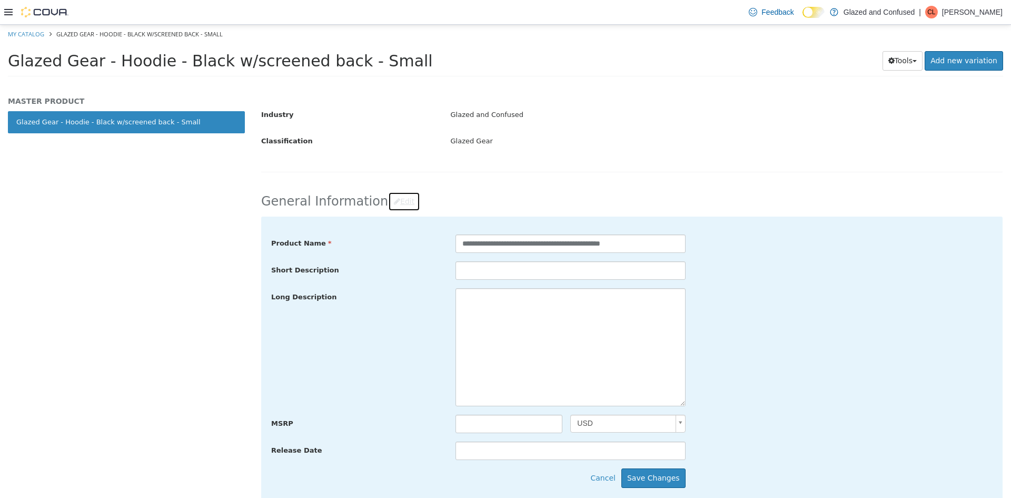
scroll to position [211, 0]
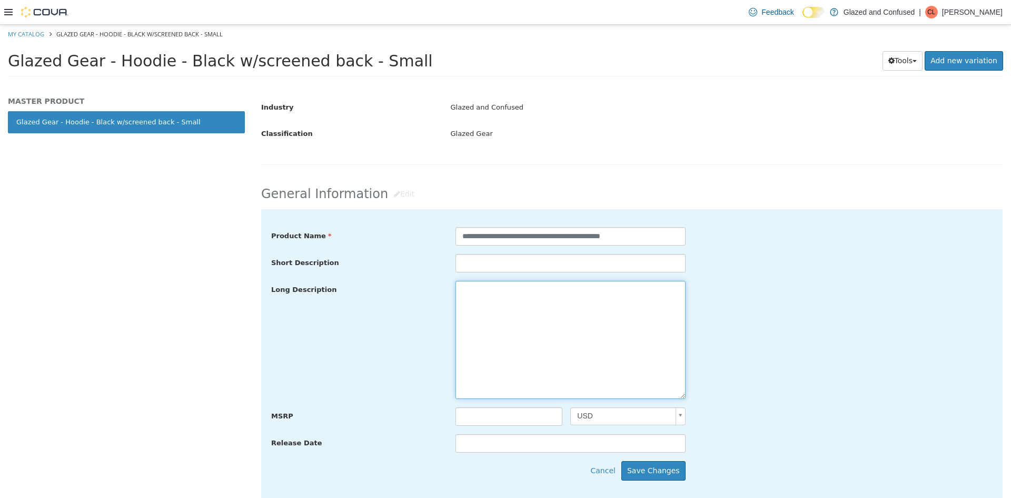
paste textarea "**********"
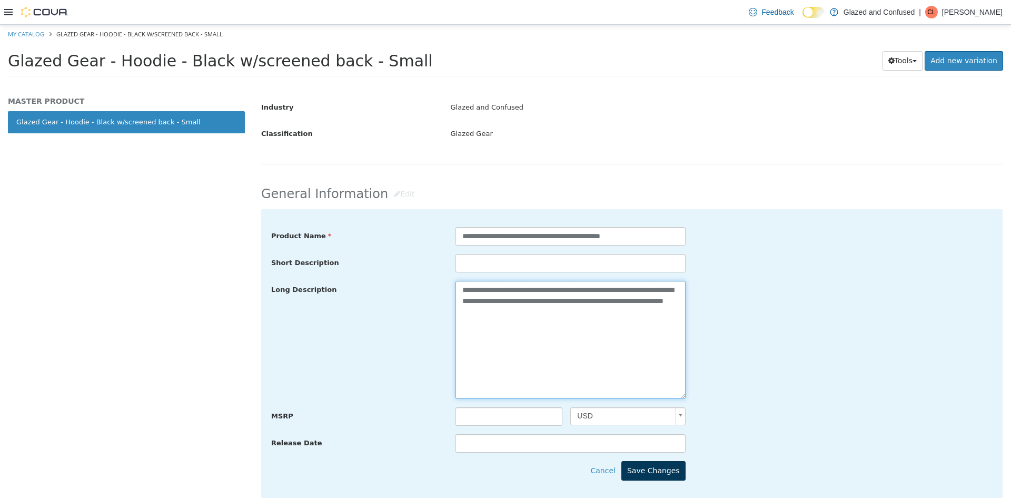
type textarea "**********"
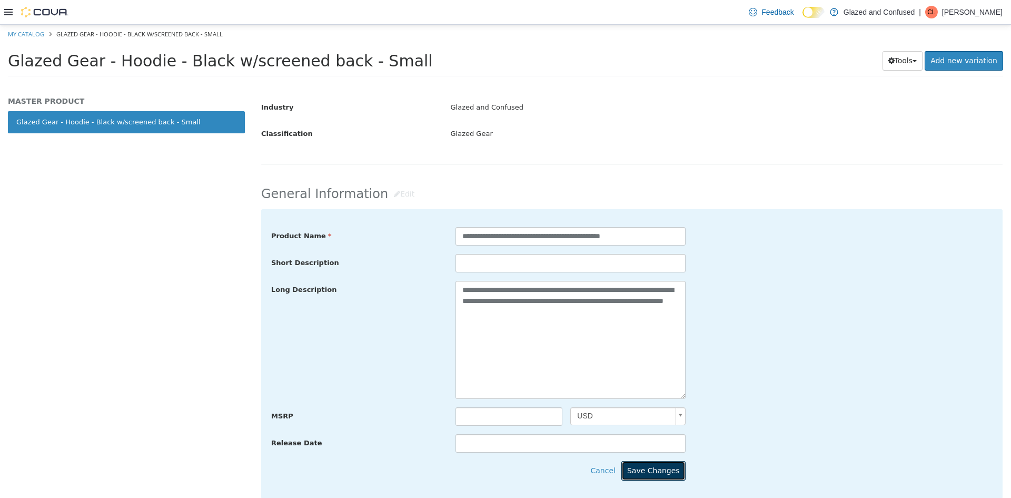
click at [652, 462] on button "Save Changes" at bounding box center [654, 470] width 64 height 19
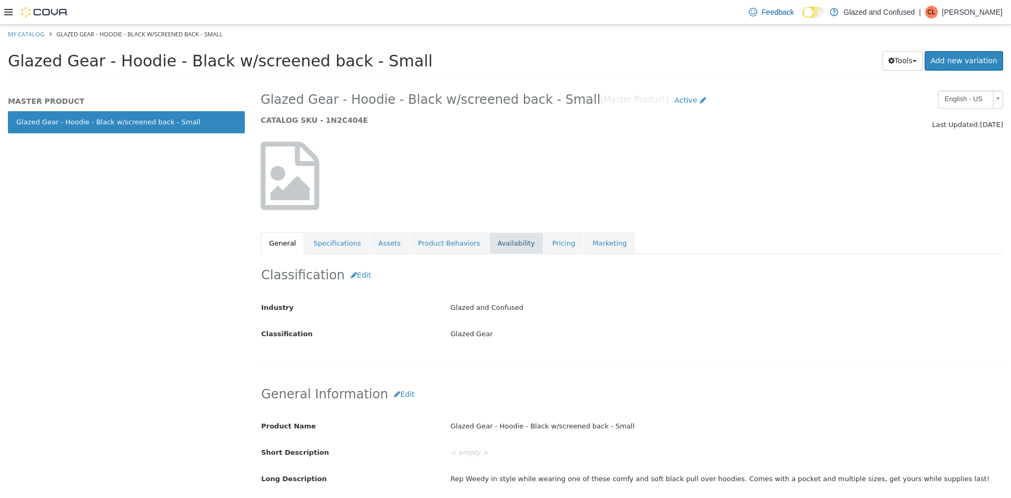
scroll to position [0, 0]
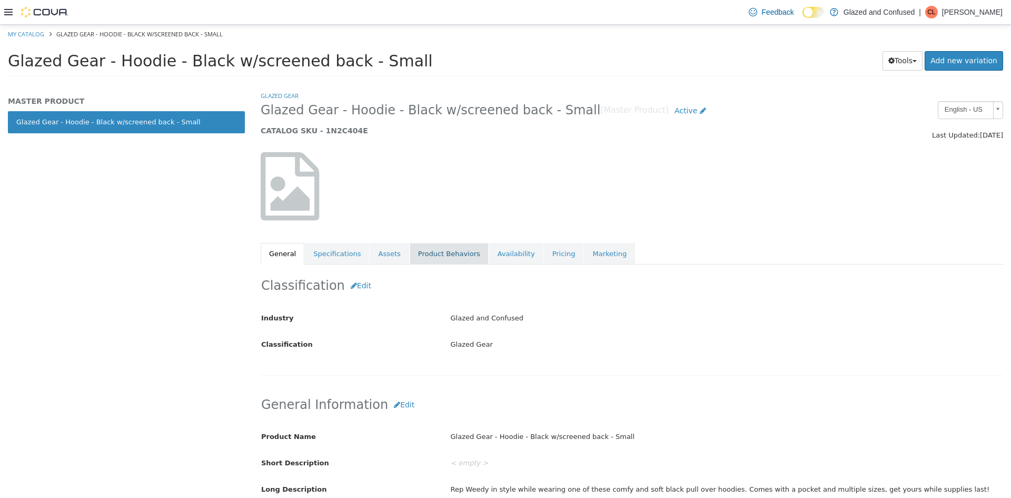
click at [410, 253] on link "Product Behaviors" at bounding box center [449, 254] width 79 height 22
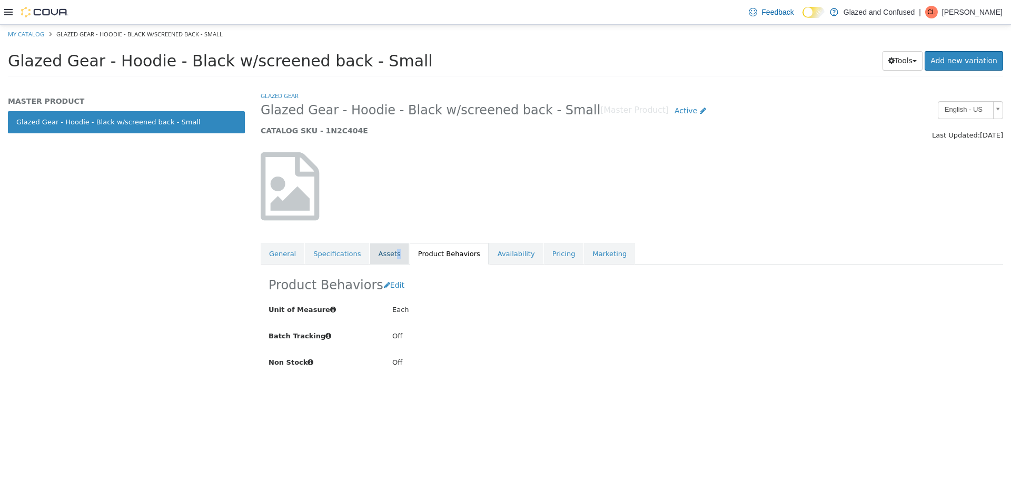
click at [386, 256] on link "Assets" at bounding box center [389, 254] width 39 height 22
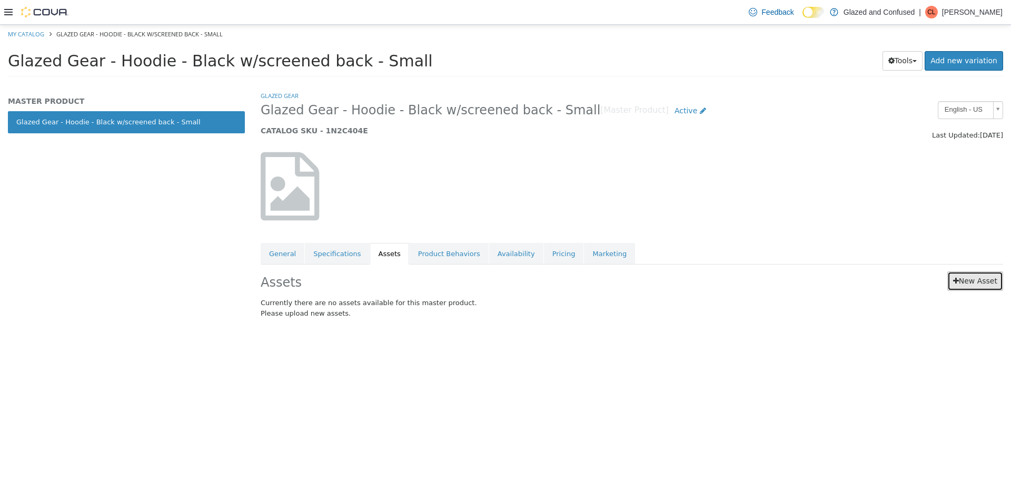
click at [978, 272] on link "New Asset" at bounding box center [976, 280] width 56 height 19
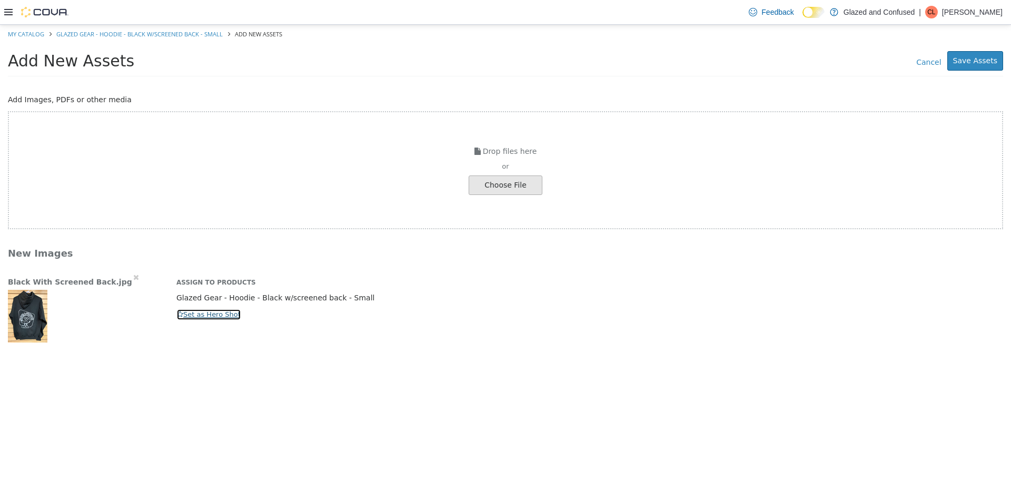
click at [205, 320] on button "Set as Hero Shot" at bounding box center [208, 315] width 65 height 12
click at [982, 62] on button "Save Assets" at bounding box center [976, 60] width 56 height 19
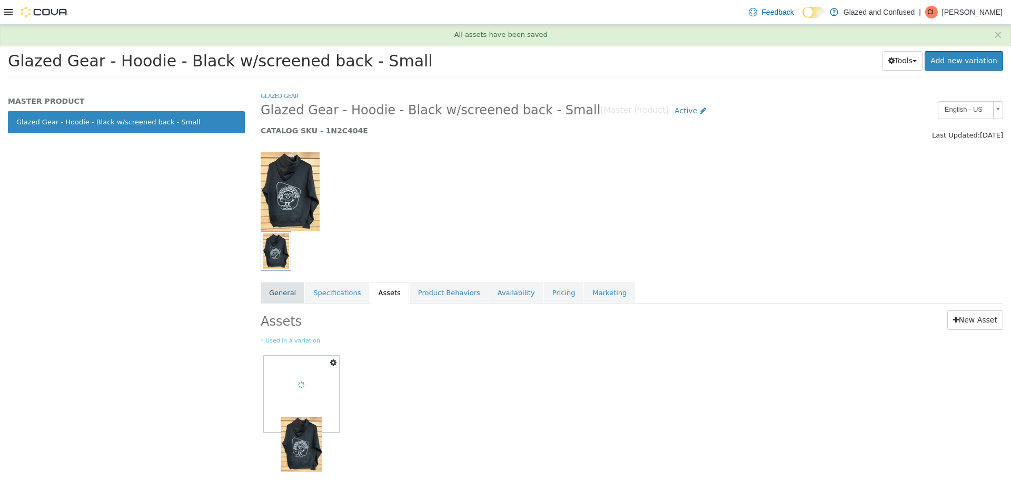
click at [281, 297] on link "General" at bounding box center [283, 293] width 44 height 22
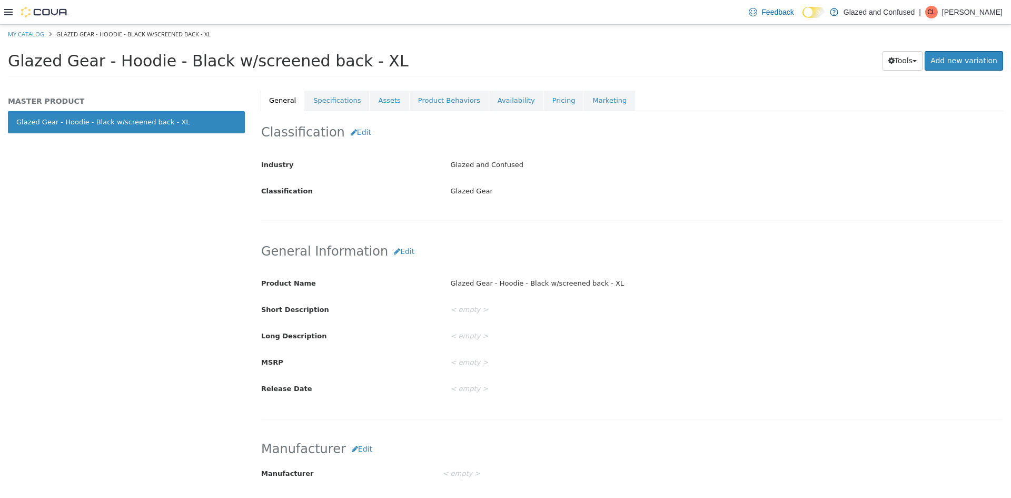
scroll to position [158, 0]
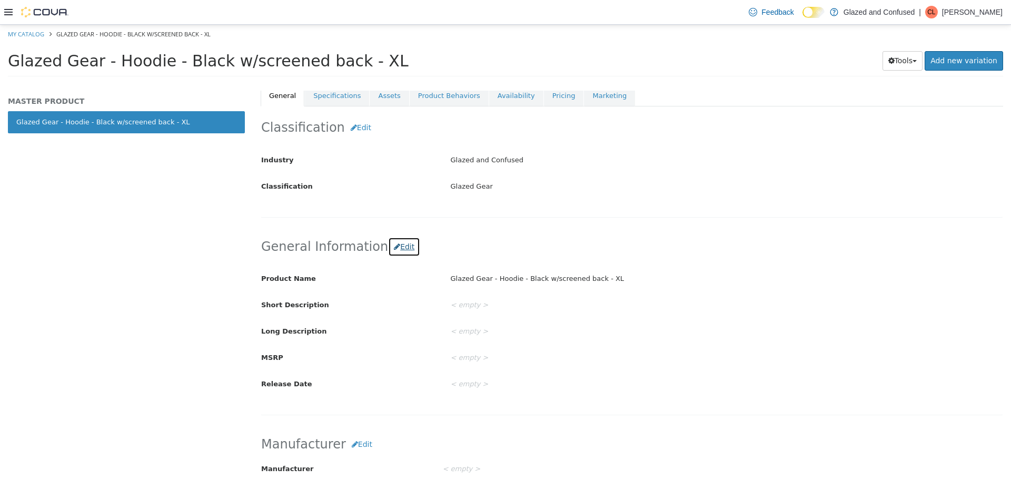
click at [390, 248] on button "Edit" at bounding box center [404, 246] width 32 height 19
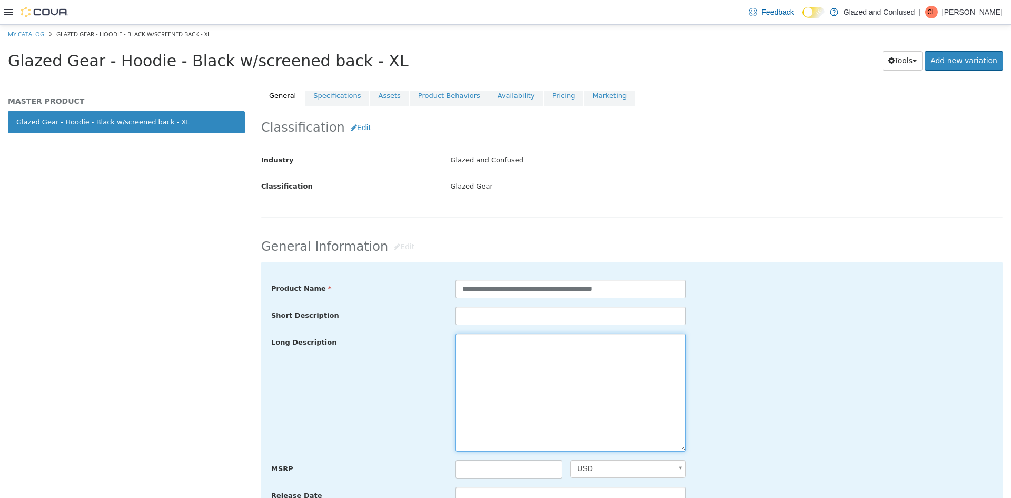
paste textarea "**********"
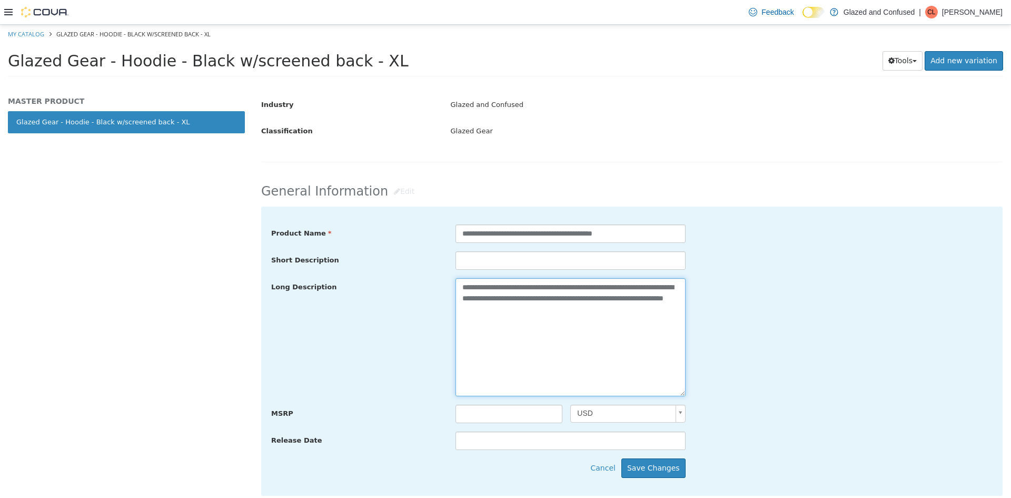
scroll to position [369, 0]
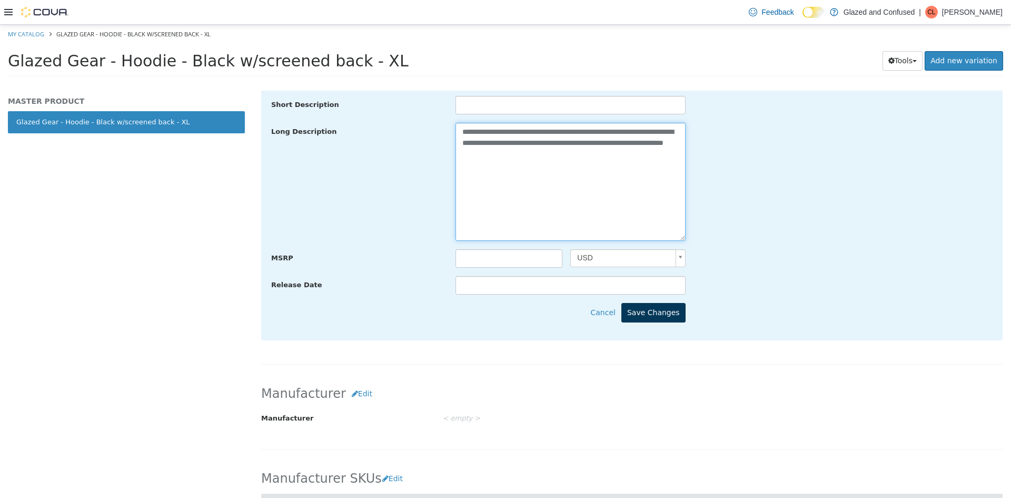
type textarea "**********"
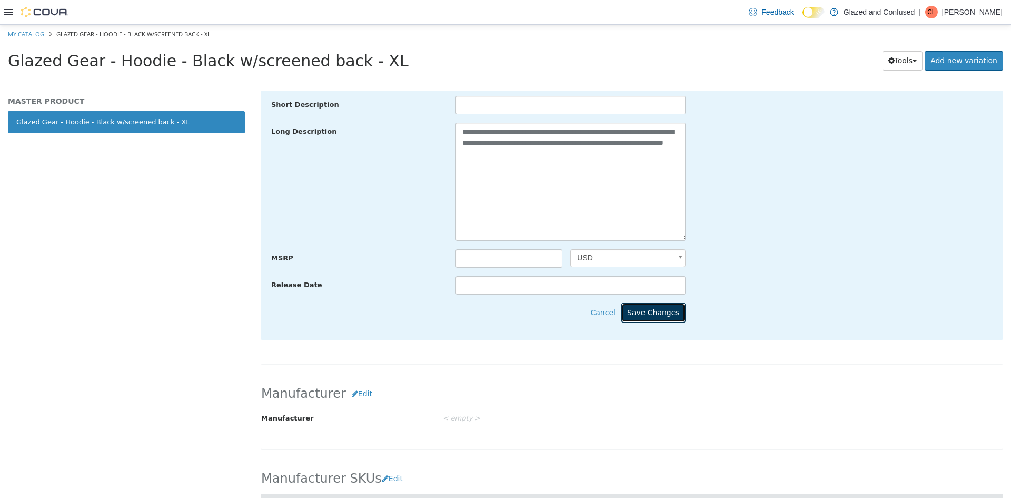
click at [655, 304] on button "Save Changes" at bounding box center [654, 312] width 64 height 19
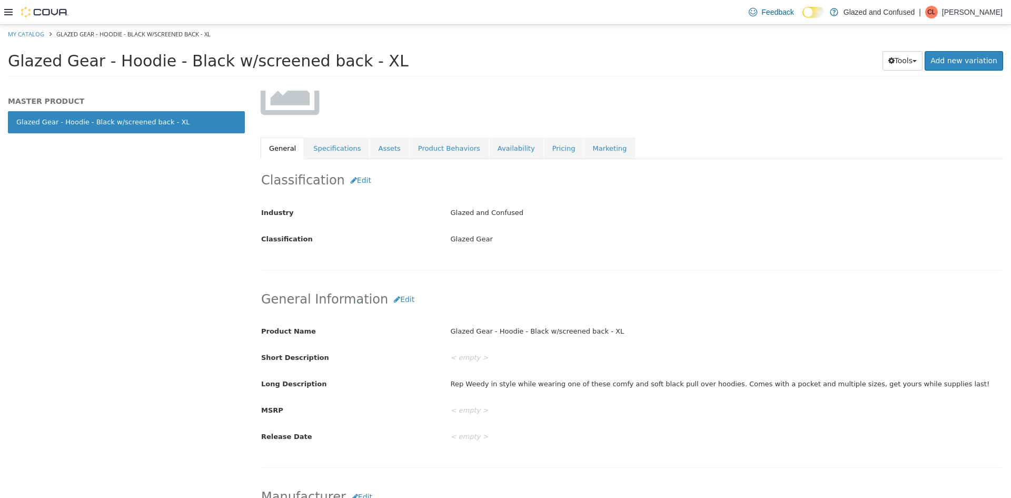
scroll to position [53, 0]
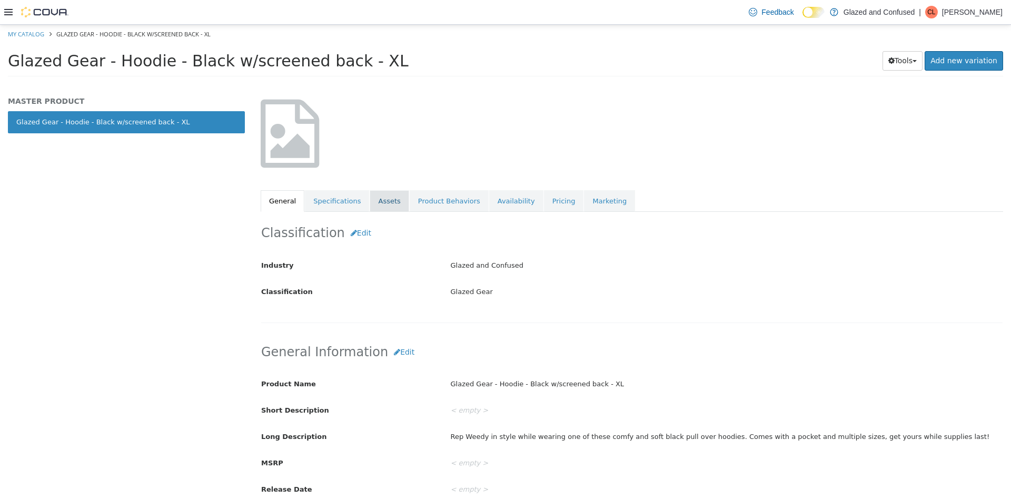
drag, startPoint x: 389, startPoint y: 189, endPoint x: 392, endPoint y: 194, distance: 6.0
click at [389, 190] on div "Glazed Gear Glazed Gear - Hoodie - Black w/screened back - XL [Master Product] …" at bounding box center [632, 125] width 743 height 174
click at [392, 196] on link "Assets" at bounding box center [389, 201] width 39 height 22
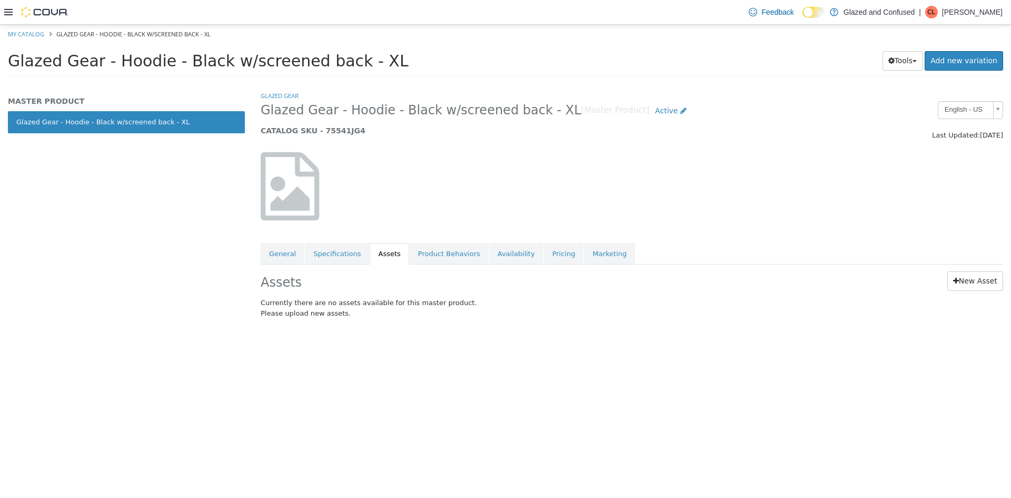
click at [975, 269] on div "Assets New Asset Currently there are no assets available for this master produc…" at bounding box center [632, 296] width 758 height 65
click at [975, 271] on link "New Asset" at bounding box center [976, 280] width 56 height 19
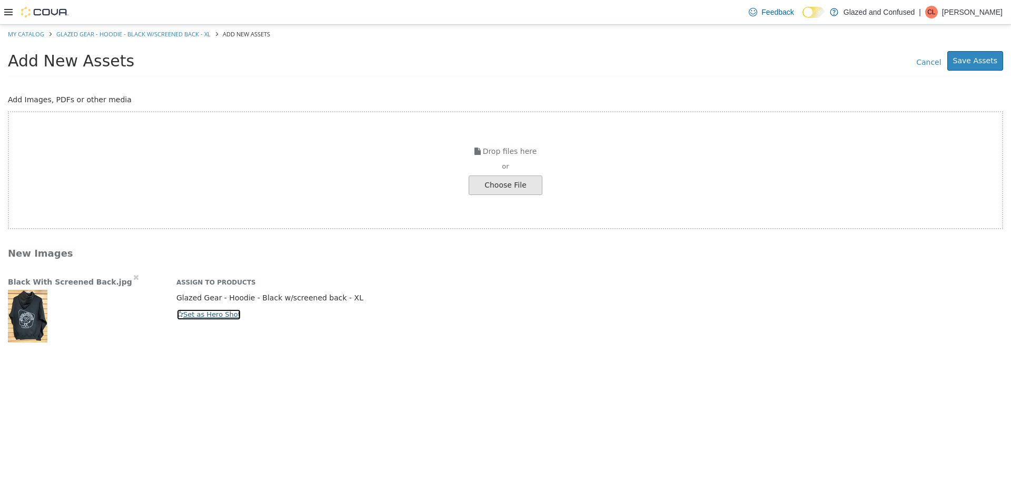
click at [219, 314] on button "Set as Hero Shot" at bounding box center [208, 315] width 65 height 12
click at [977, 64] on button "Save Assets" at bounding box center [976, 60] width 56 height 19
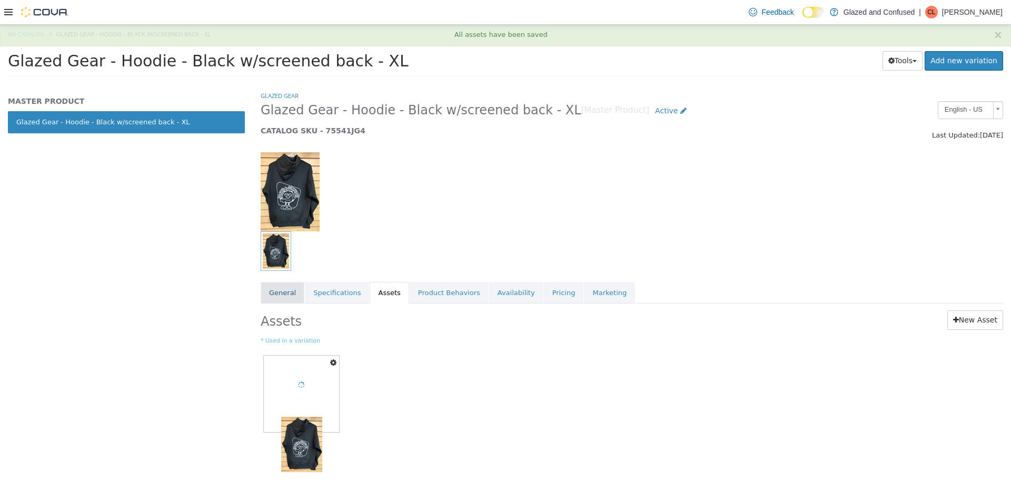
click at [291, 290] on link "General" at bounding box center [283, 293] width 44 height 22
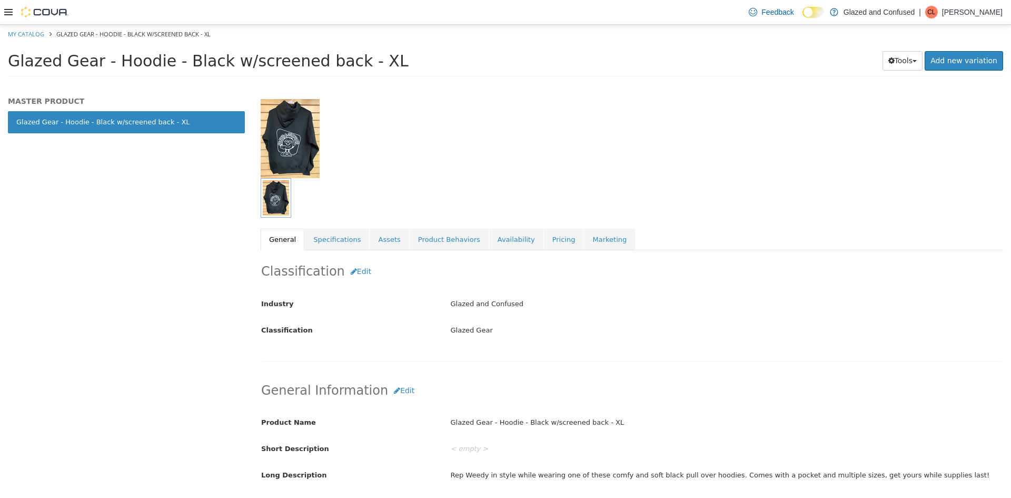
scroll to position [53, 0]
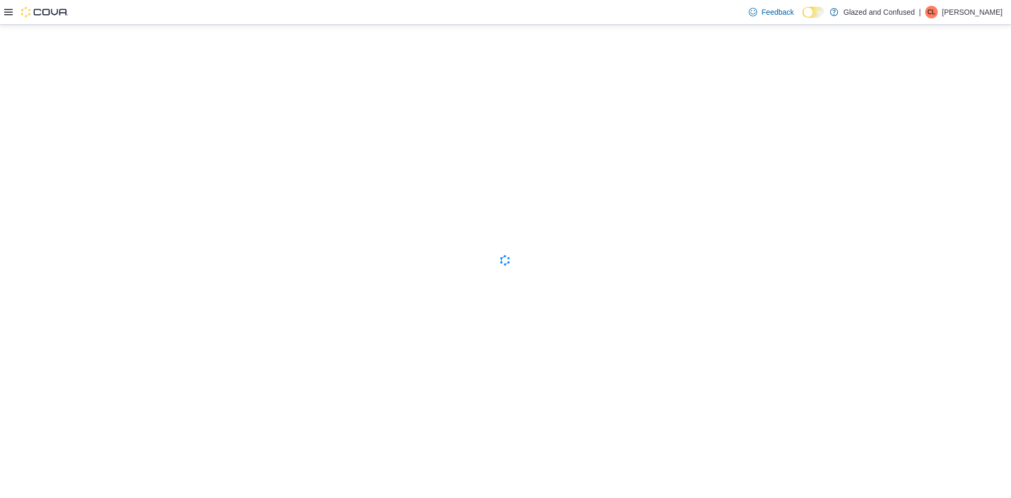
click at [7, 15] on icon at bounding box center [8, 12] width 8 height 6
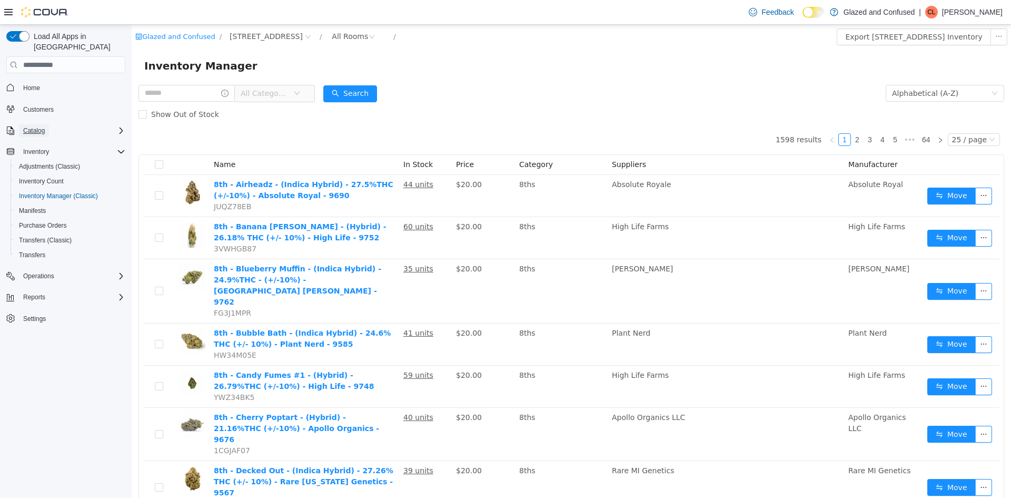
click at [45, 126] on span "Catalog" at bounding box center [34, 130] width 22 height 8
click at [54, 335] on div "Reports" at bounding box center [72, 341] width 106 height 13
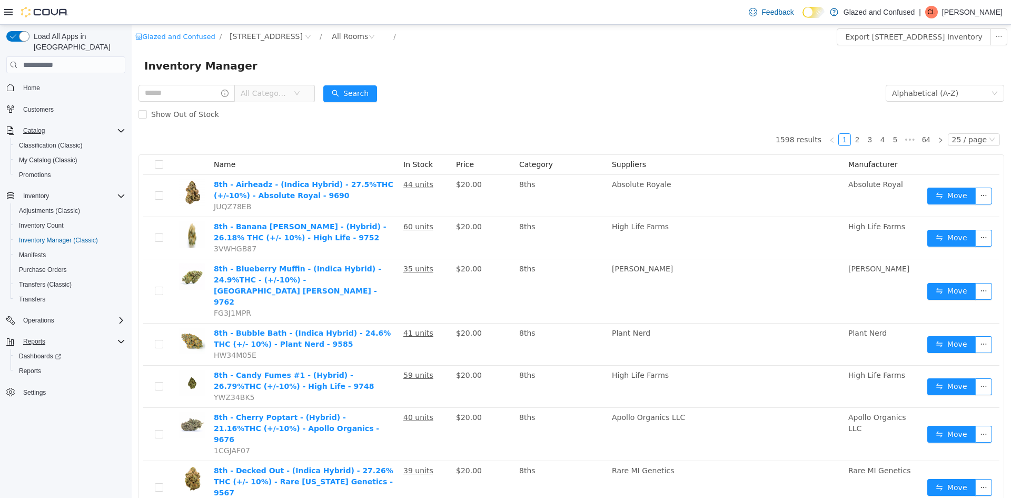
click at [54, 335] on div "Reports" at bounding box center [72, 341] width 106 height 13
click at [56, 314] on button "Operations" at bounding box center [39, 320] width 40 height 13
click at [51, 329] on span "Cash Management" at bounding box center [45, 335] width 53 height 13
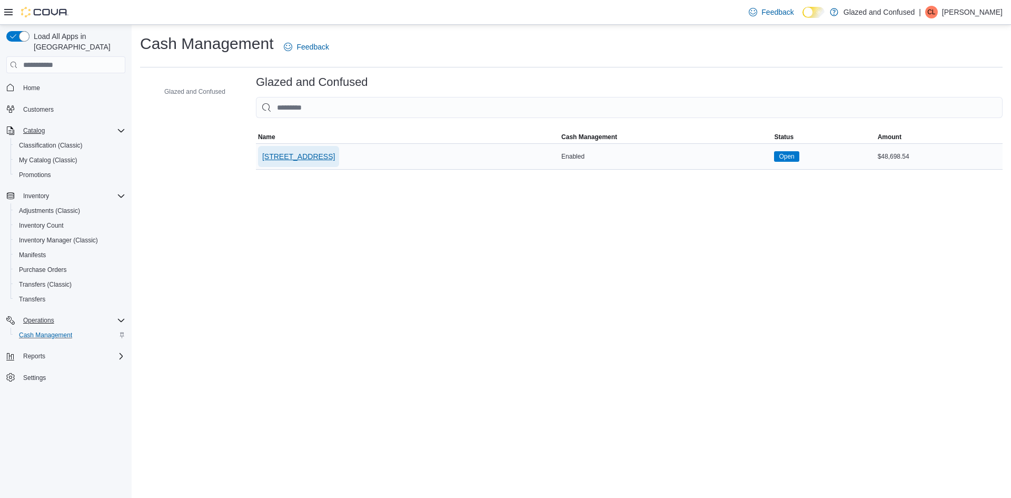
click at [269, 152] on span "2465 US Highway 2 S, Crystal Falls" at bounding box center [298, 156] width 73 height 11
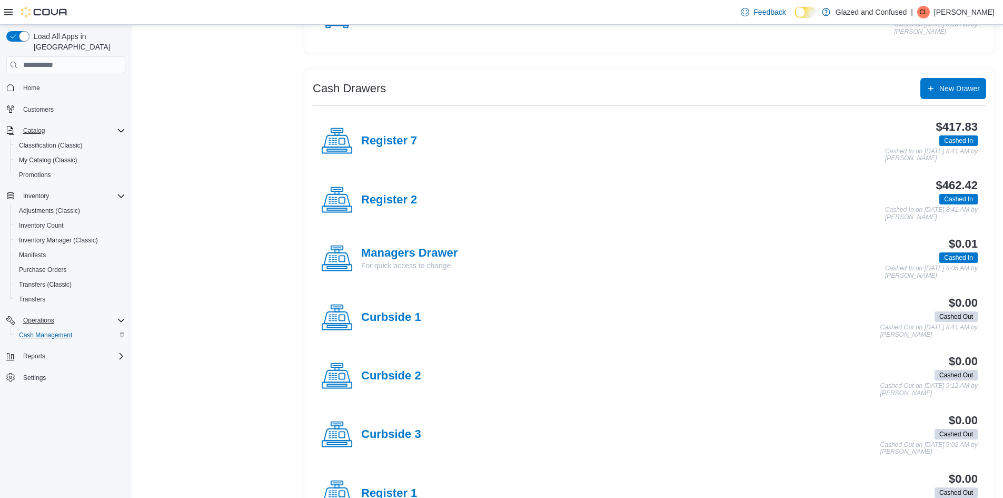
scroll to position [158, 0]
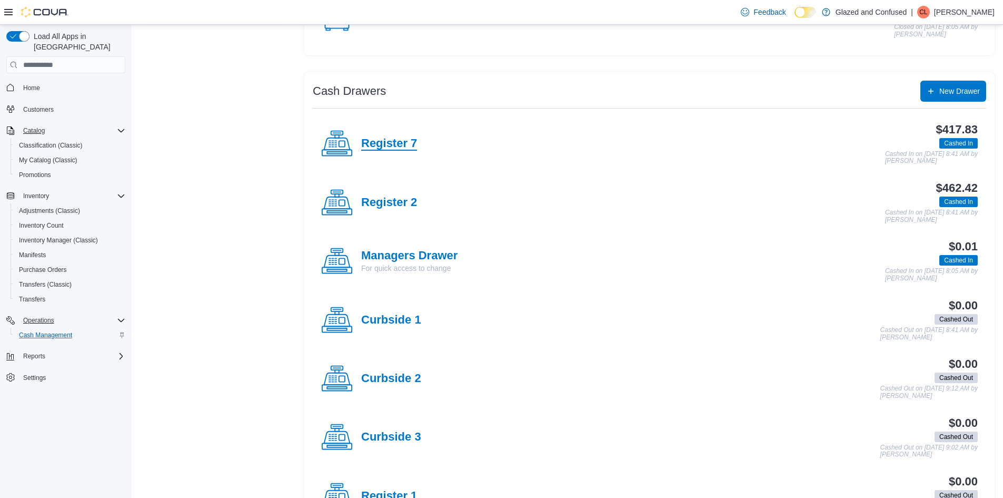
click at [395, 142] on h4 "Register 7" at bounding box center [389, 144] width 56 height 14
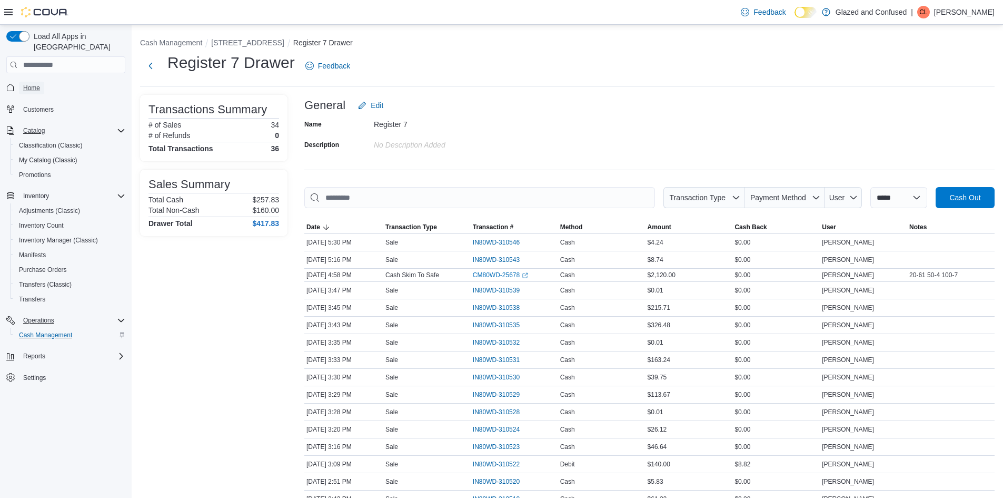
click at [43, 82] on link "Home" at bounding box center [31, 88] width 25 height 13
